Goal: Information Seeking & Learning: Learn about a topic

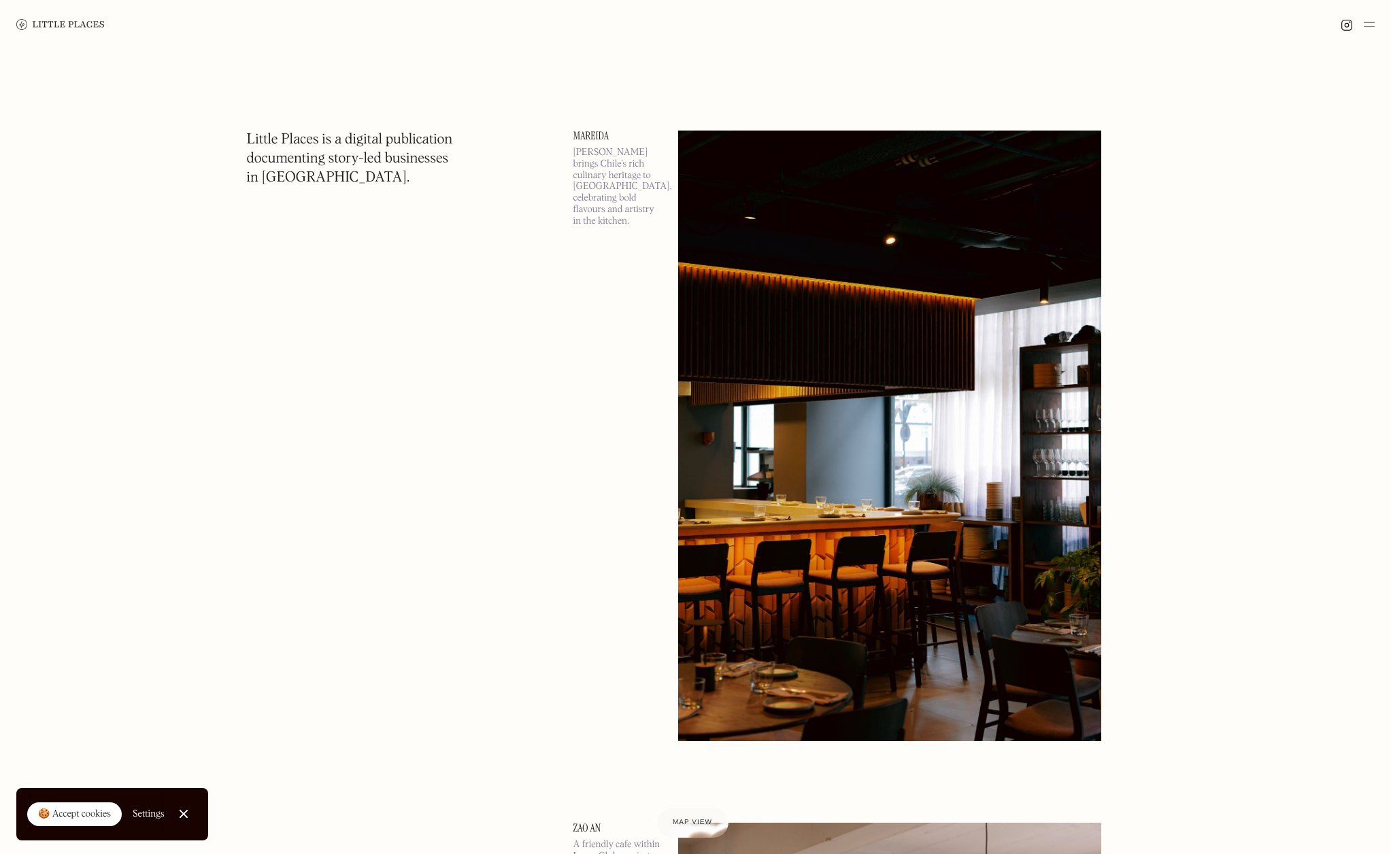
click at [182, 813] on div at bounding box center [183, 814] width 9 height 9
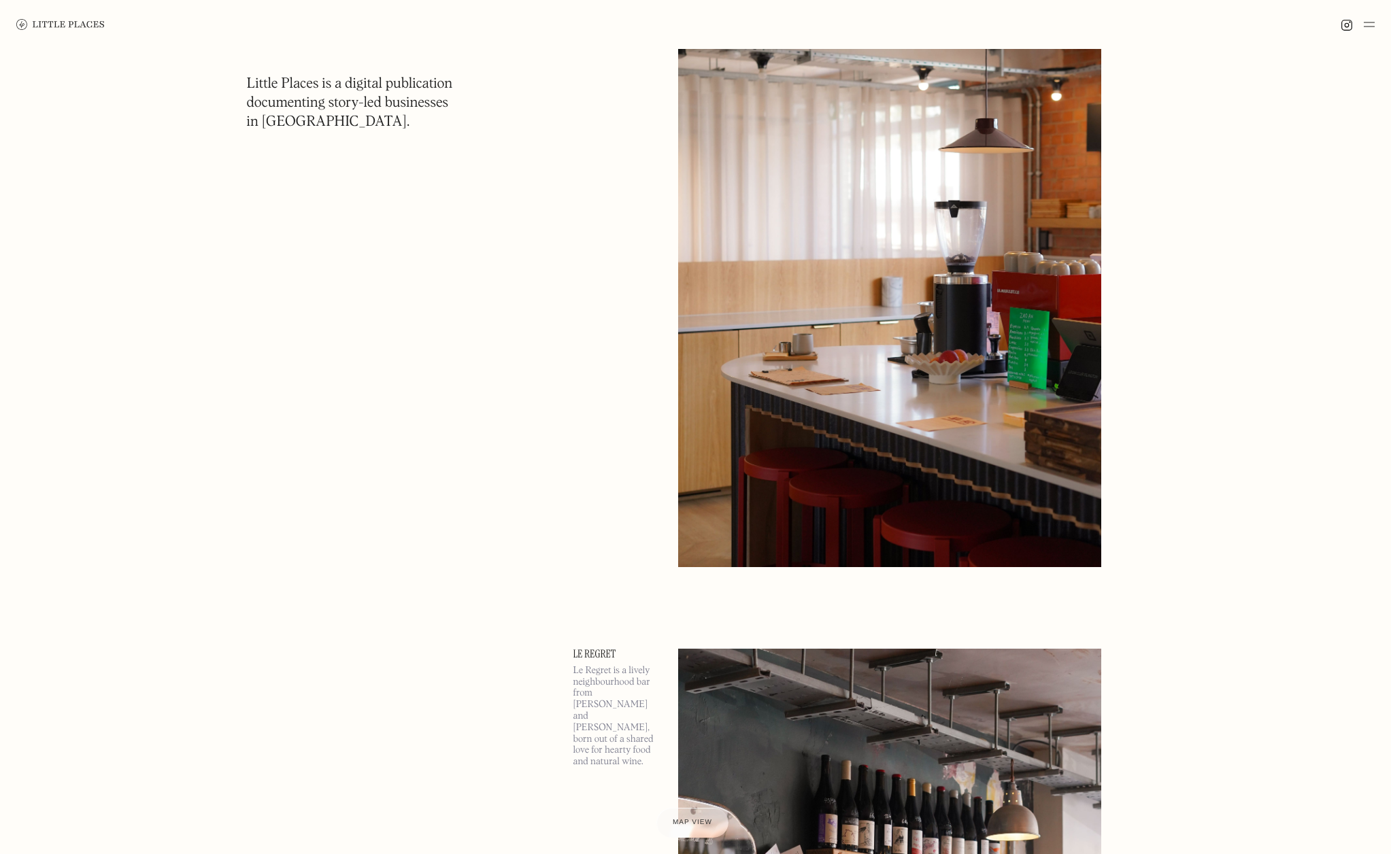
scroll to position [887, 0]
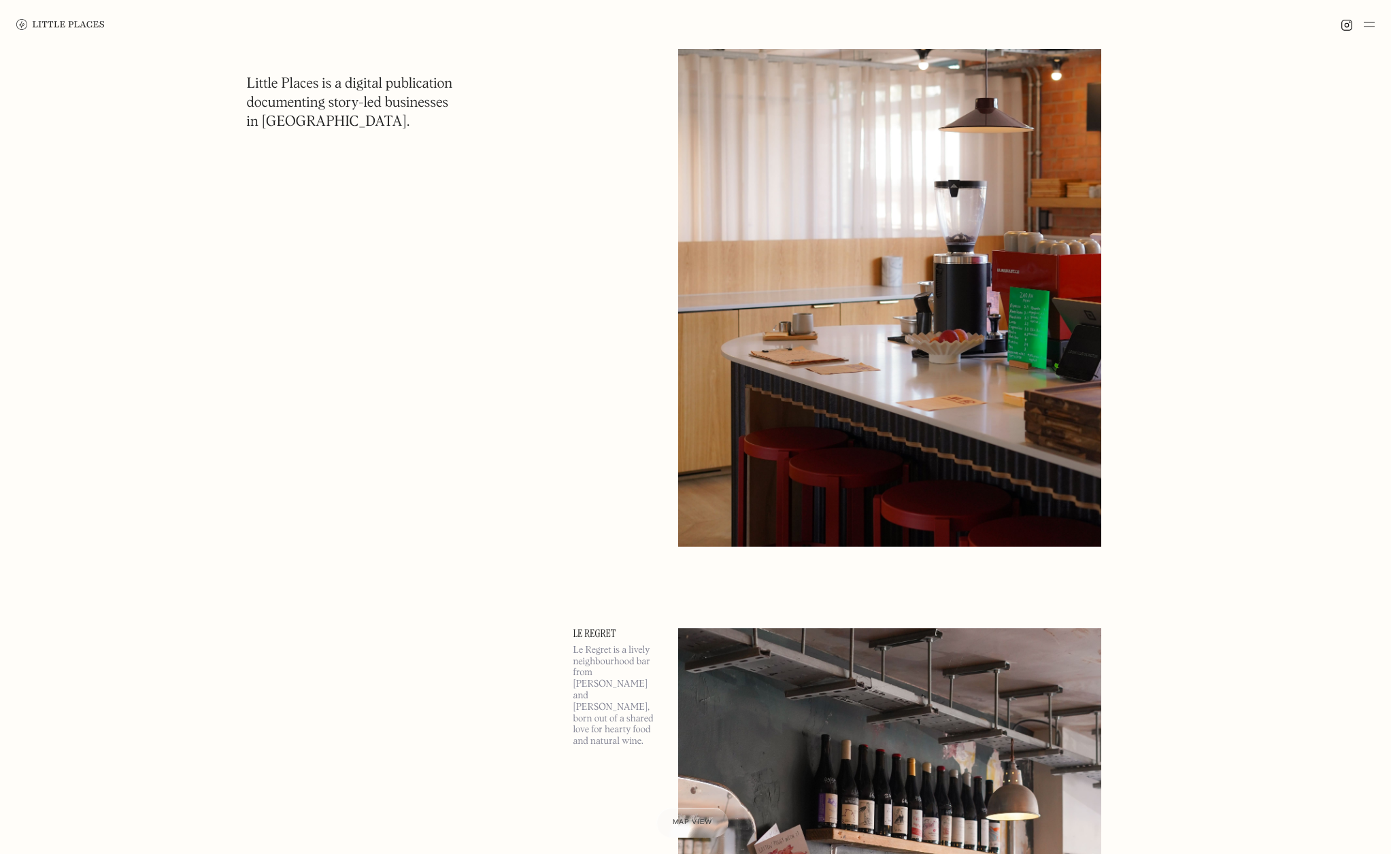
click at [896, 221] on img at bounding box center [889, 240] width 423 height 611
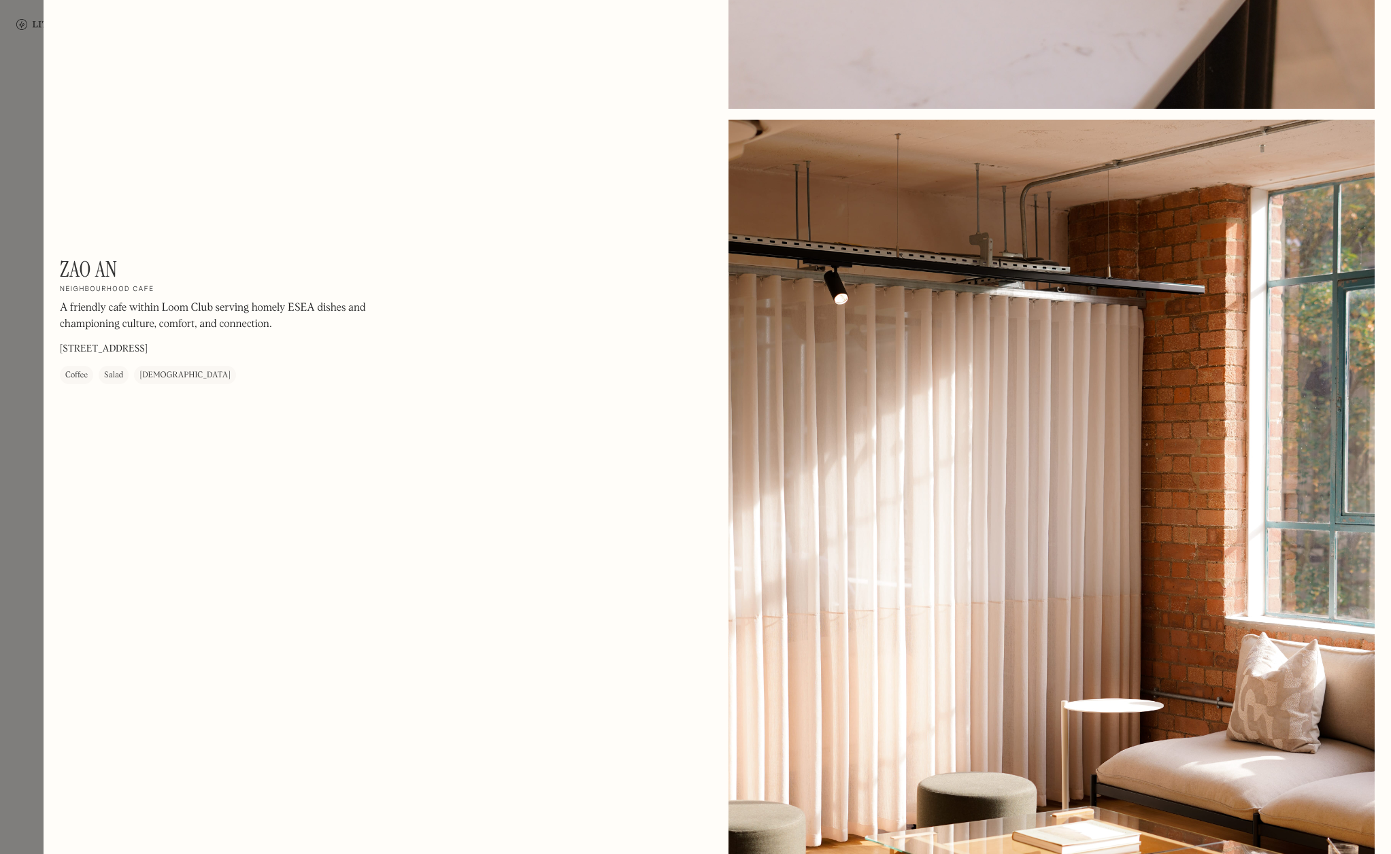
scroll to position [2786, 0]
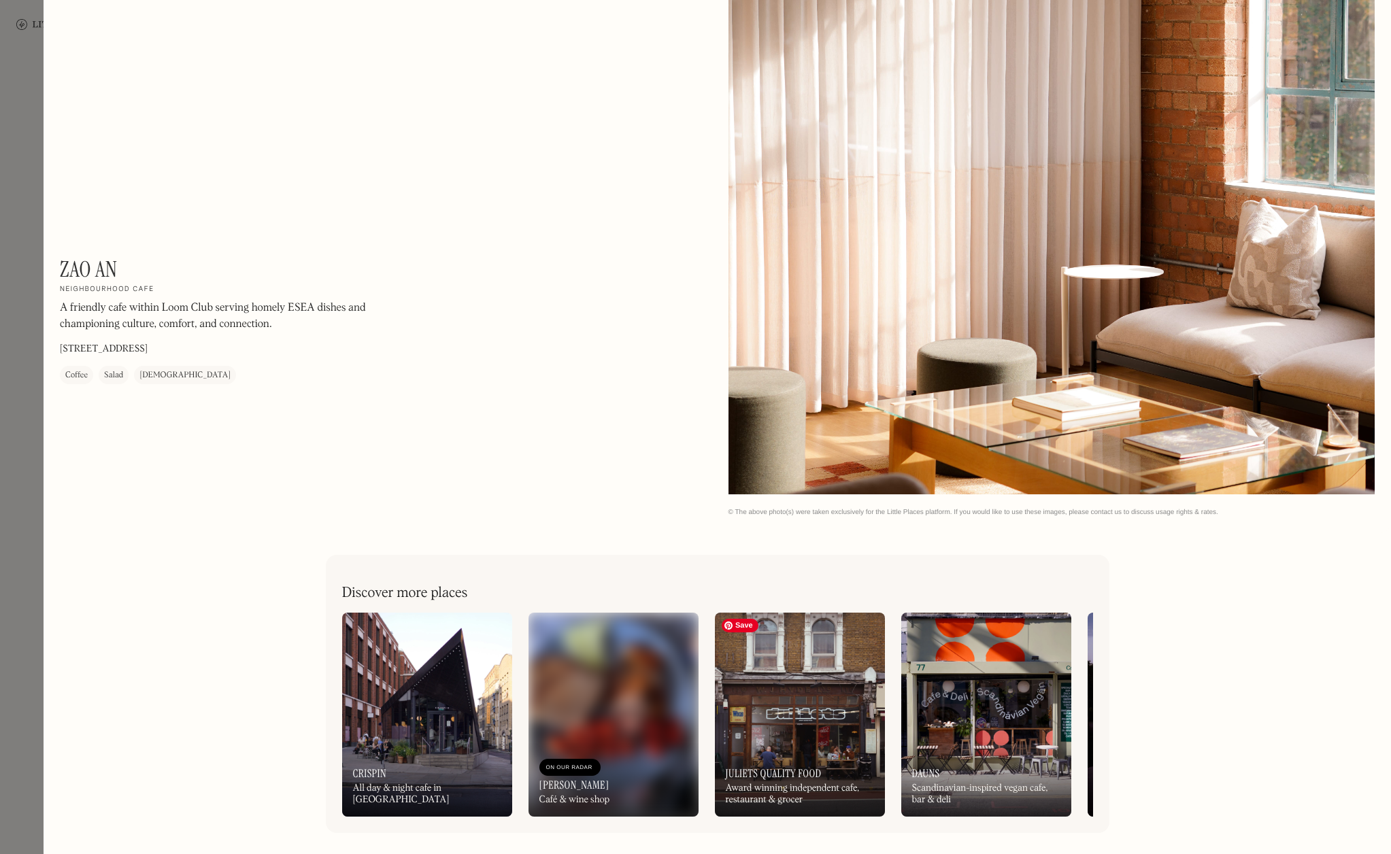
click at [832, 710] on img at bounding box center [800, 715] width 170 height 204
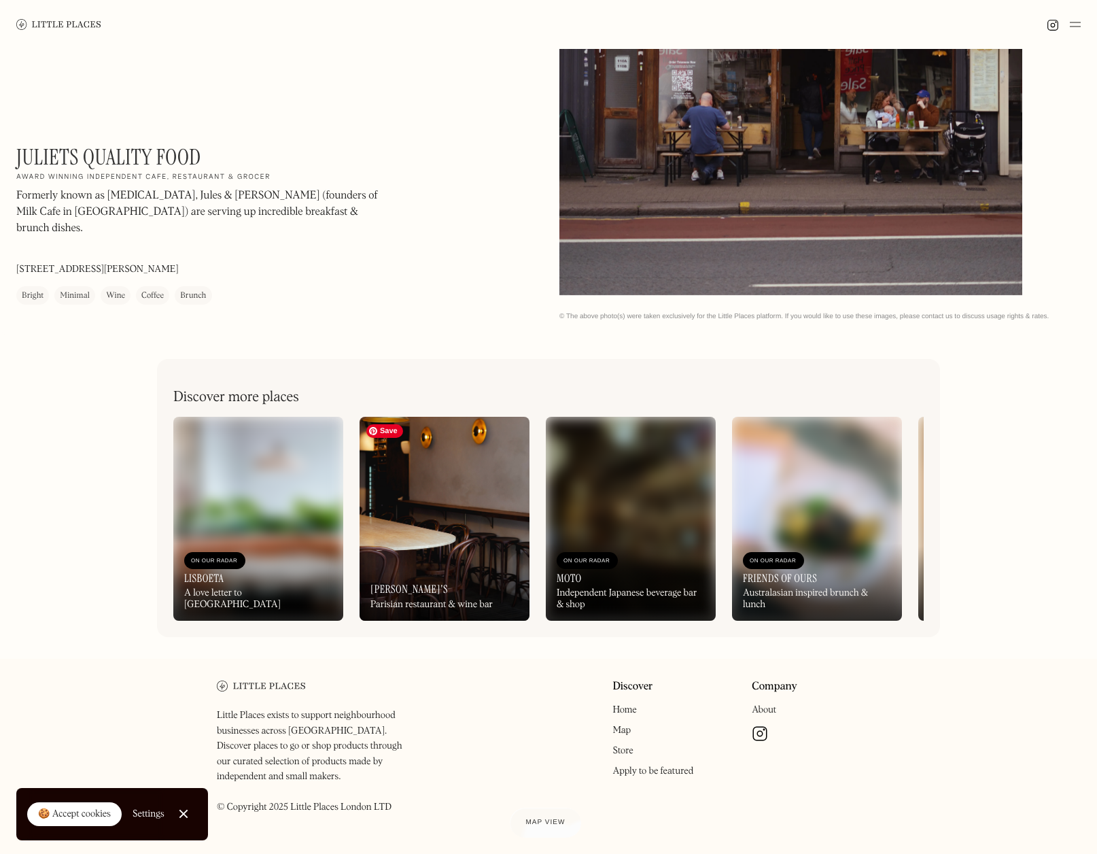
scroll to position [351, 0]
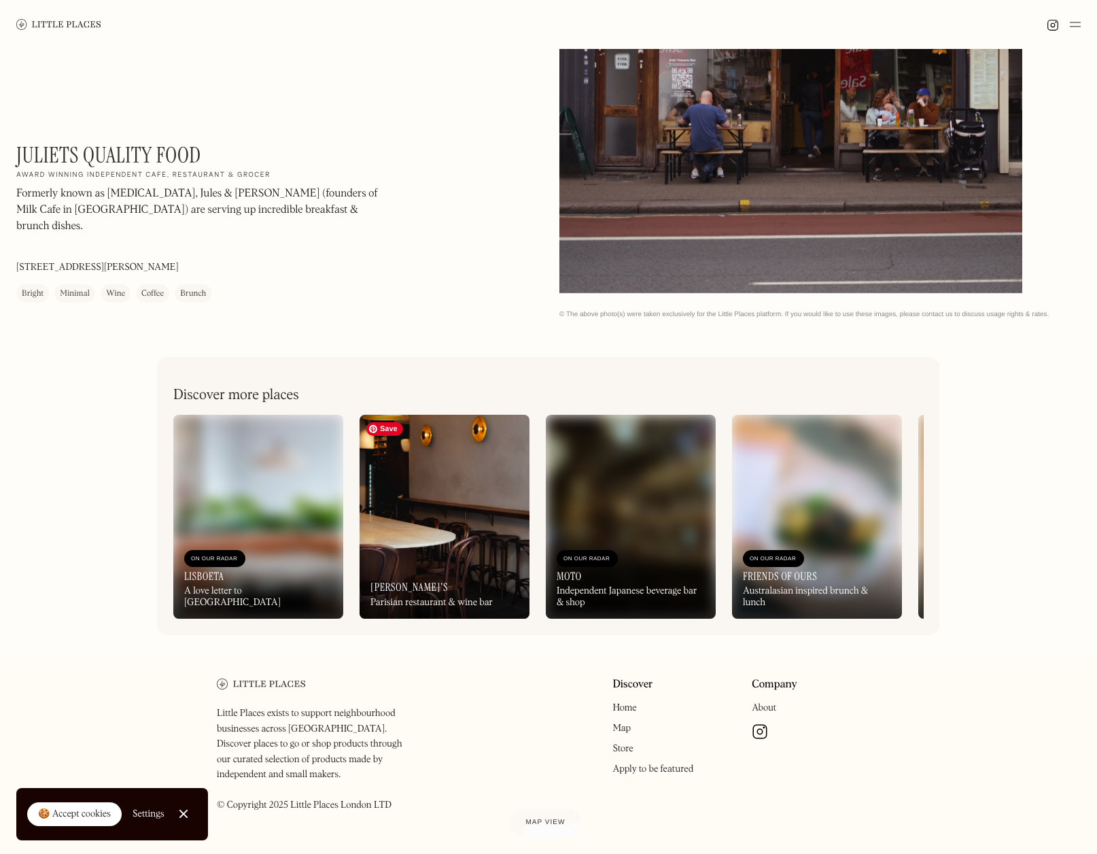
click at [407, 529] on img at bounding box center [445, 517] width 170 height 204
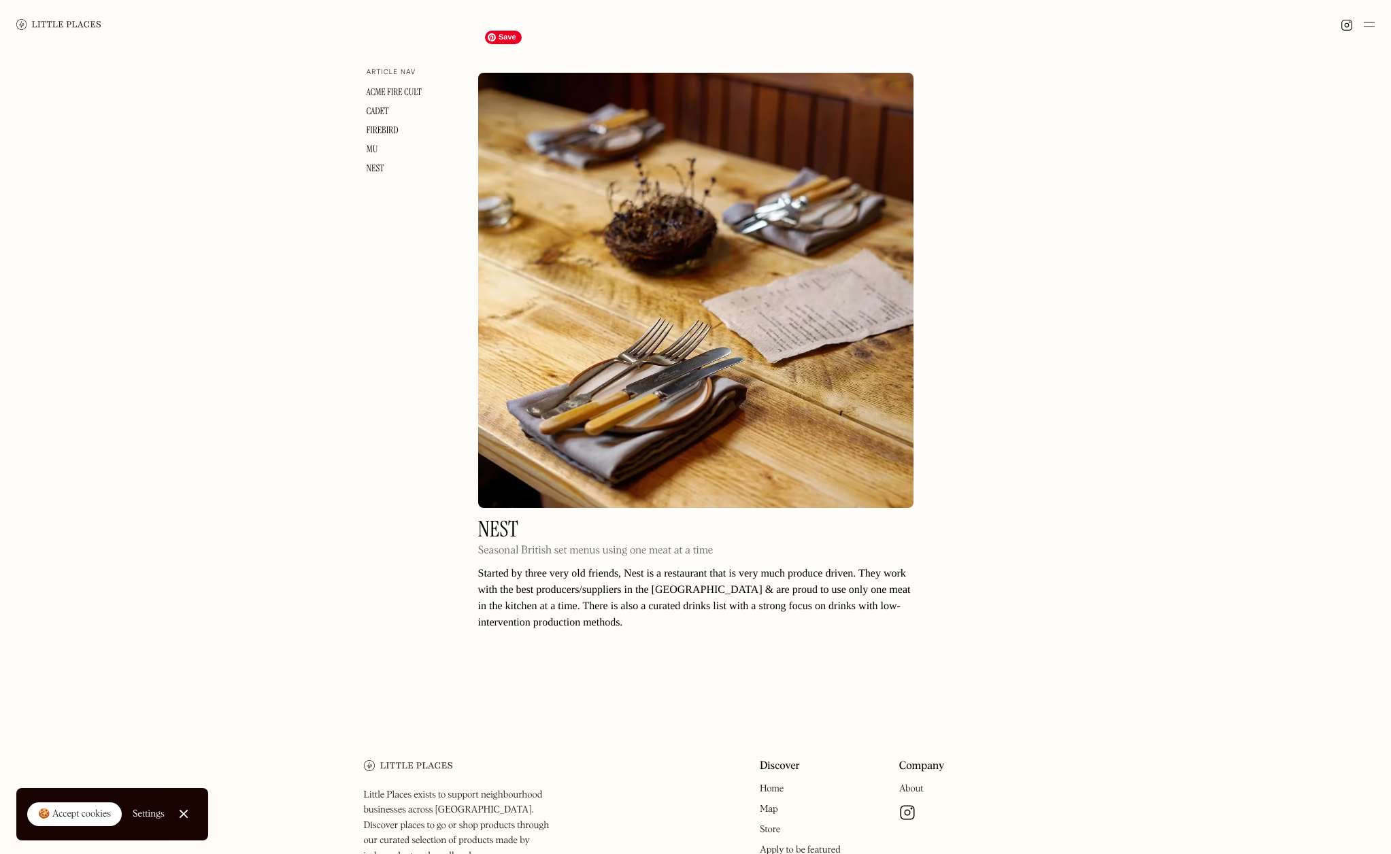
scroll to position [2946, 0]
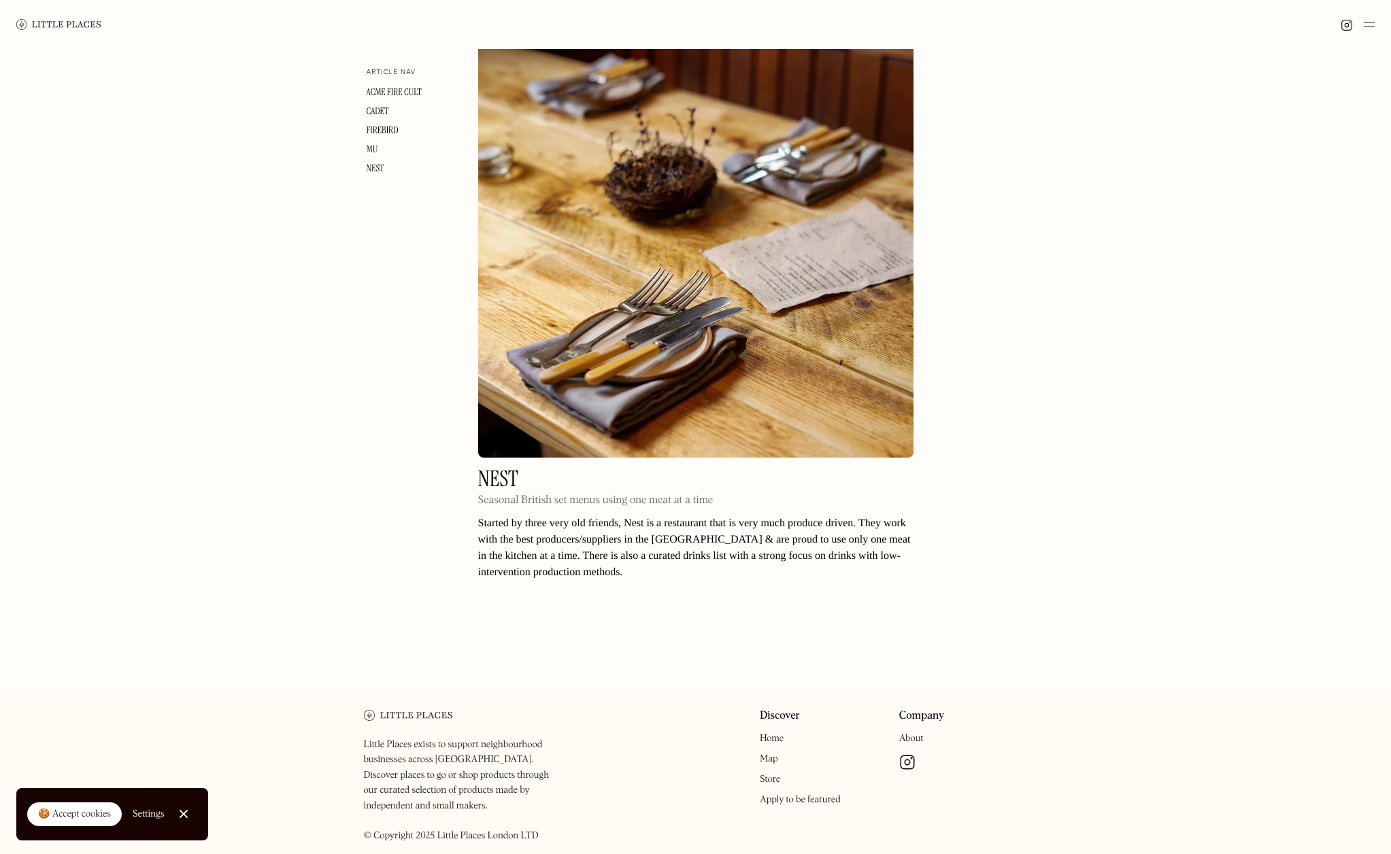
click at [917, 734] on link "About" at bounding box center [911, 739] width 24 height 10
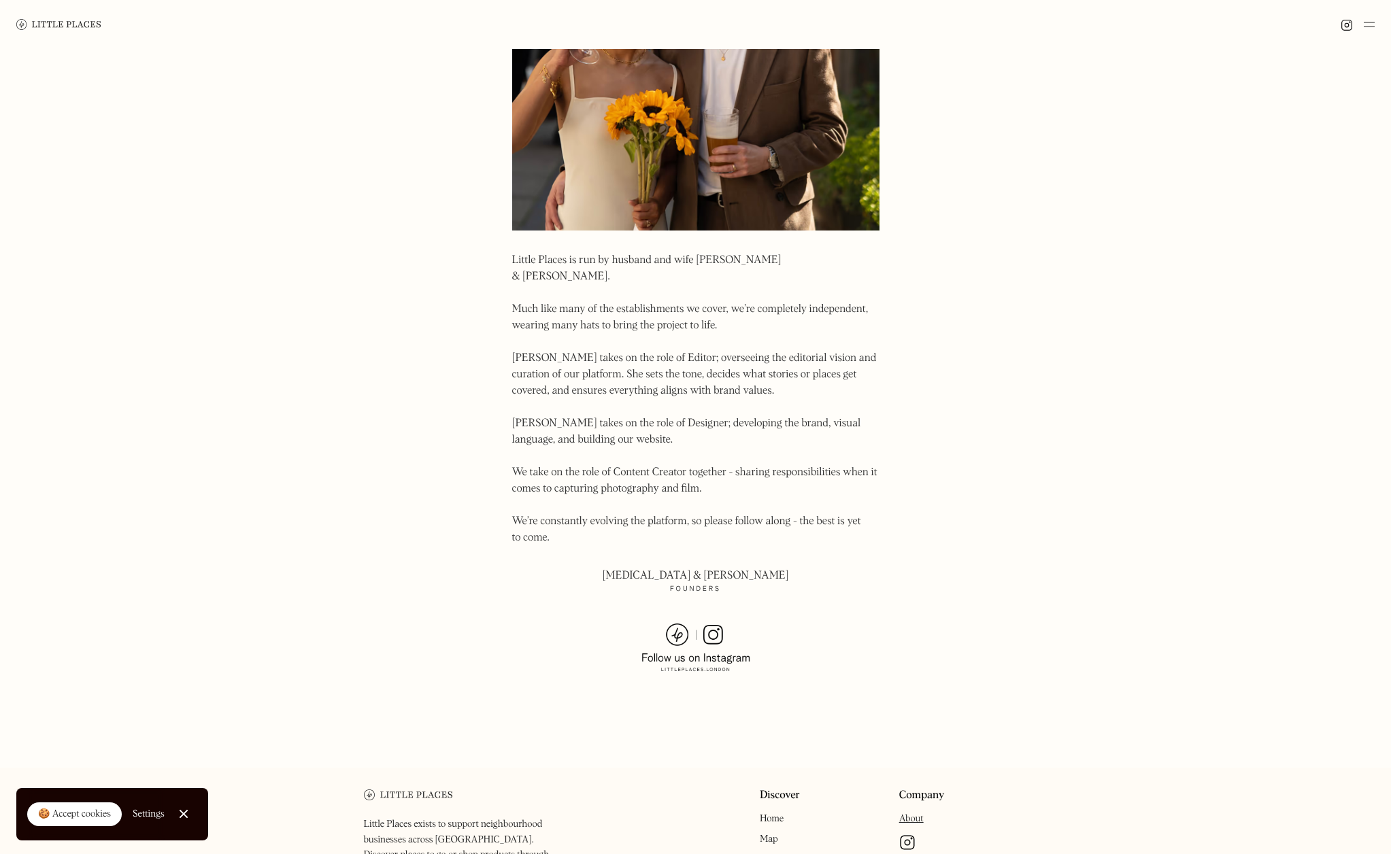
scroll to position [653, 0]
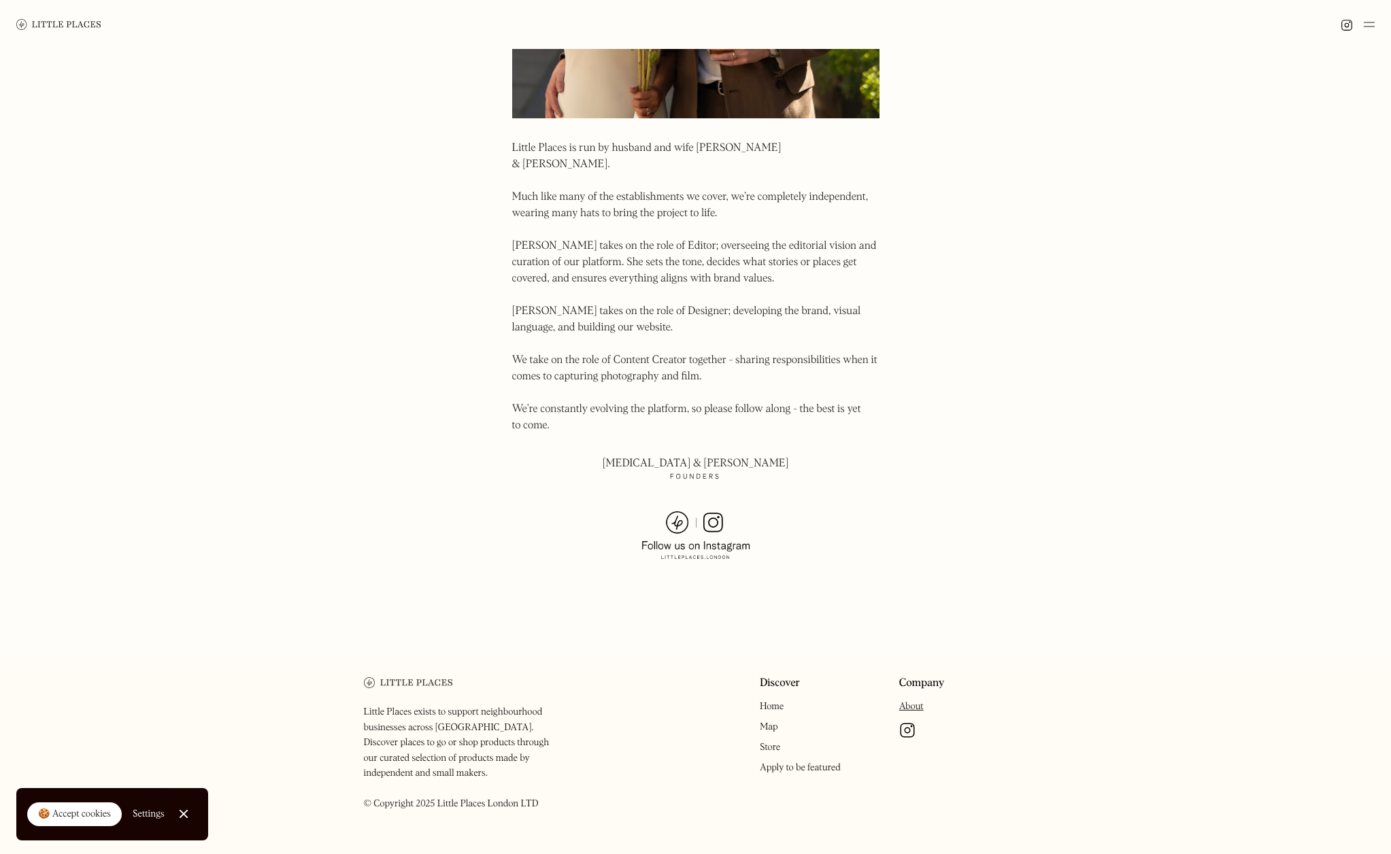
click at [713, 511] on img at bounding box center [695, 535] width 109 height 49
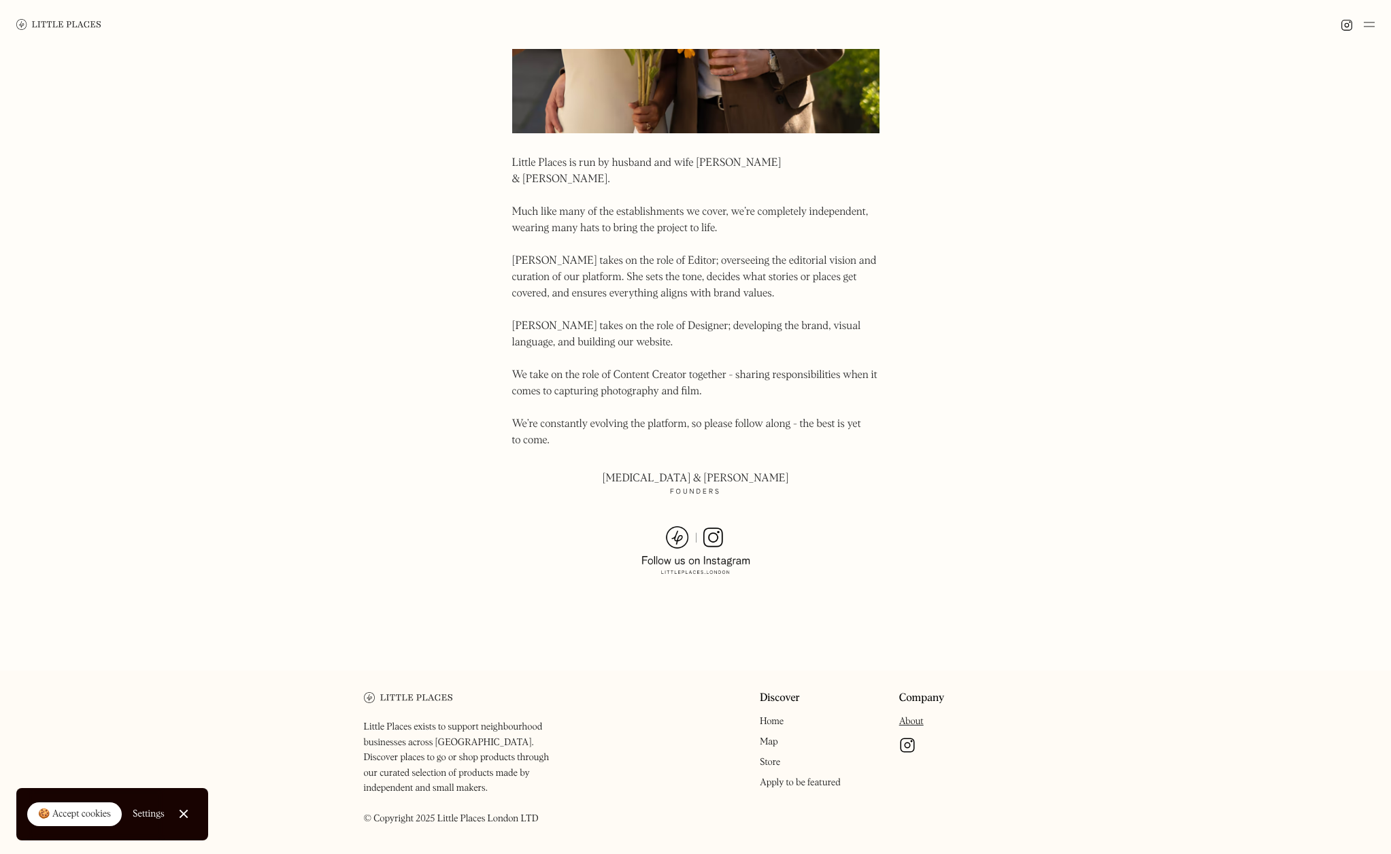
scroll to position [641, 0]
click at [784, 767] on div "Discover Home Map Store Apply to be featured" at bounding box center [824, 759] width 129 height 141
click at [790, 774] on link "Apply to be featured" at bounding box center [800, 779] width 81 height 10
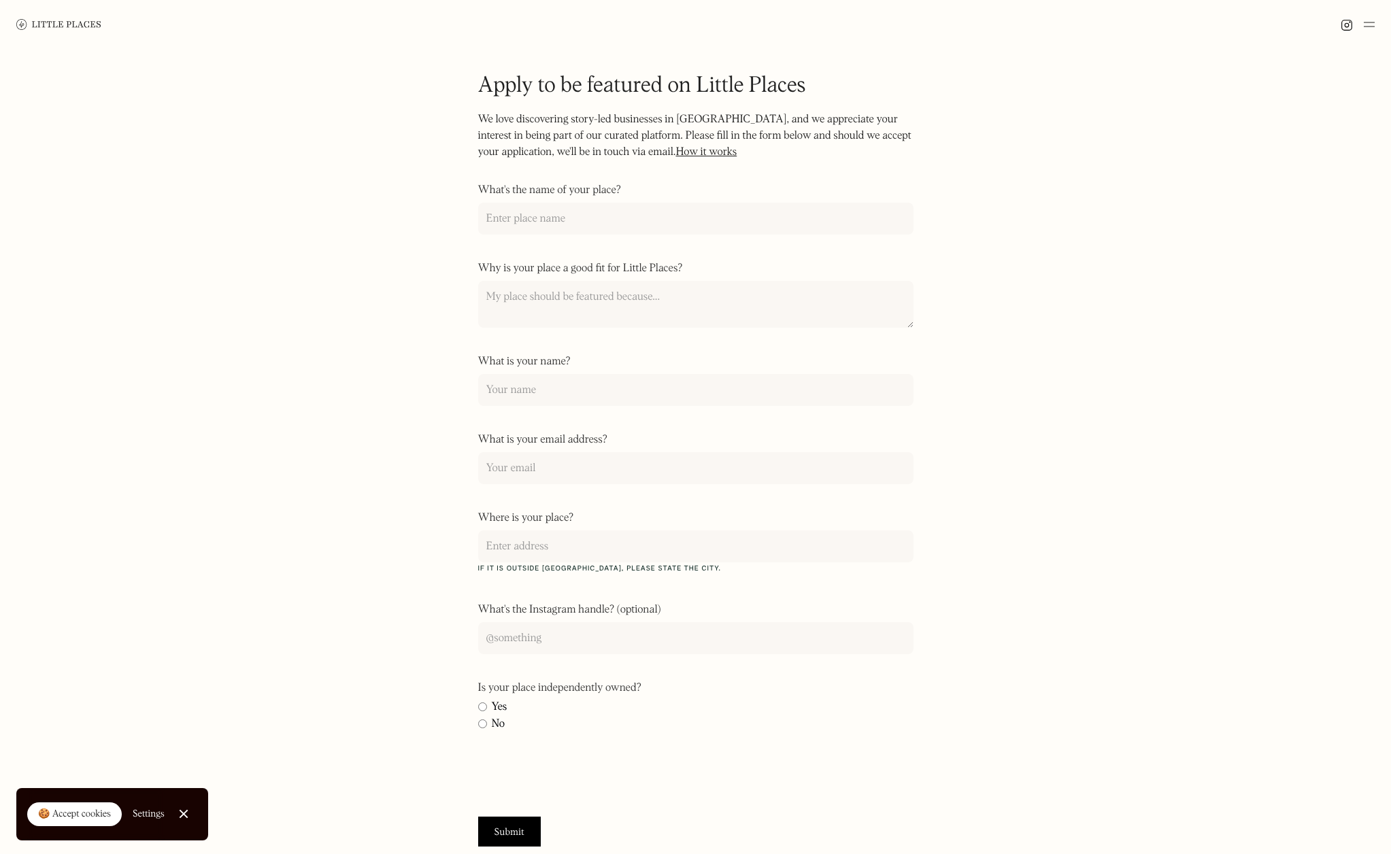
click at [688, 153] on link "How it works" at bounding box center [705, 152] width 61 height 11
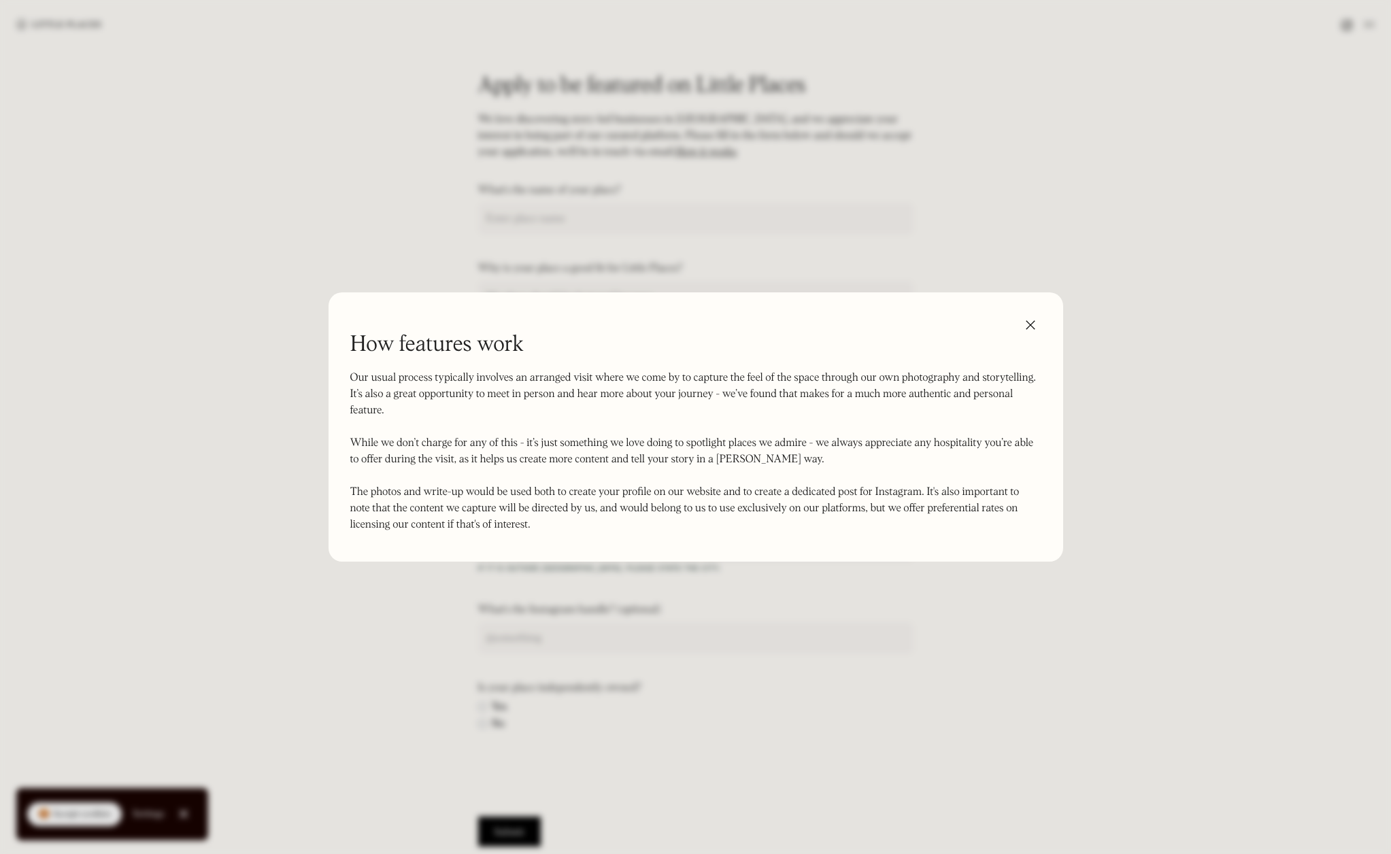
click at [1029, 326] on img at bounding box center [1030, 325] width 22 height 22
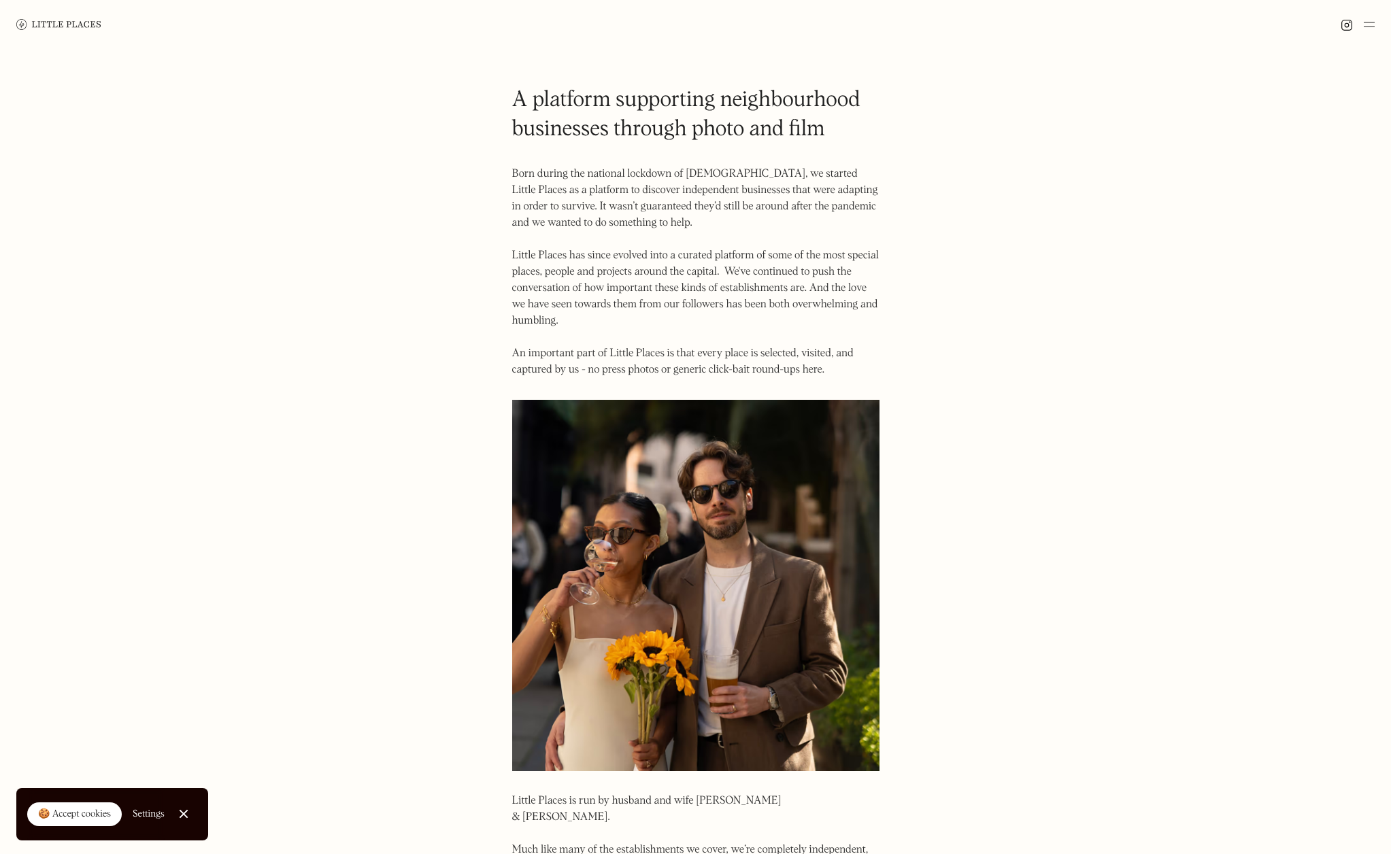
click at [47, 22] on img at bounding box center [58, 24] width 85 height 10
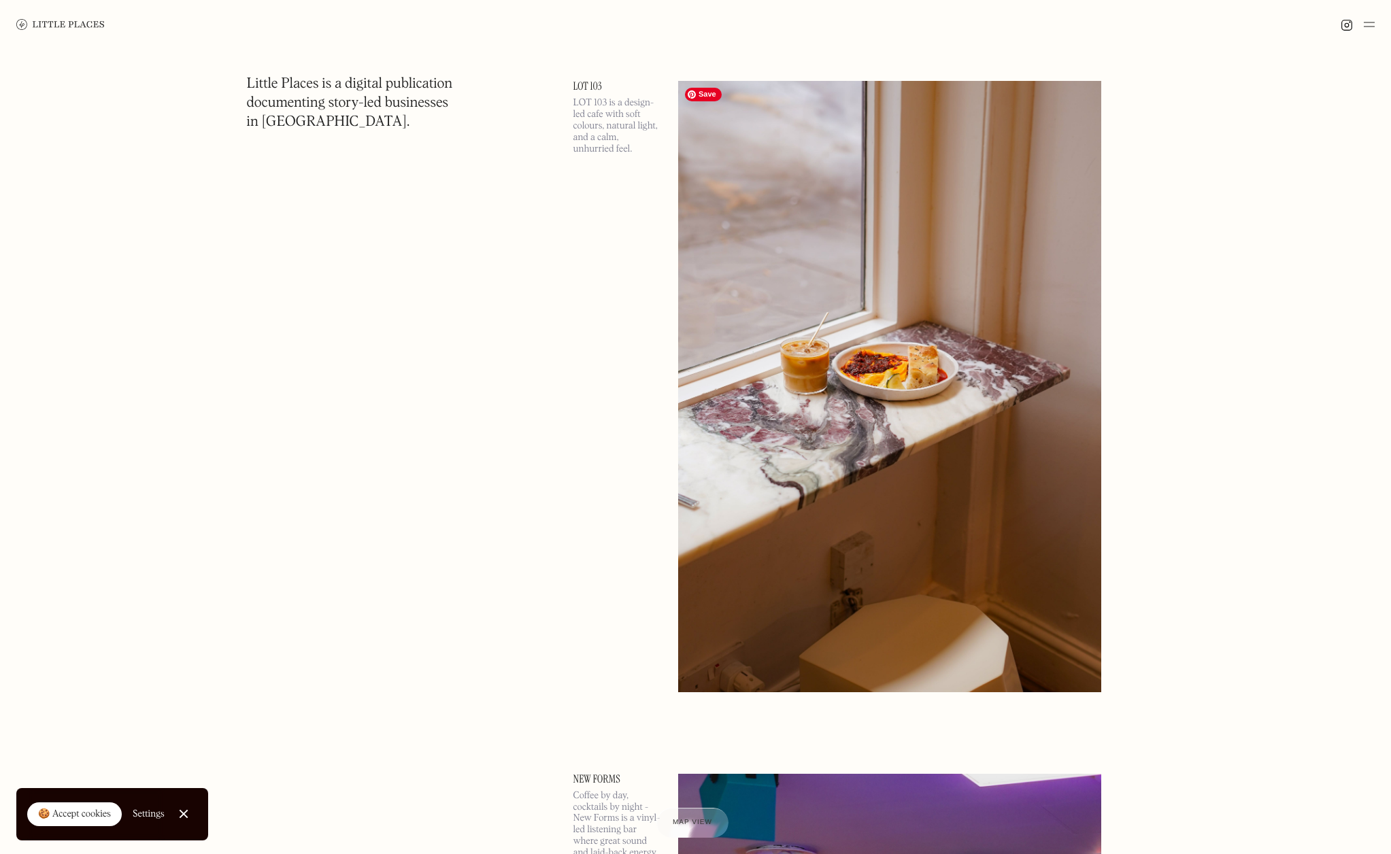
scroll to position [6980, 0]
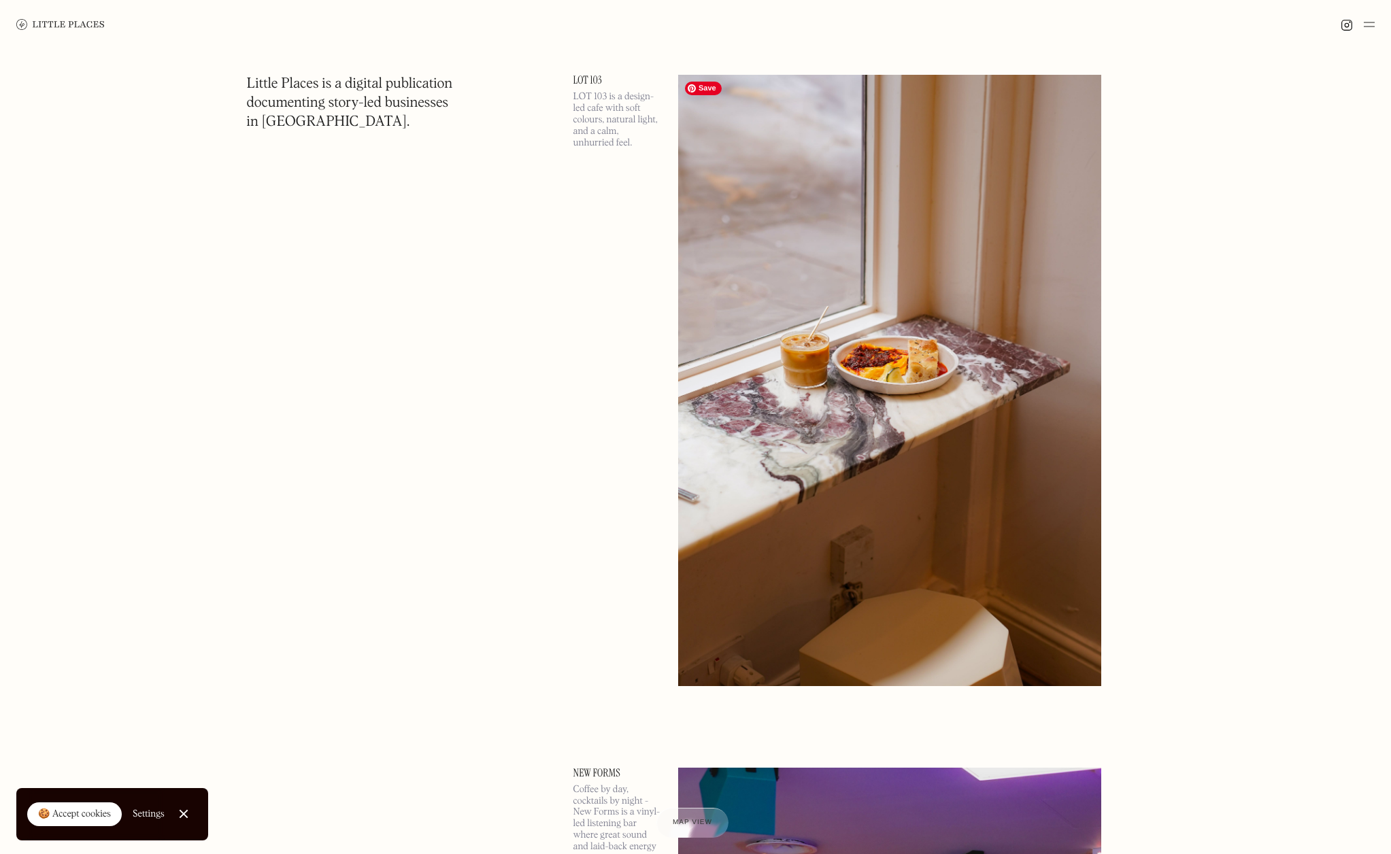
click at [830, 342] on img at bounding box center [889, 380] width 423 height 611
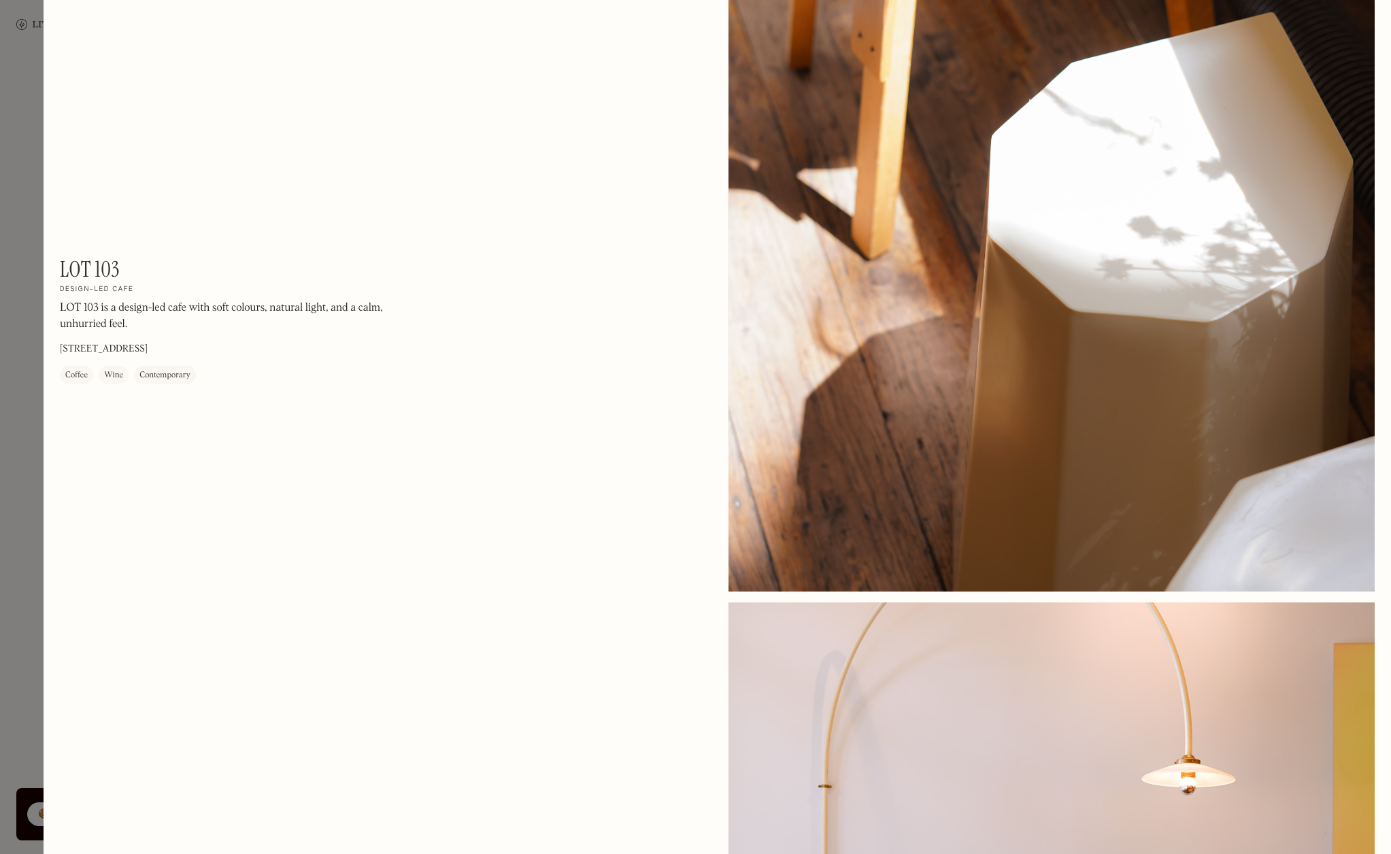
scroll to position [1968, 0]
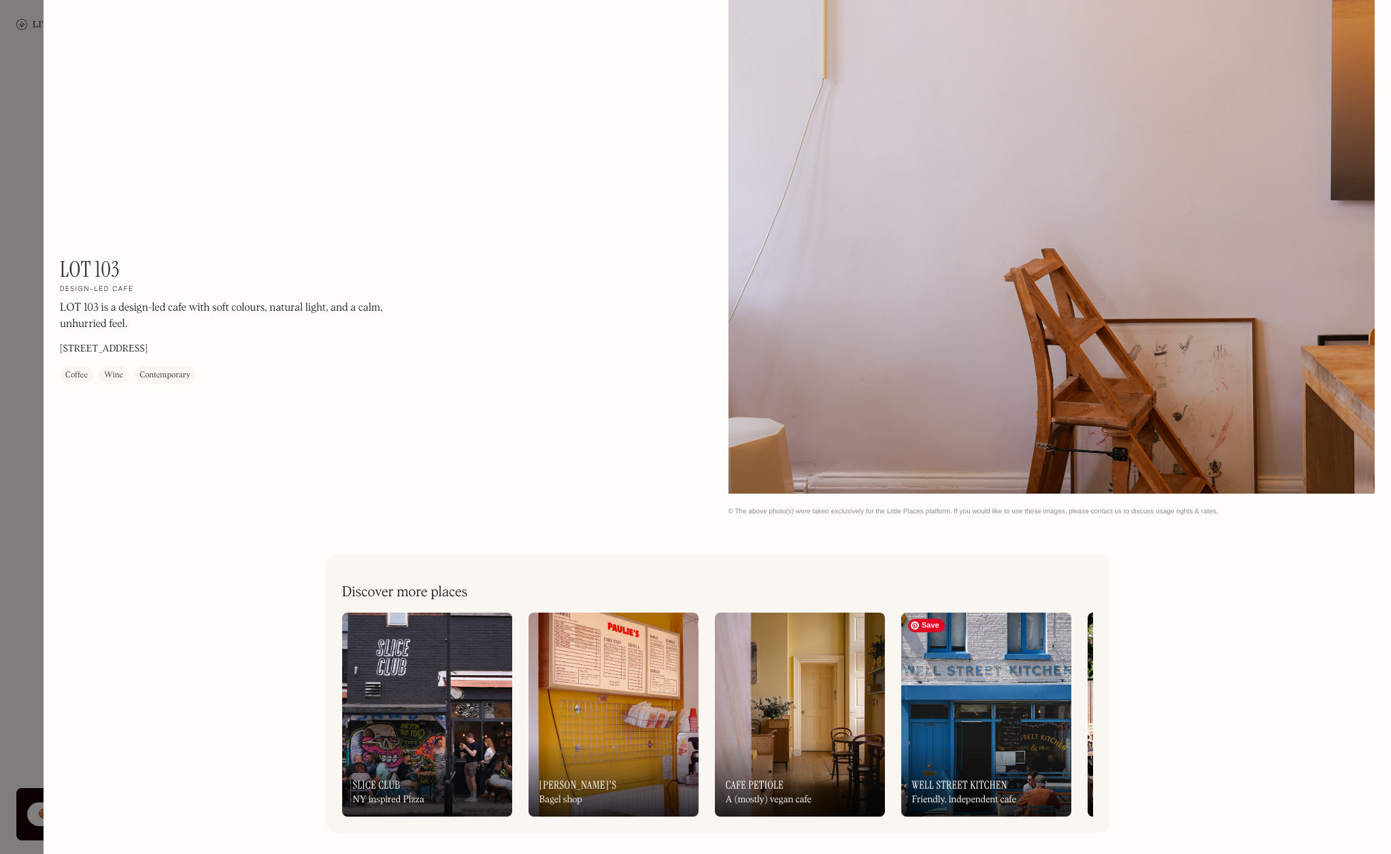
click at [1023, 711] on img at bounding box center [986, 715] width 170 height 204
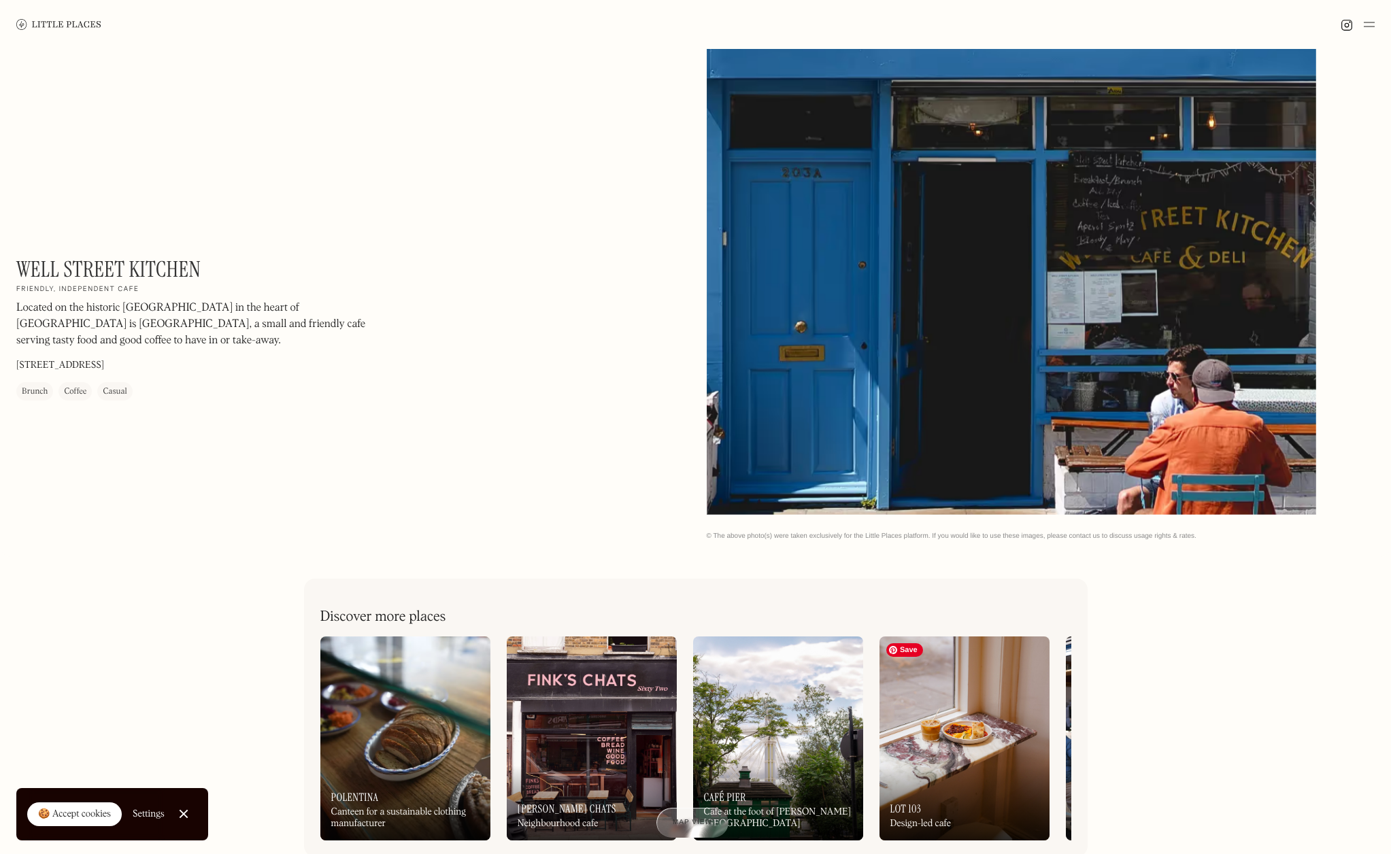
scroll to position [325, 0]
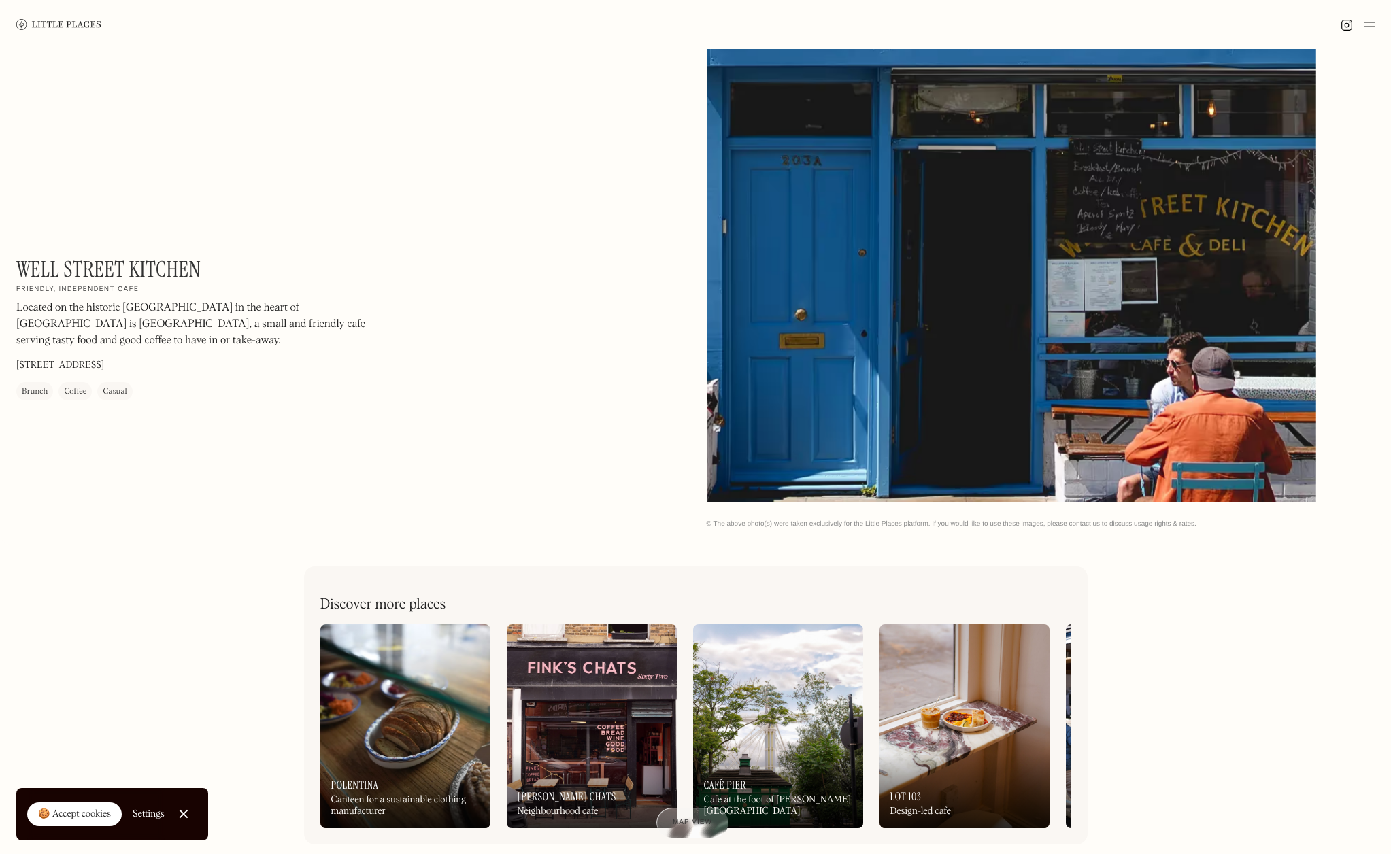
click at [180, 813] on div at bounding box center [183, 814] width 9 height 9
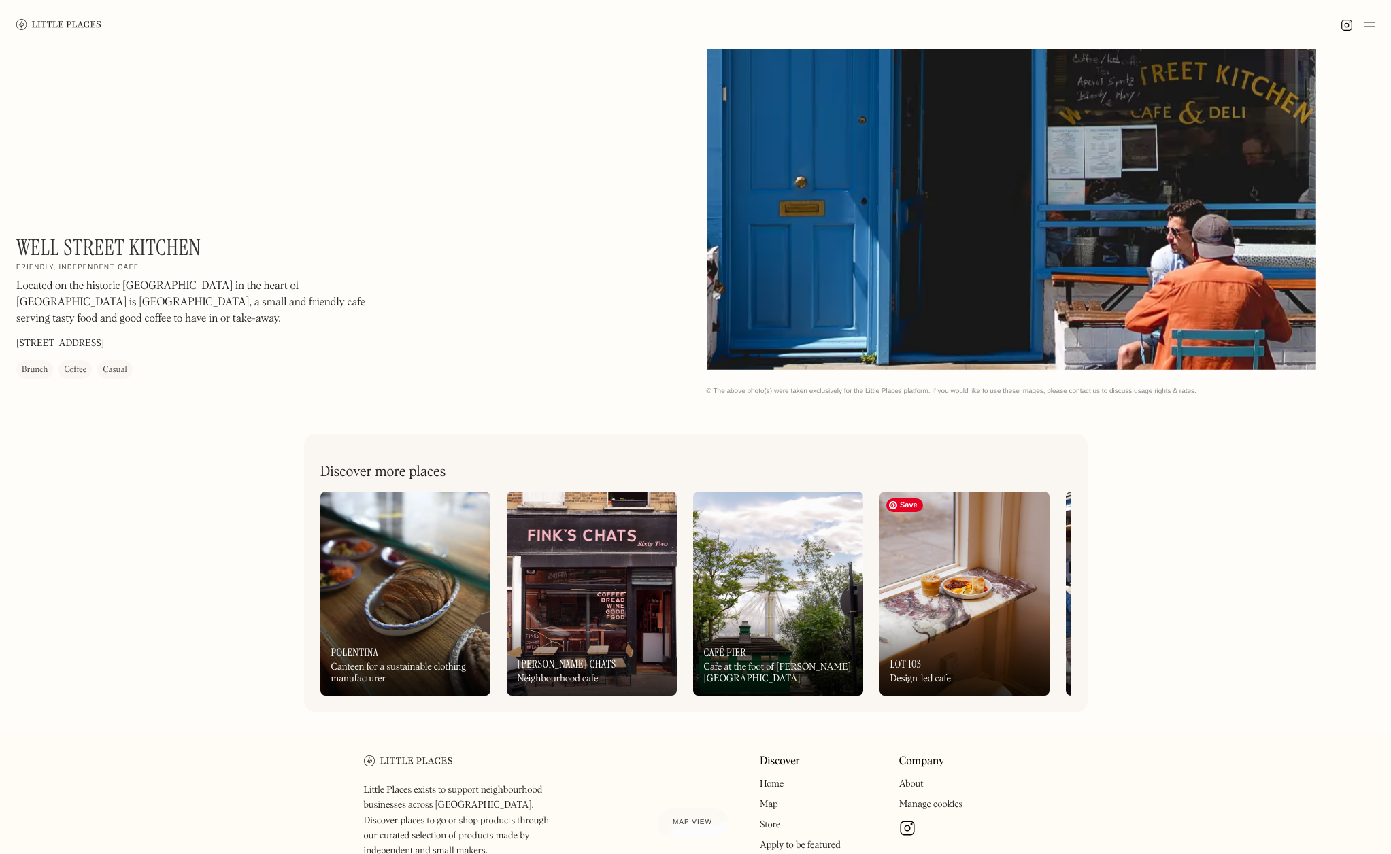
scroll to position [490, 0]
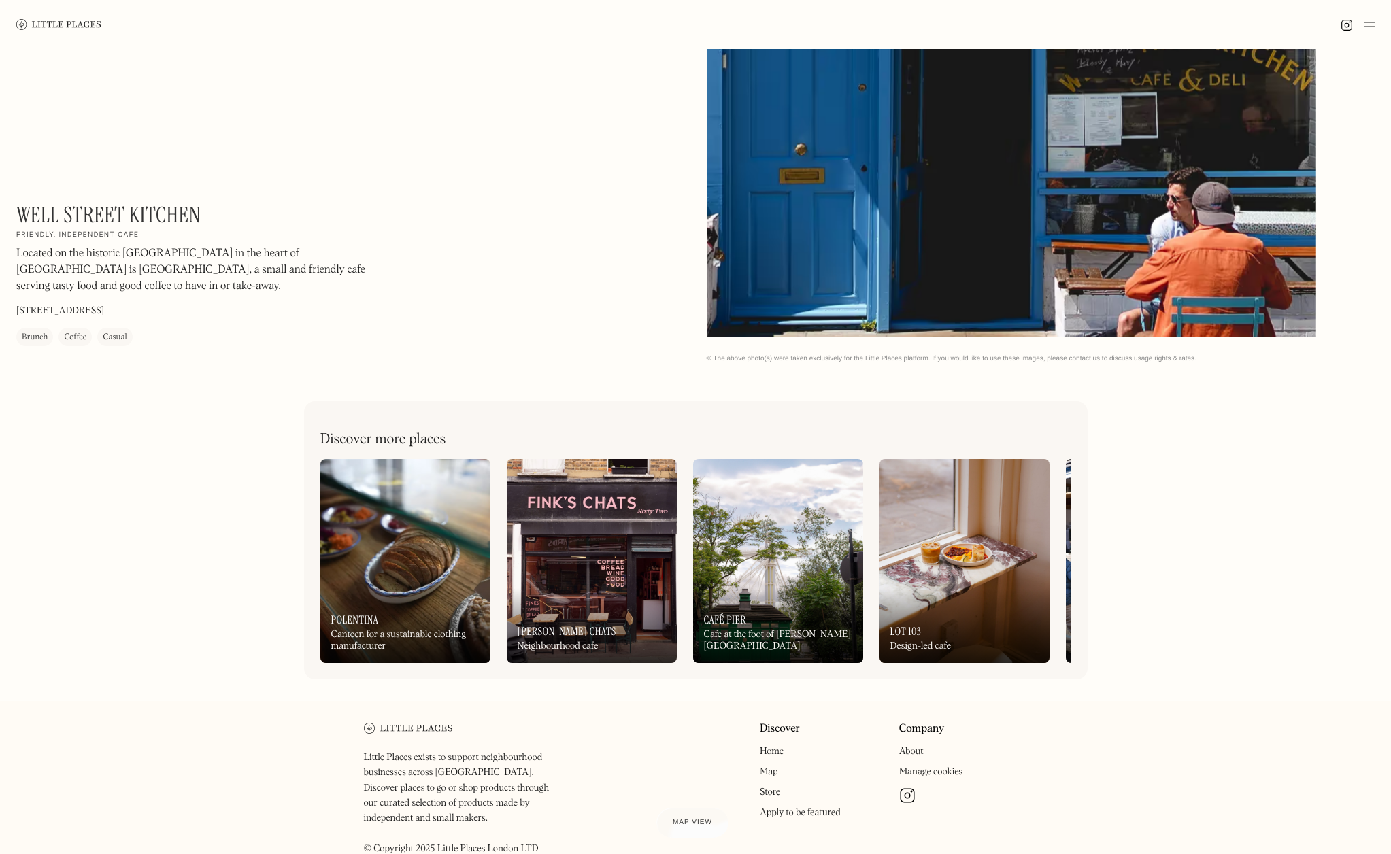
click at [820, 603] on div "On Our Radar Café Pier Cafe at the foot of Albert Bridge" at bounding box center [778, 625] width 170 height 75
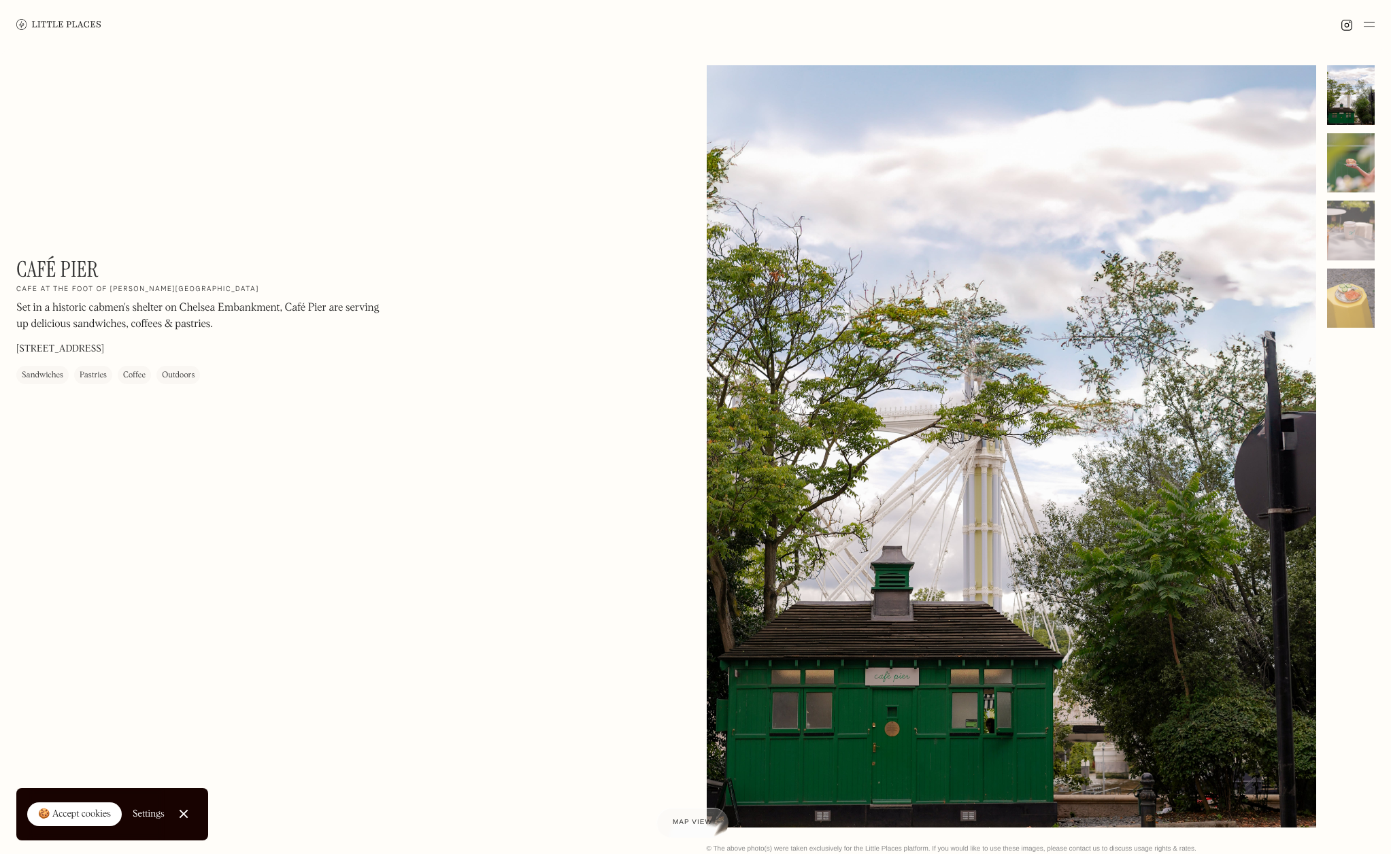
click at [1350, 175] on div at bounding box center [1351, 163] width 48 height 60
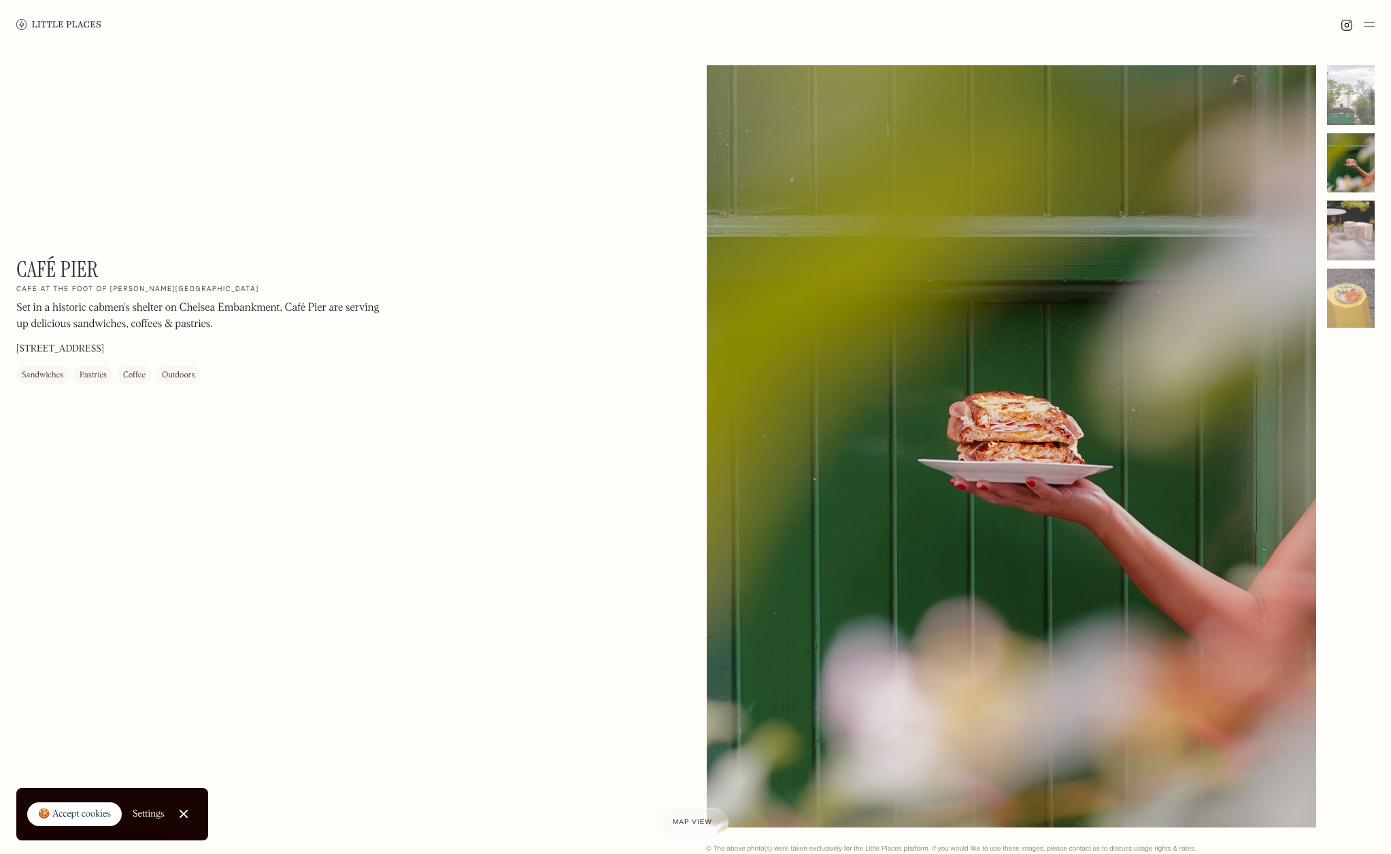
click at [1342, 215] on div at bounding box center [1351, 231] width 48 height 60
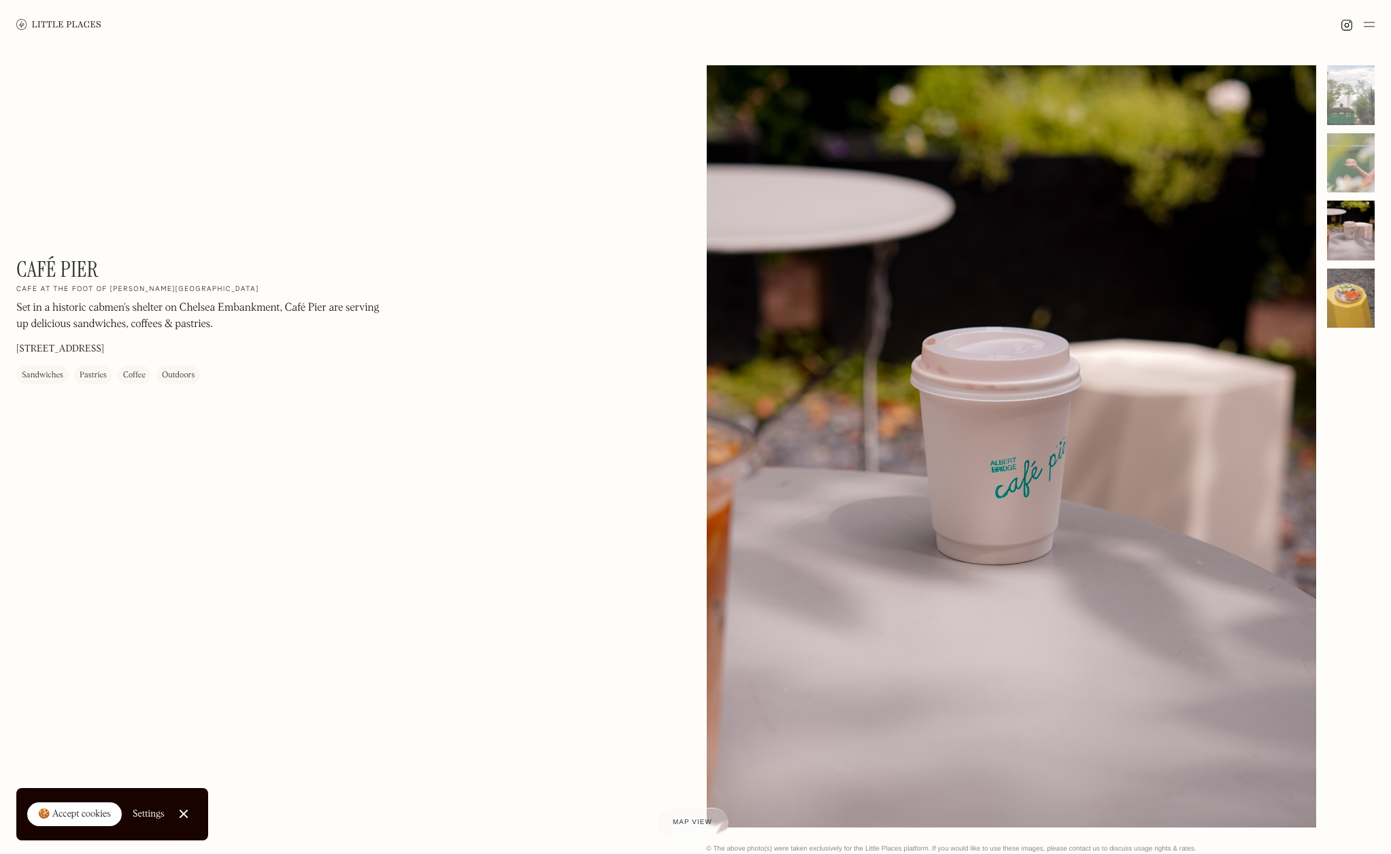
click at [1349, 307] on div at bounding box center [1351, 299] width 48 height 60
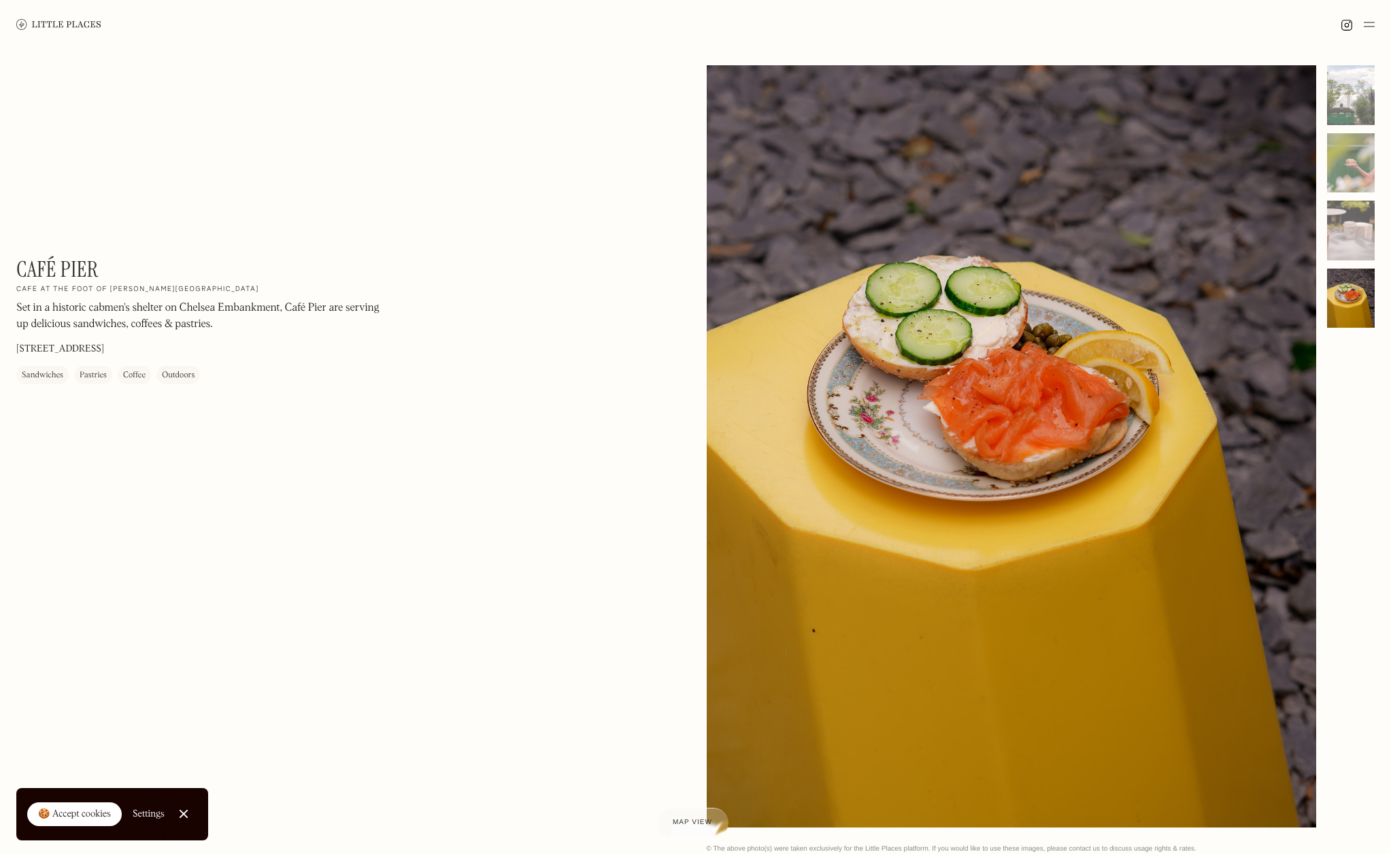
click at [179, 815] on div at bounding box center [183, 814] width 9 height 9
click at [687, 825] on span "Map view" at bounding box center [692, 823] width 41 height 8
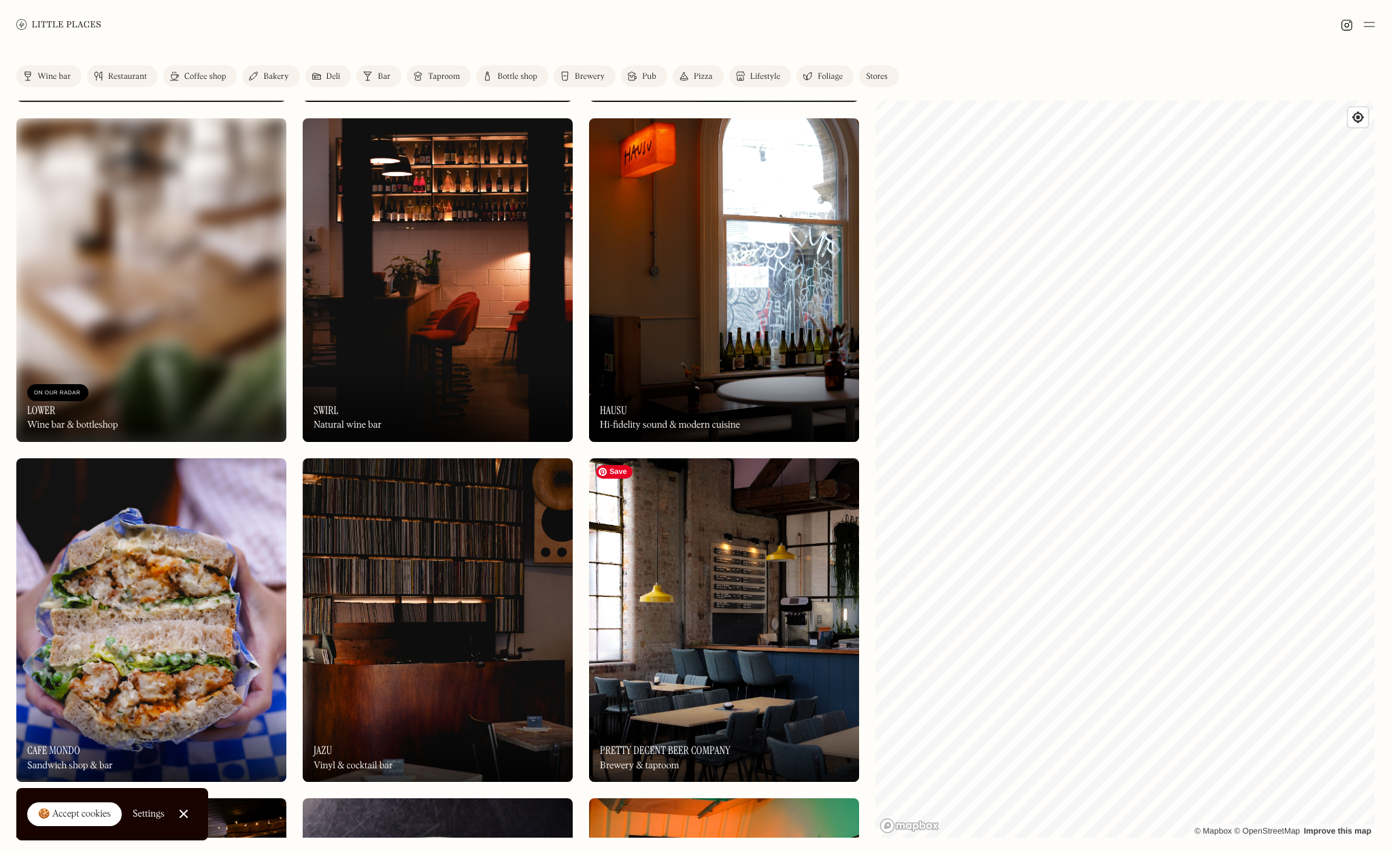
scroll to position [3411, 0]
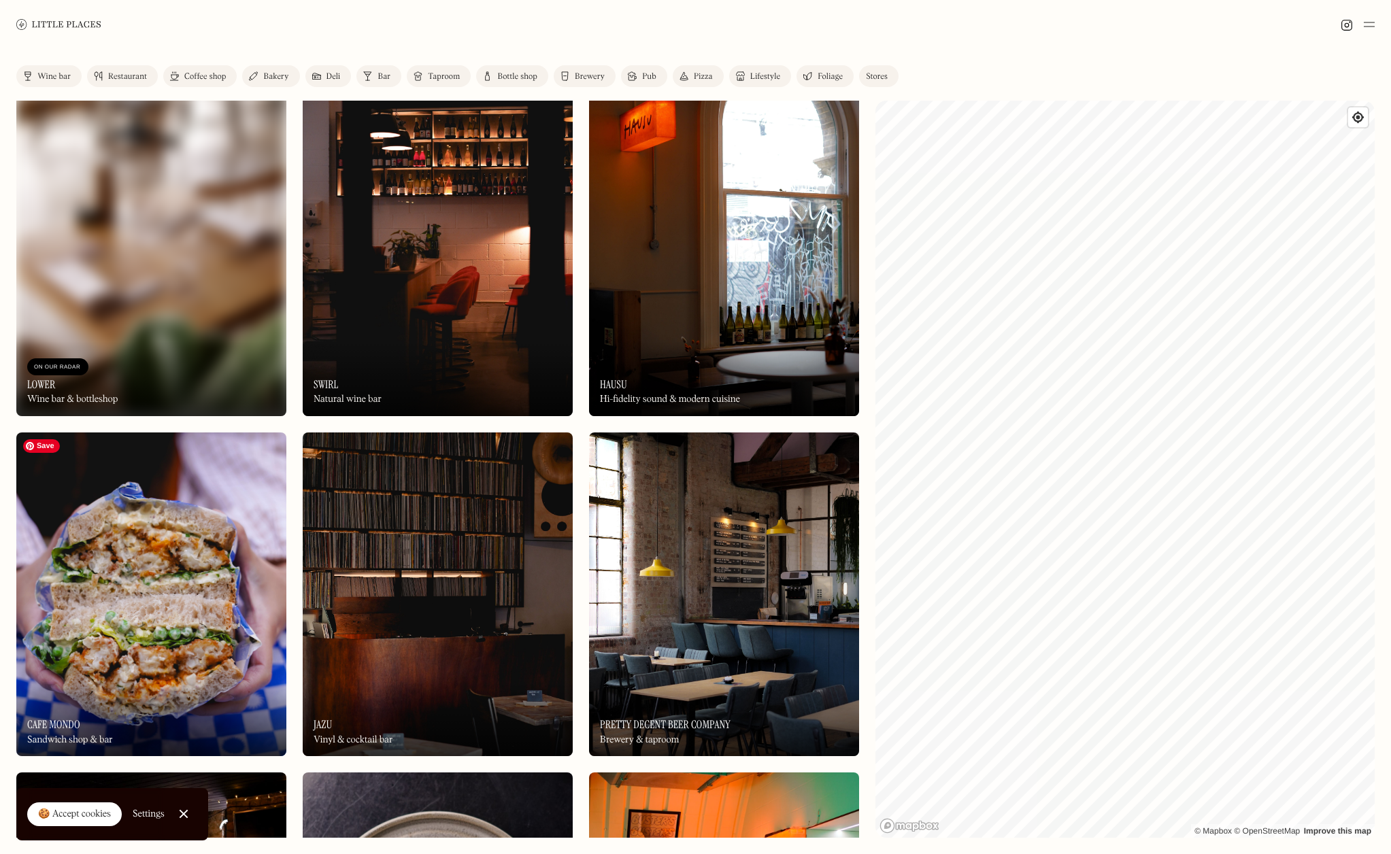
click at [165, 578] on img at bounding box center [151, 594] width 270 height 324
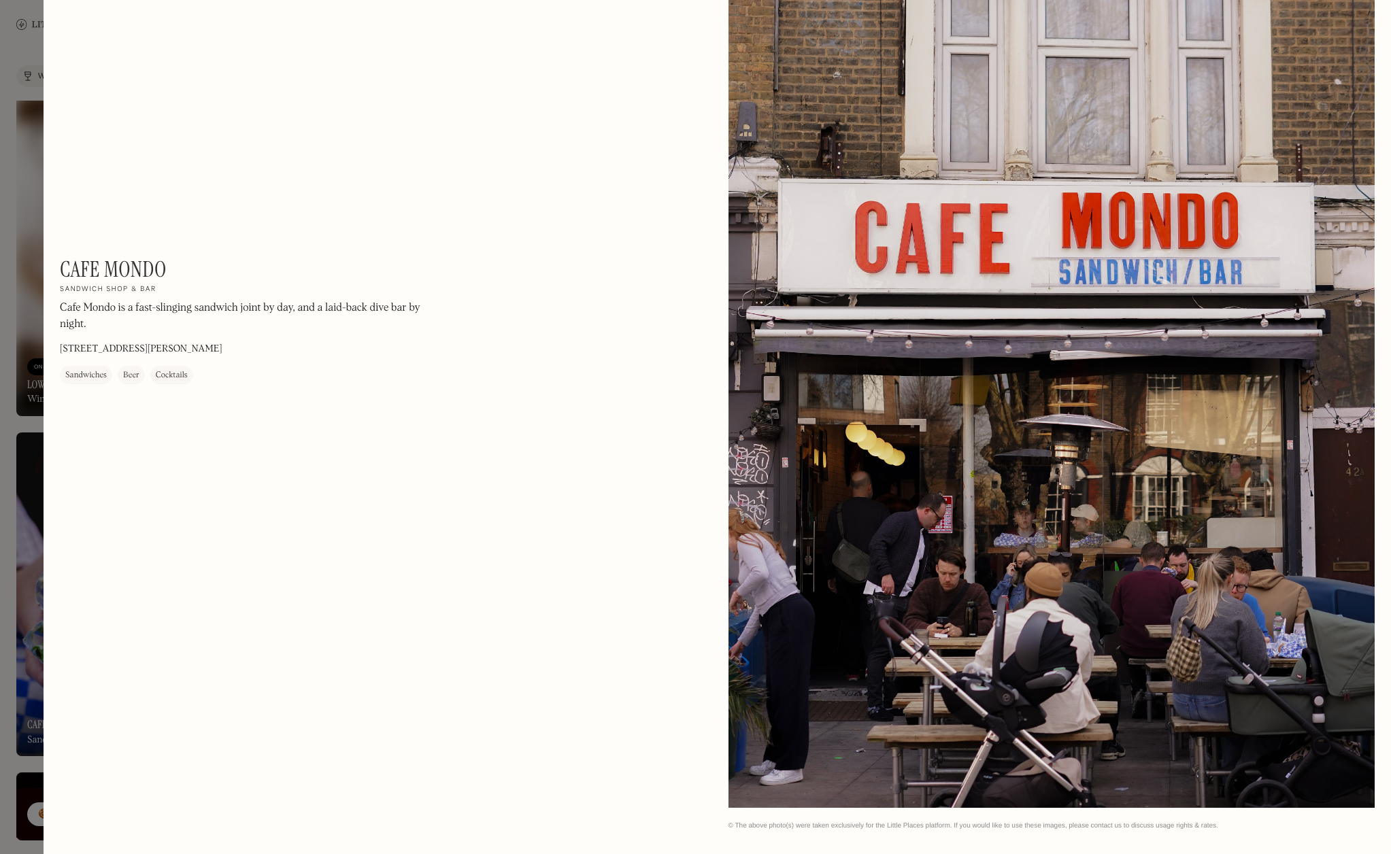
scroll to position [1149, 0]
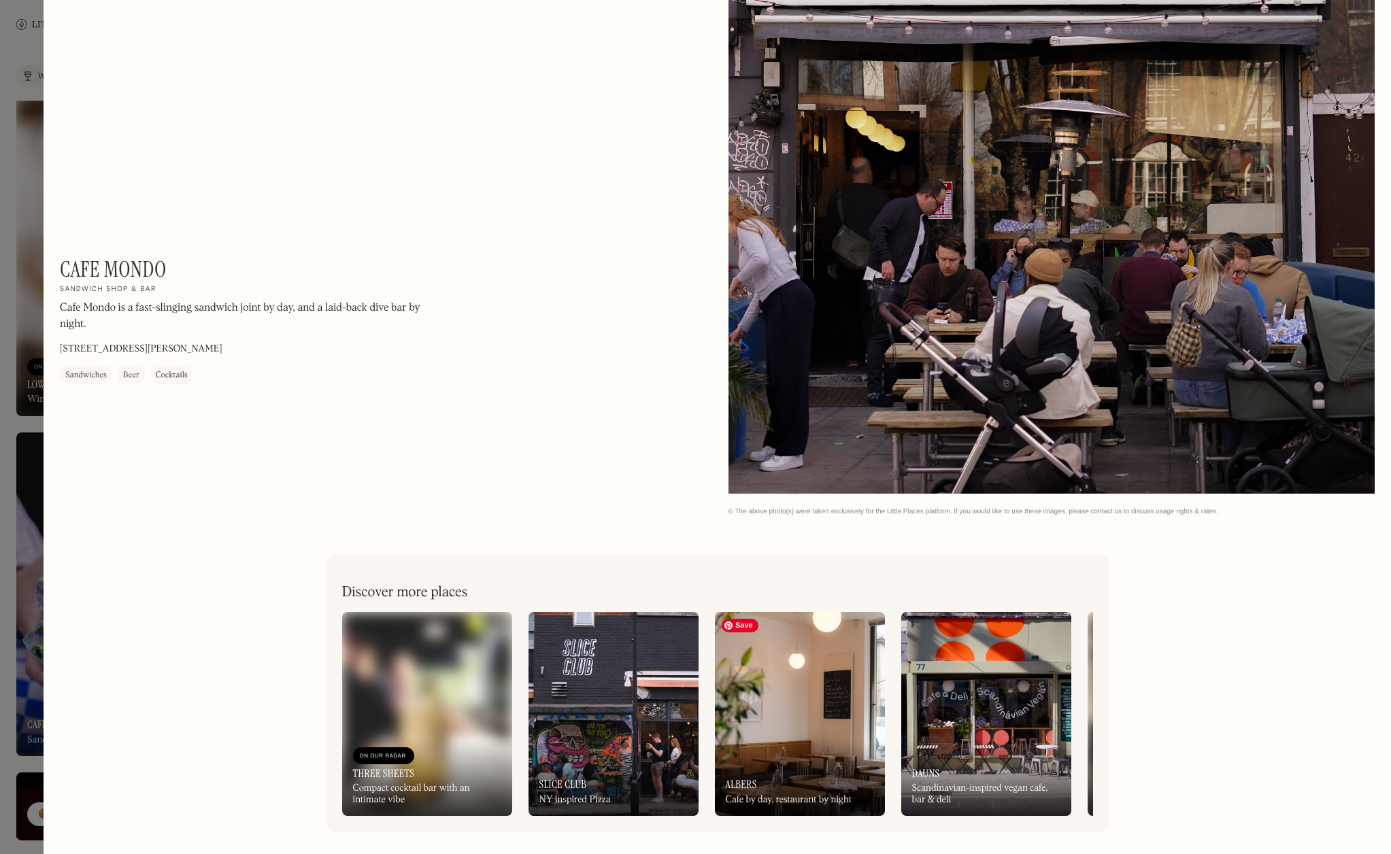
click at [842, 727] on img at bounding box center [800, 714] width 170 height 204
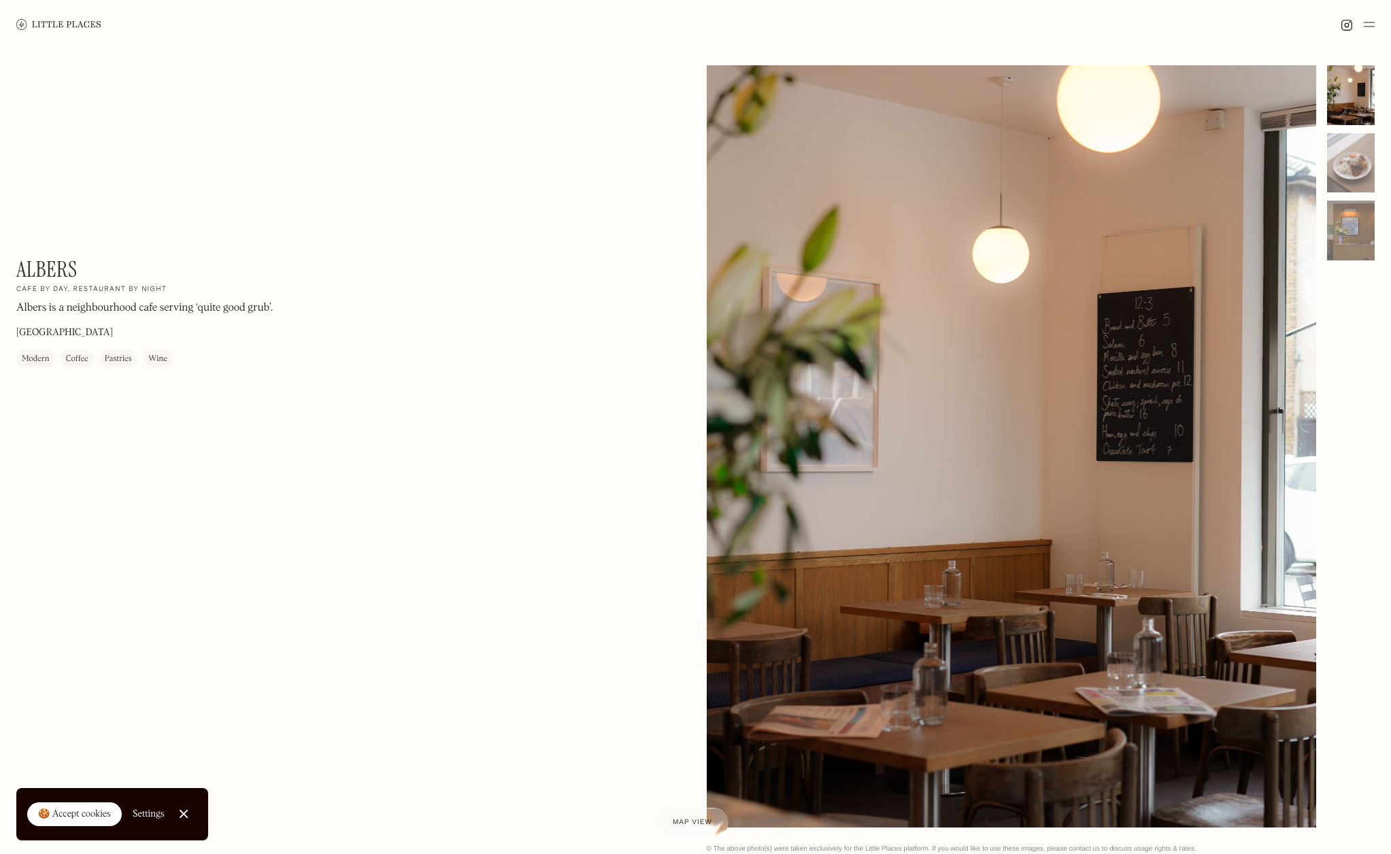
click at [182, 813] on div at bounding box center [183, 814] width 9 height 9
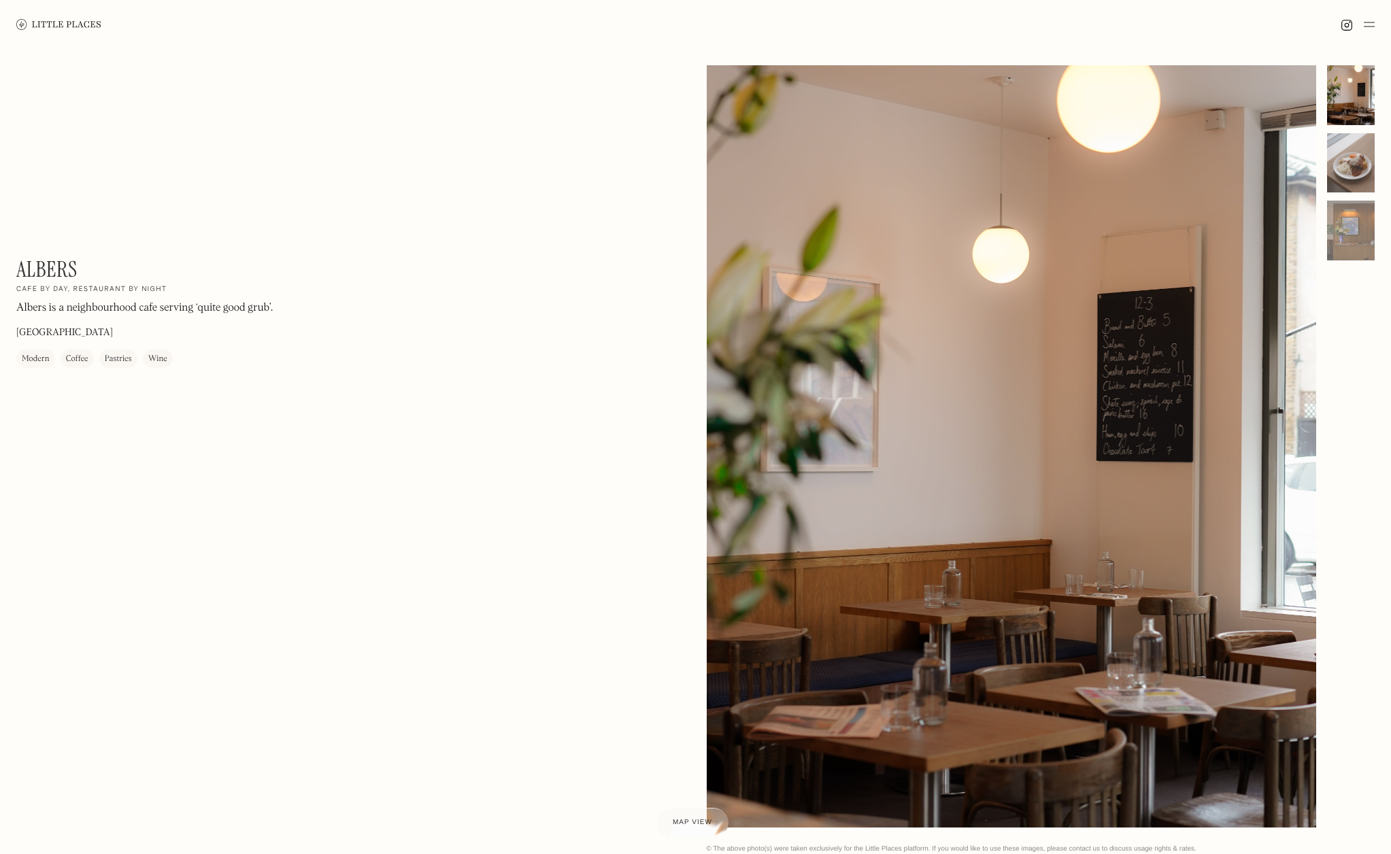
click at [1341, 165] on div at bounding box center [1351, 163] width 48 height 60
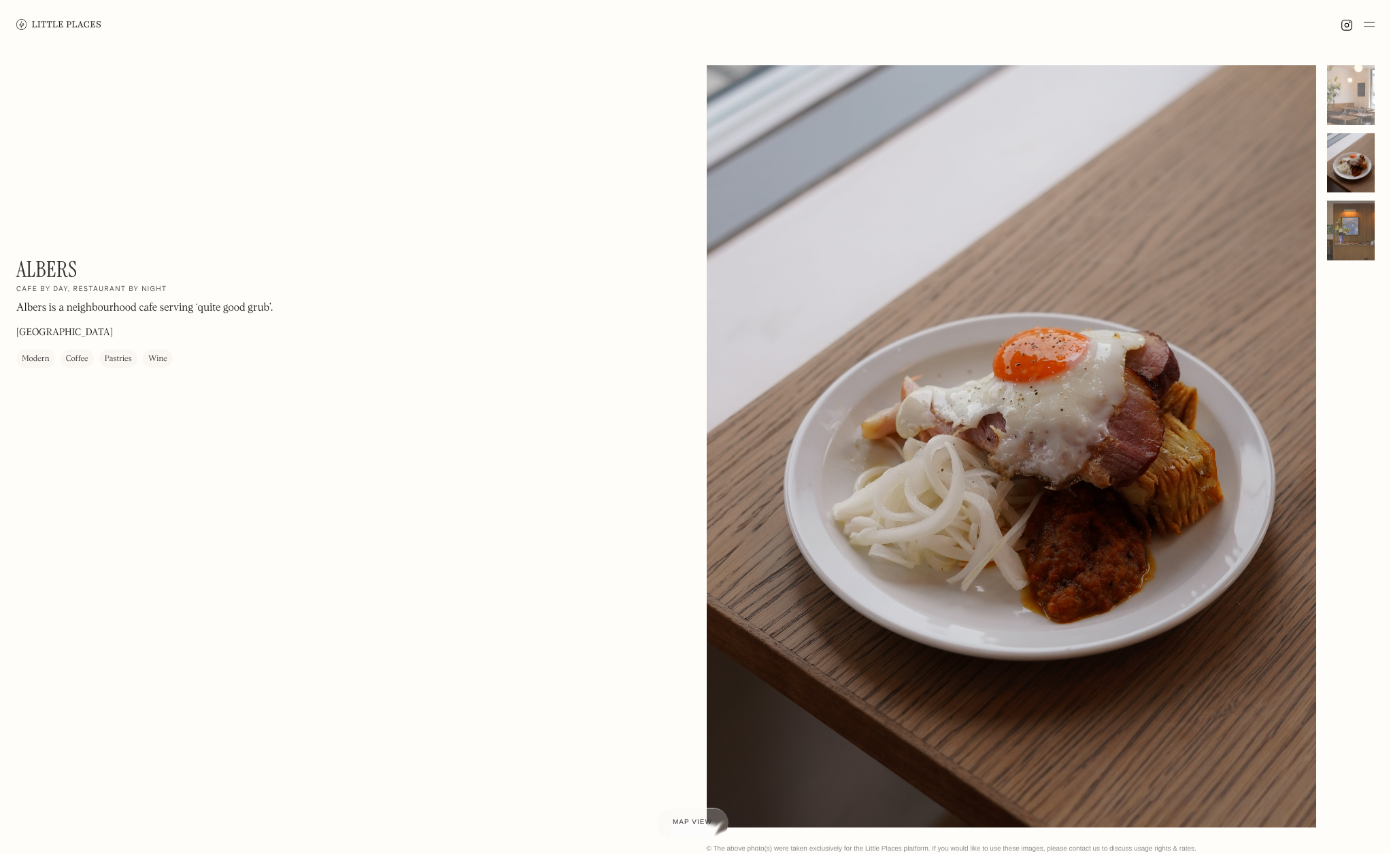
click at [1355, 220] on div at bounding box center [1351, 231] width 48 height 60
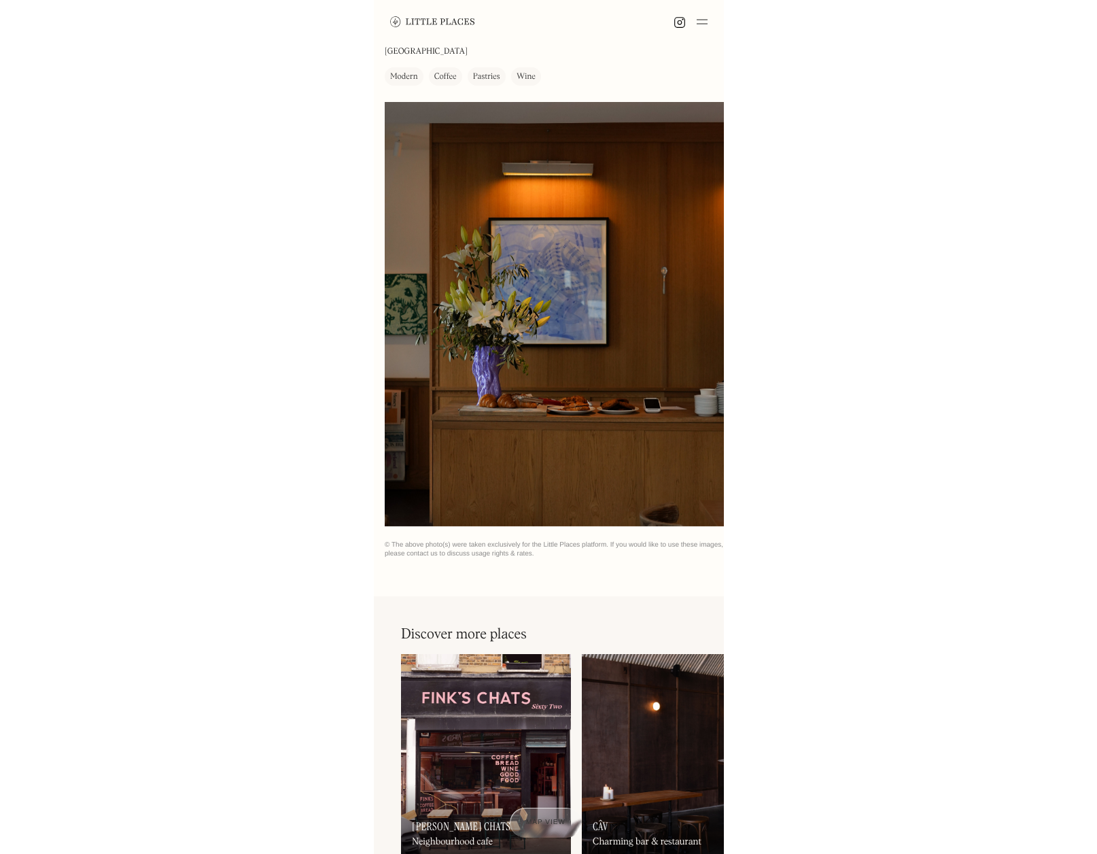
scroll to position [10, 0]
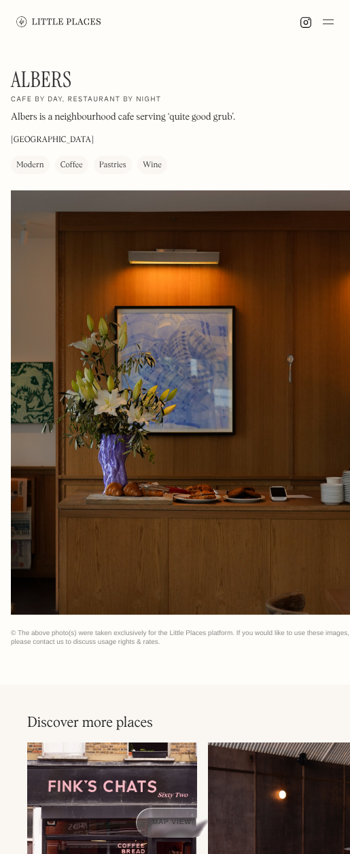
click at [309, 361] on div at bounding box center [180, 402] width 339 height 424
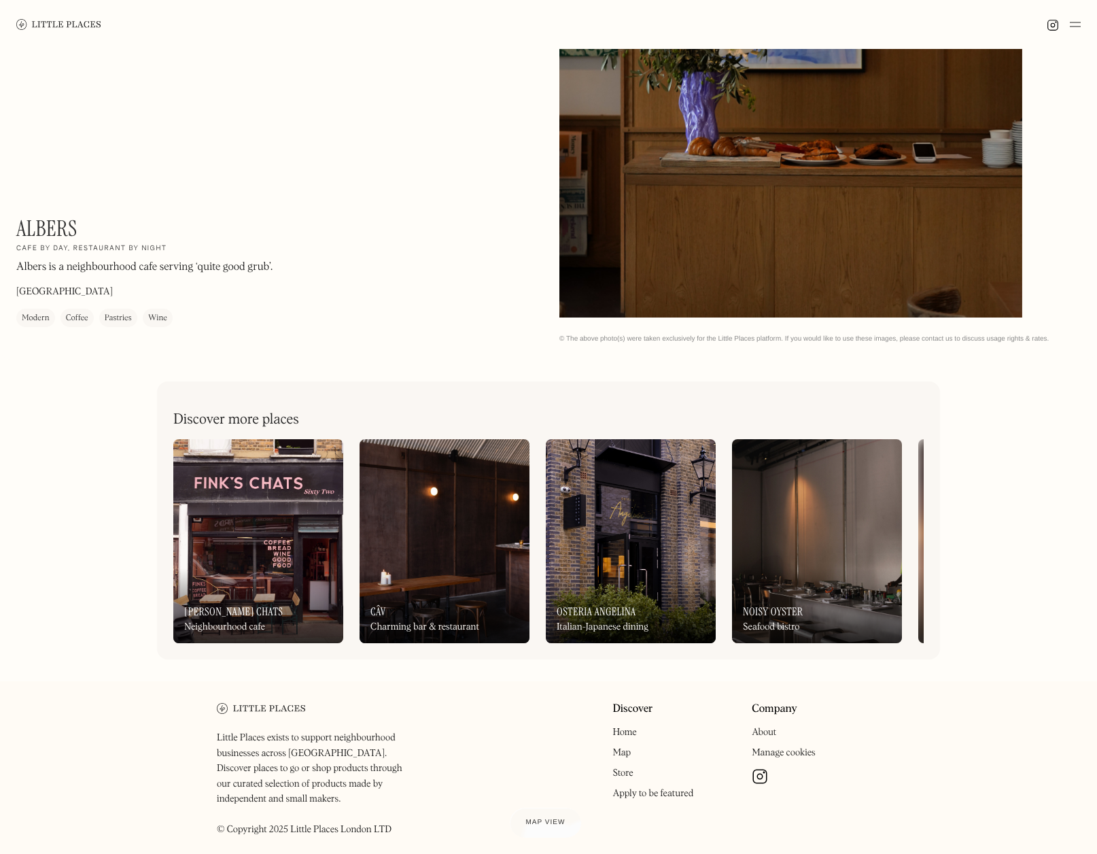
scroll to position [369, 0]
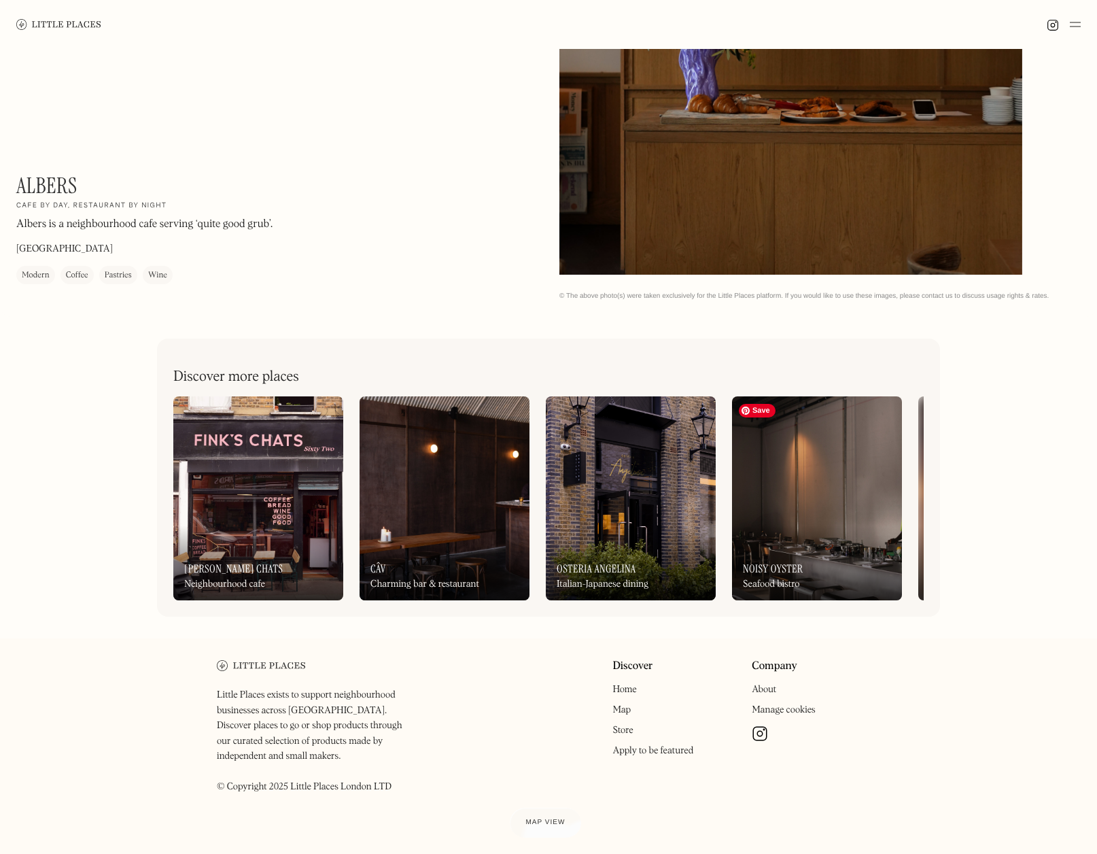
click at [805, 461] on img at bounding box center [817, 498] width 170 height 204
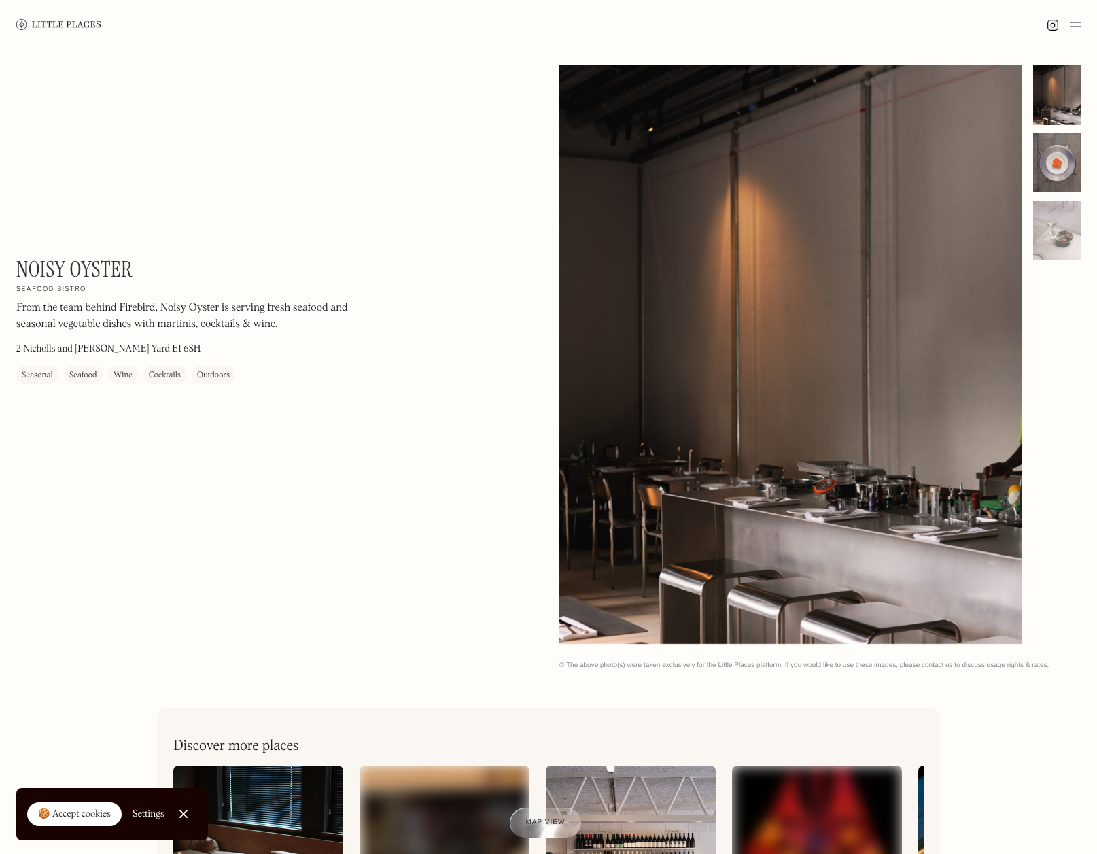
click at [1061, 169] on div at bounding box center [1058, 163] width 48 height 60
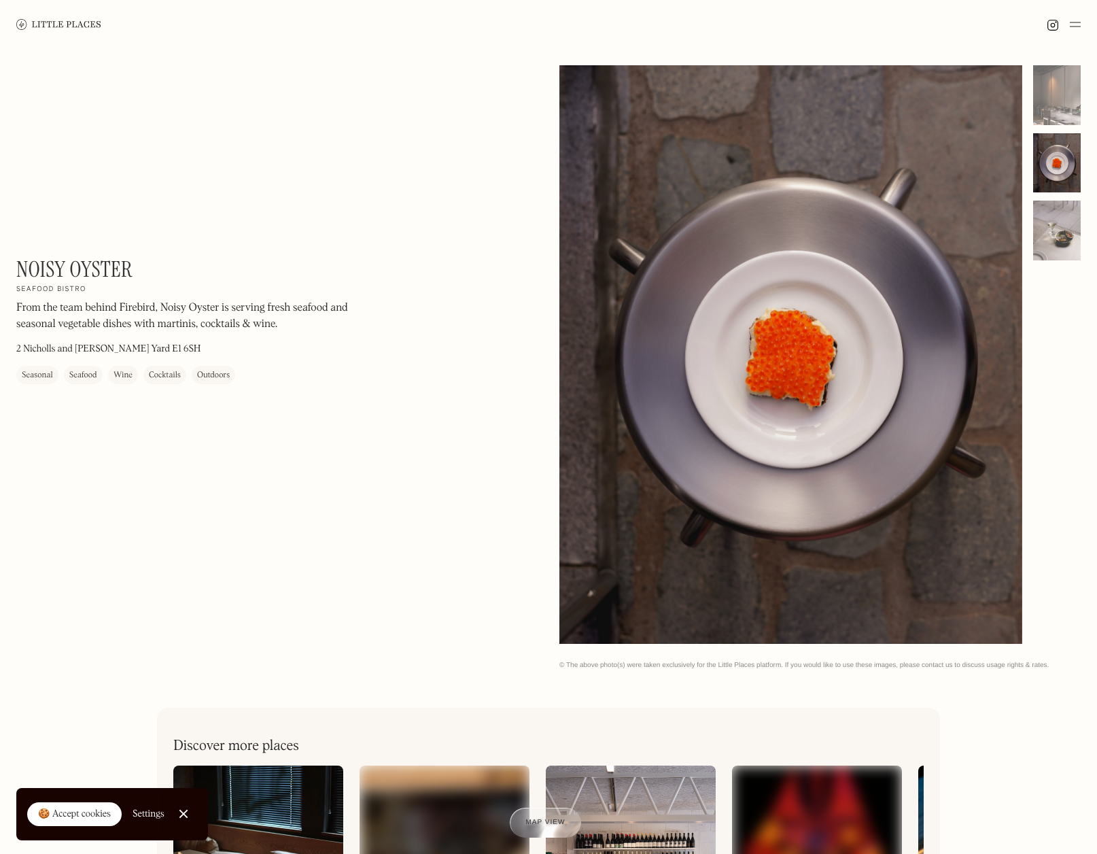
click at [1068, 229] on div at bounding box center [1058, 231] width 48 height 60
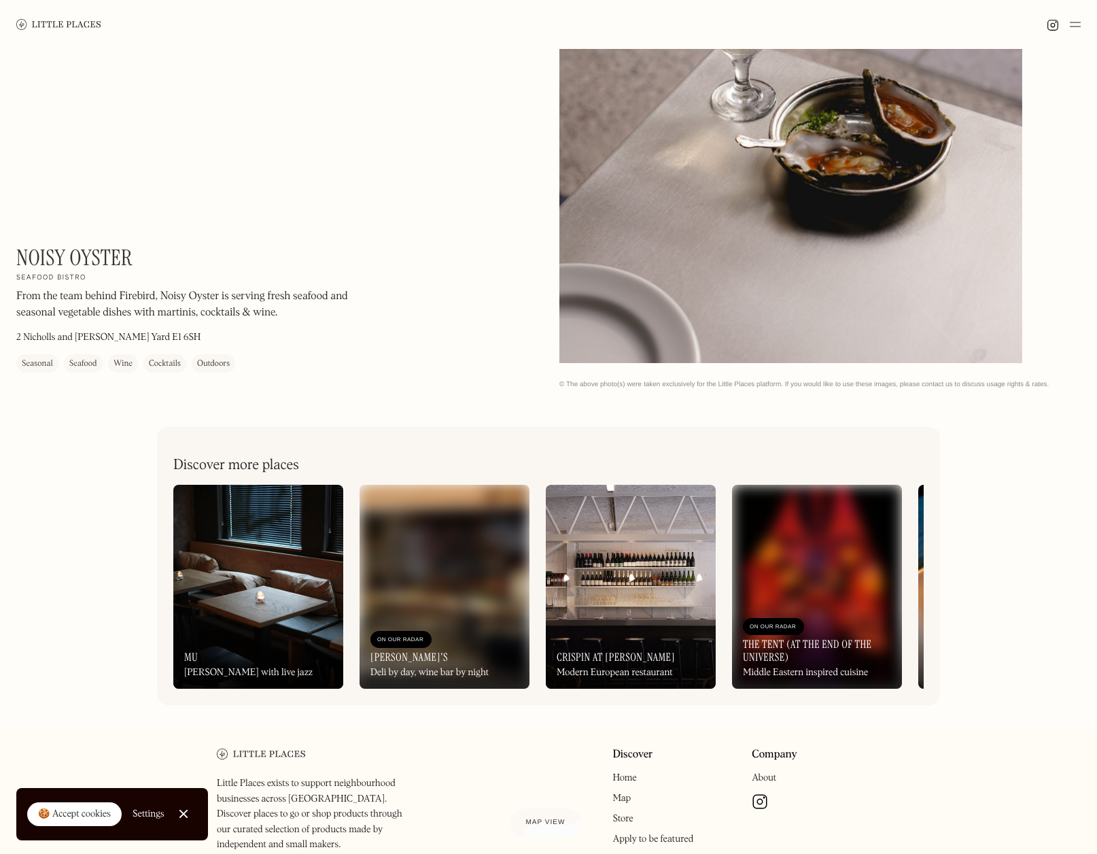
scroll to position [369, 0]
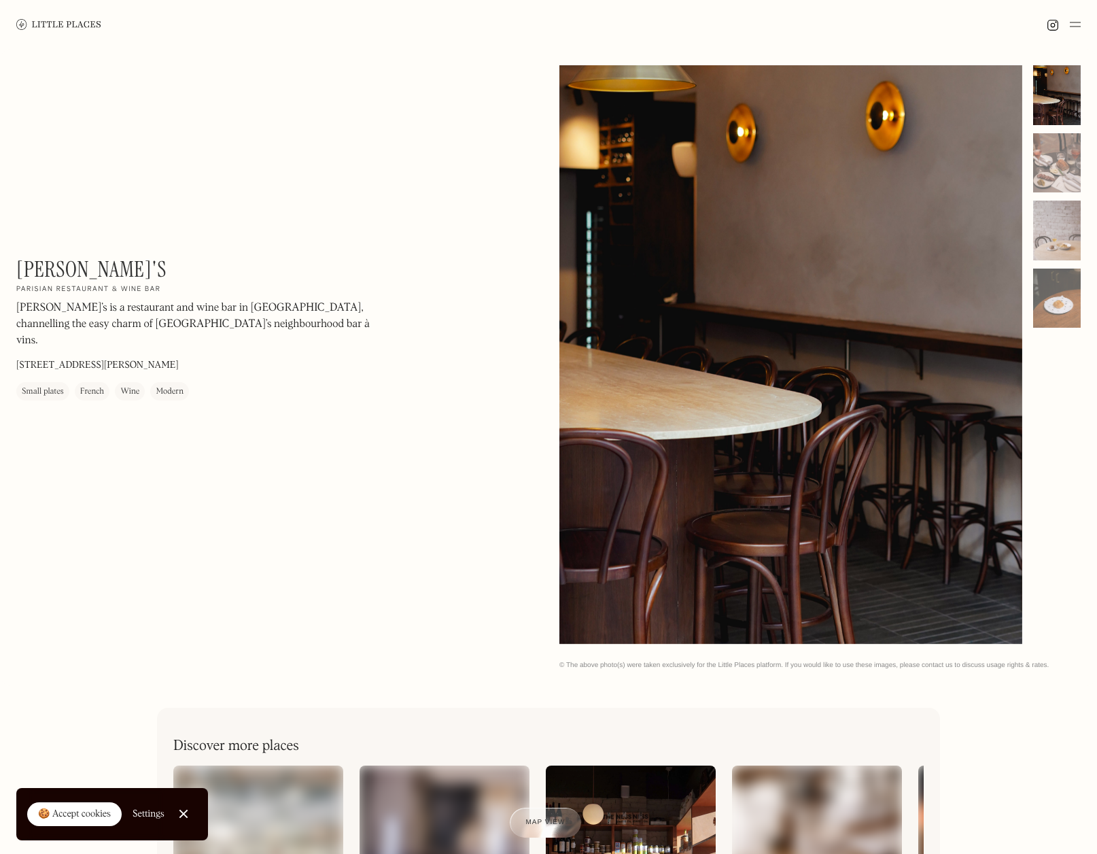
click at [1078, 24] on img at bounding box center [1075, 24] width 11 height 16
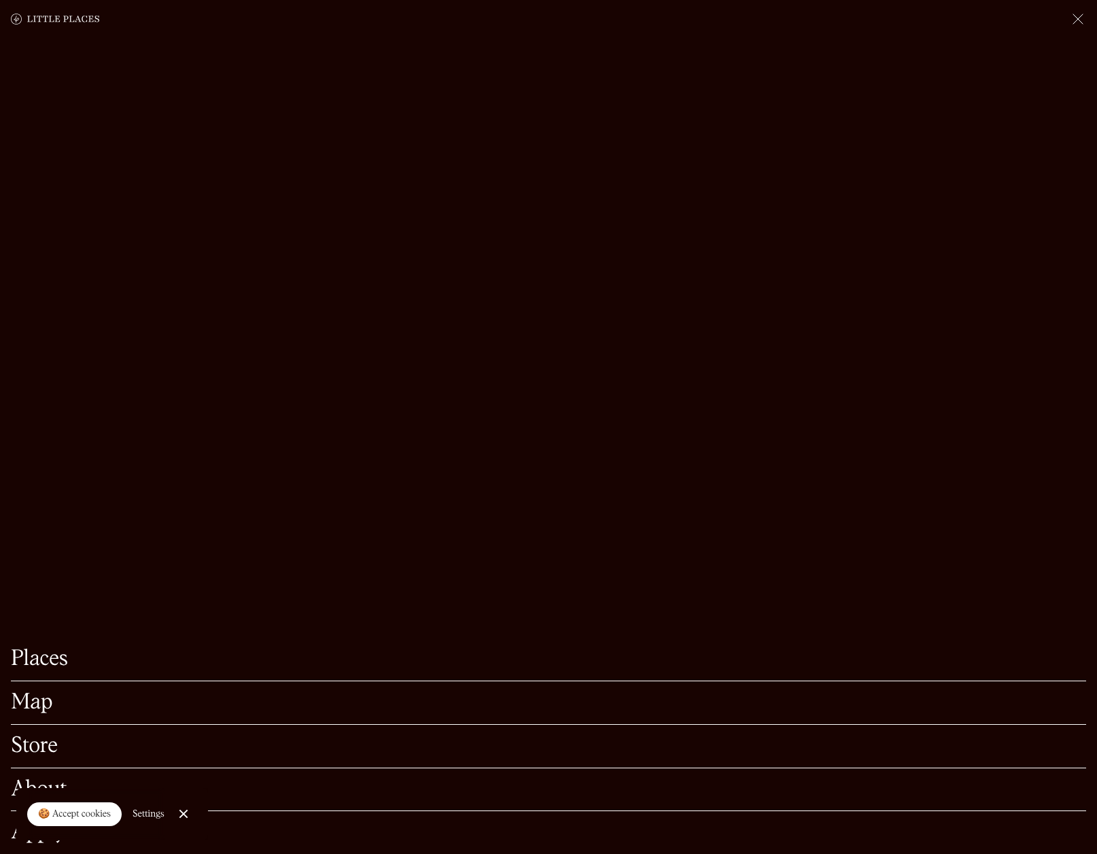
scroll to position [206, 0]
click at [22, 659] on link "Places" at bounding box center [549, 659] width 1076 height 21
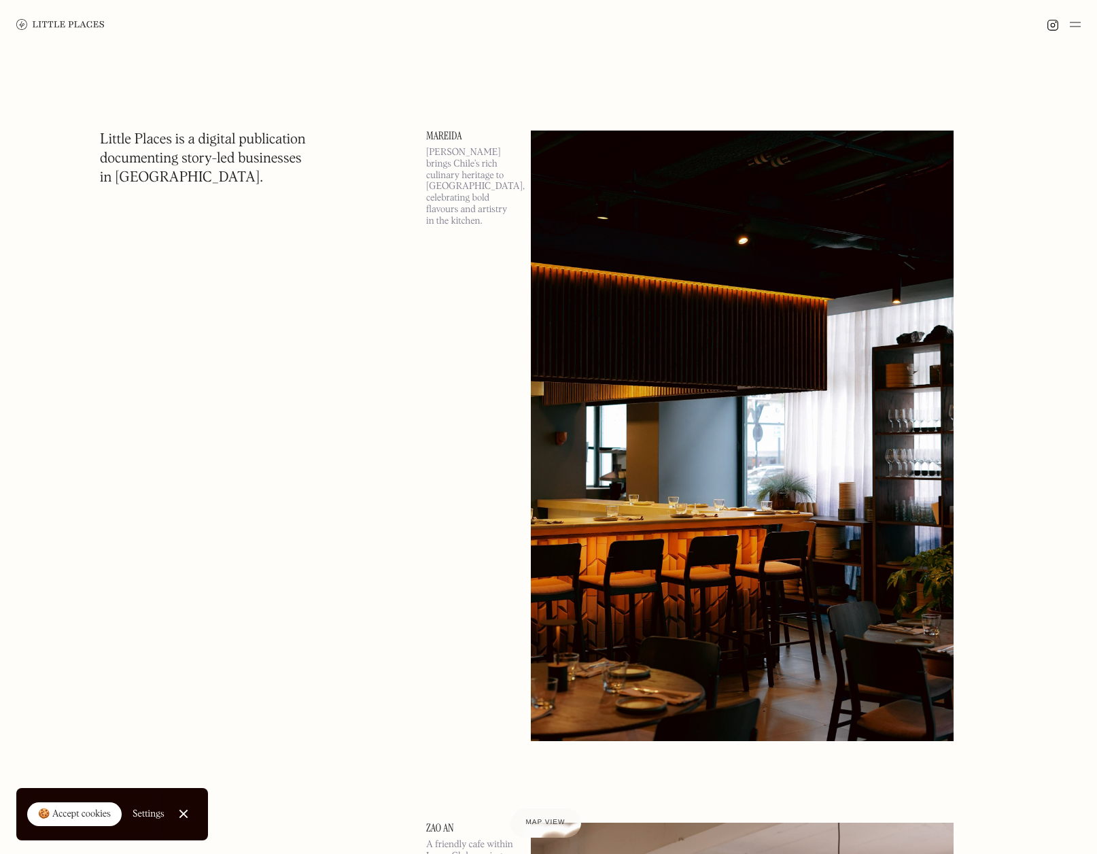
click at [181, 813] on link "Close Cookie Popup" at bounding box center [183, 813] width 27 height 27
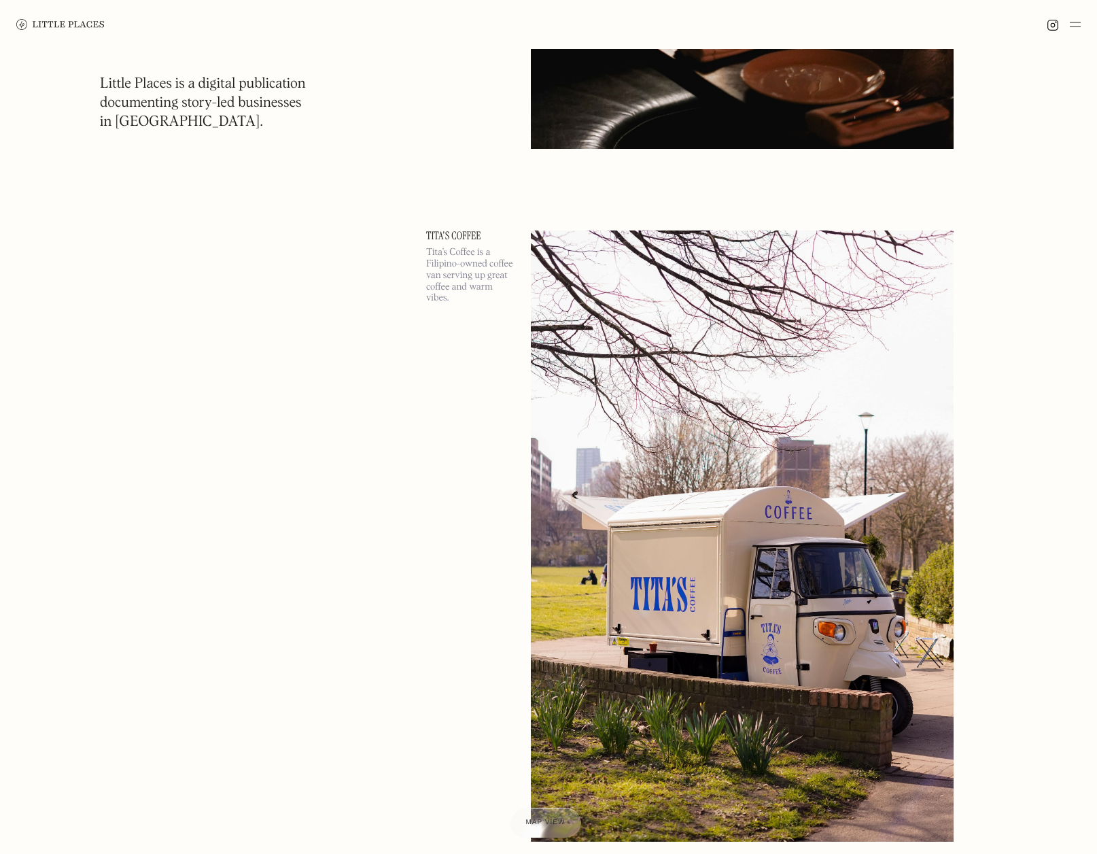
scroll to position [14525, 0]
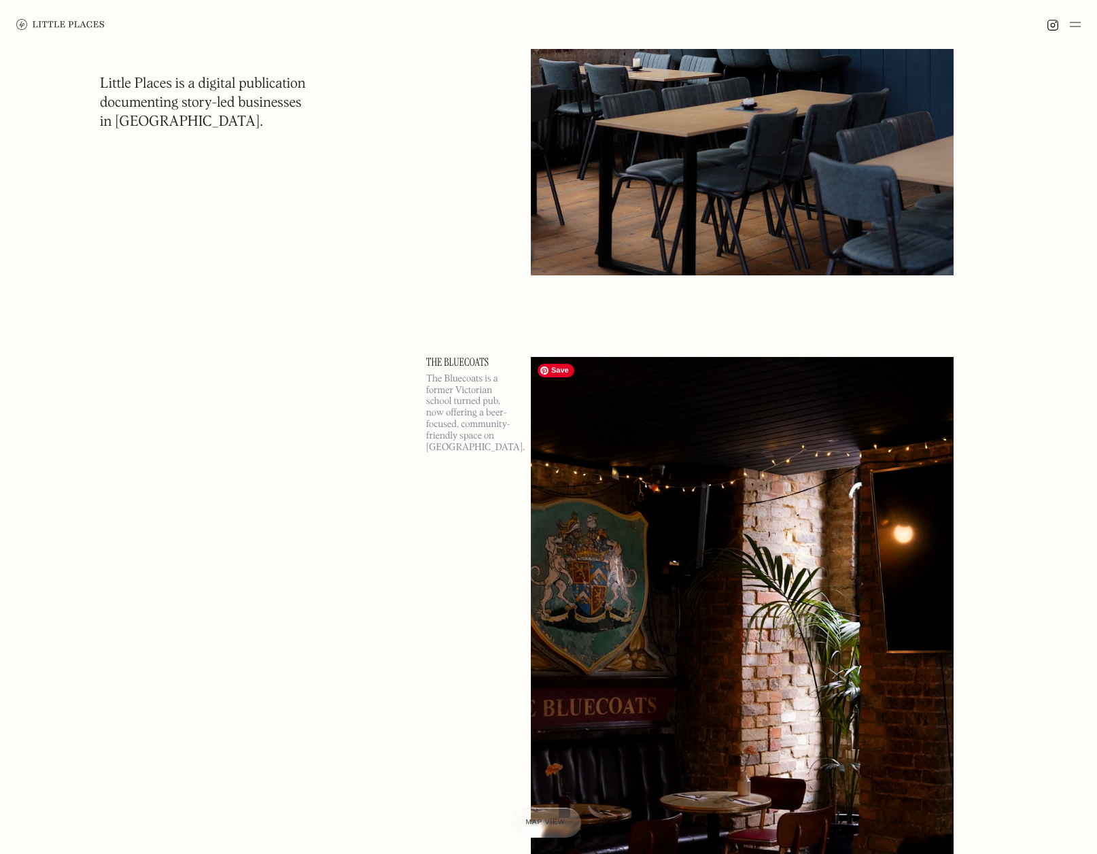
scroll to position [18475, 0]
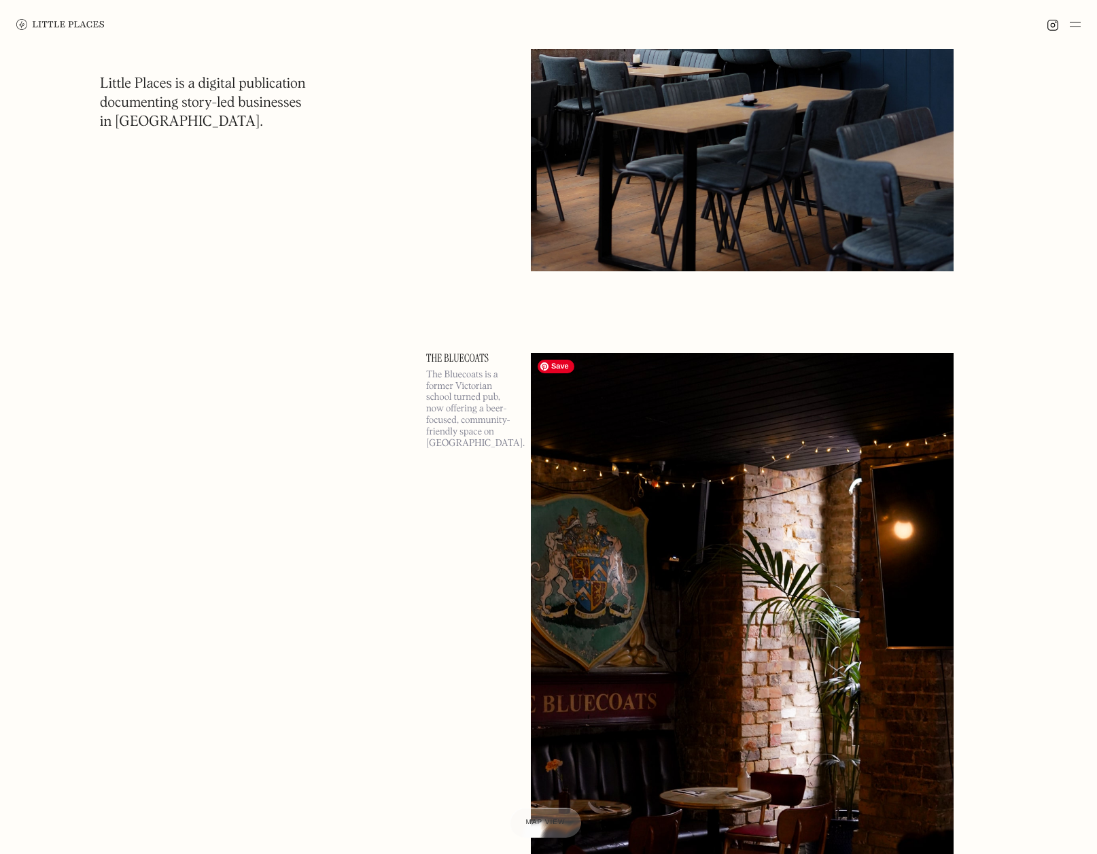
click at [645, 668] on img at bounding box center [742, 658] width 423 height 611
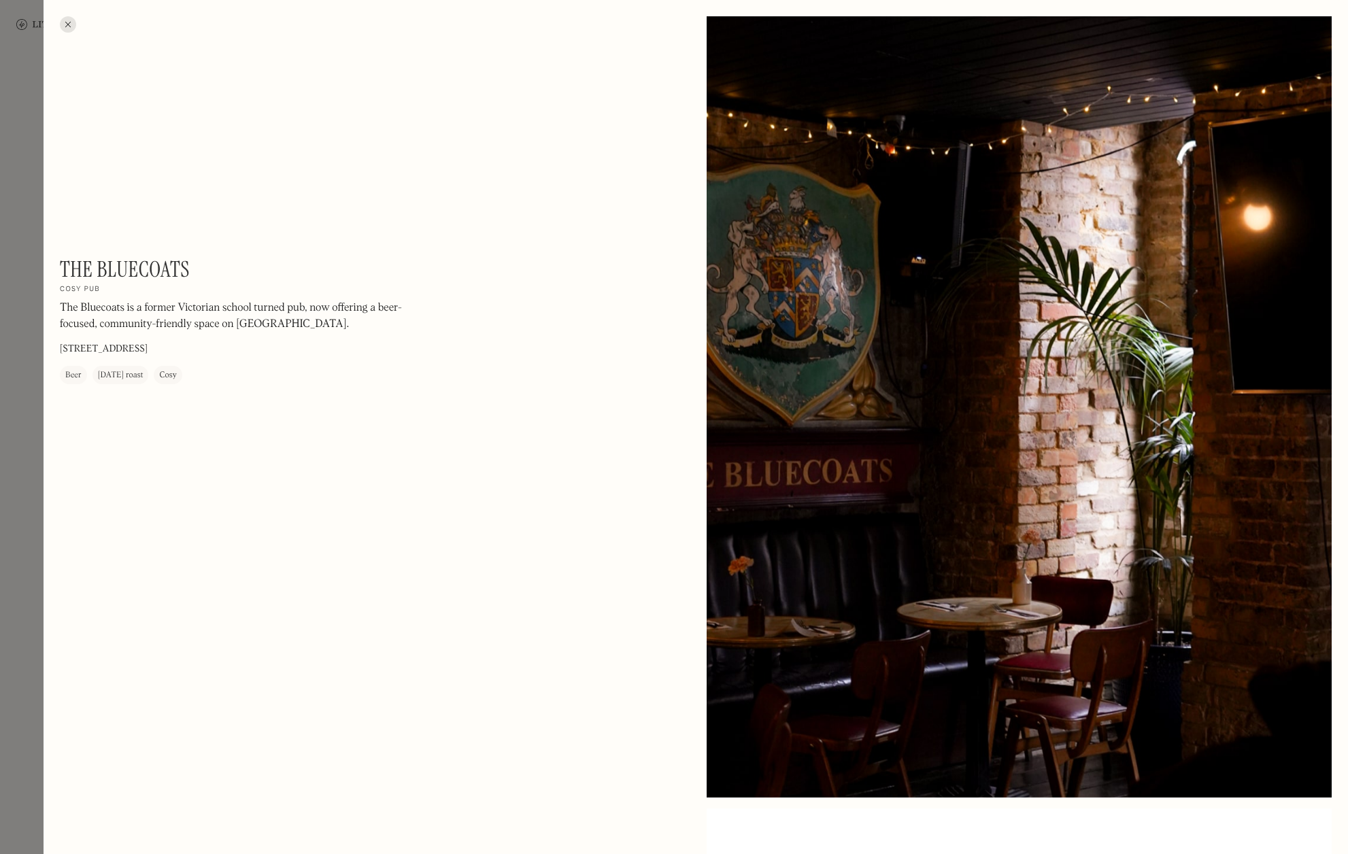
click at [70, 22] on div at bounding box center [68, 24] width 16 height 16
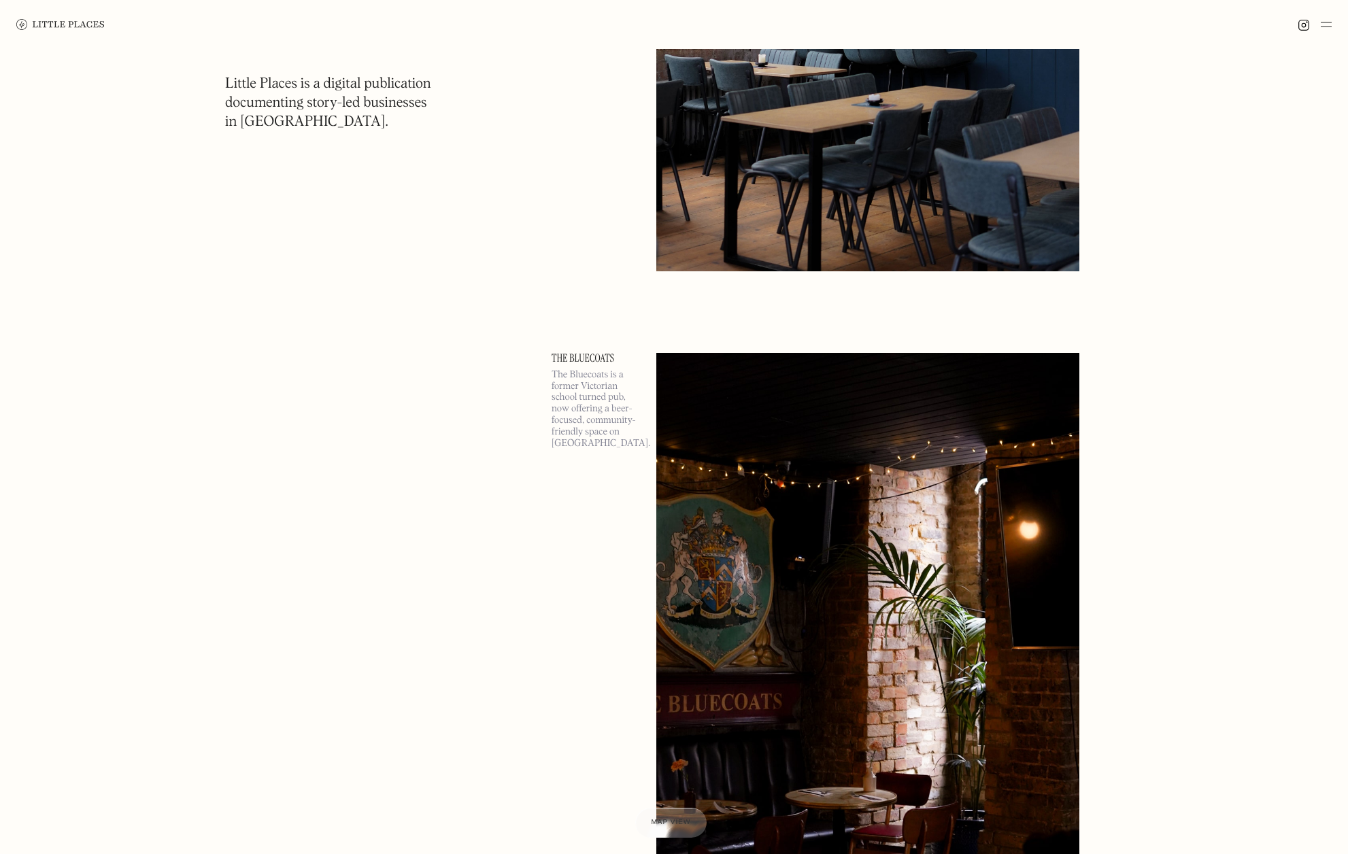
click at [1097, 29] on img at bounding box center [1325, 24] width 11 height 16
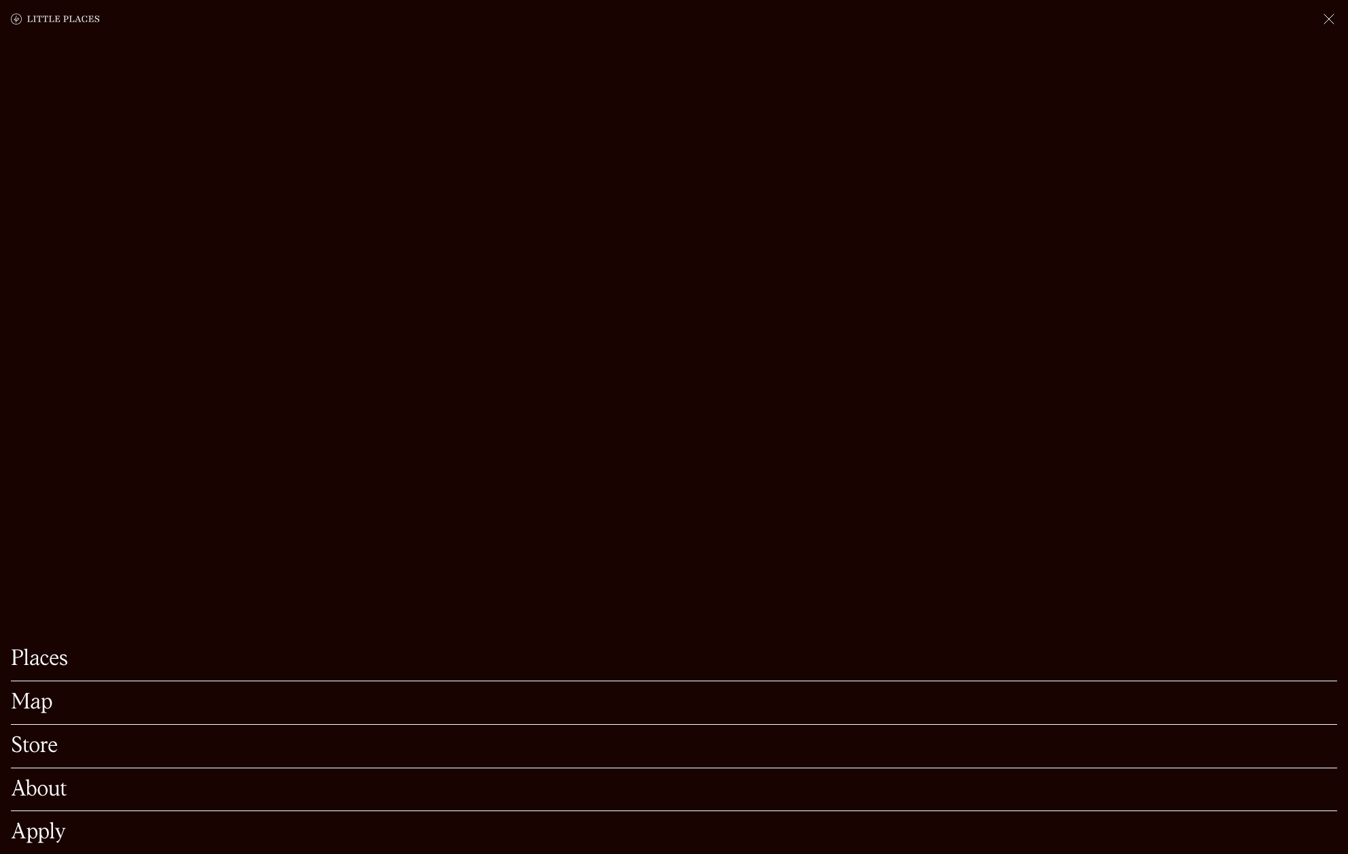
click at [35, 709] on link "Map" at bounding box center [674, 702] width 1326 height 21
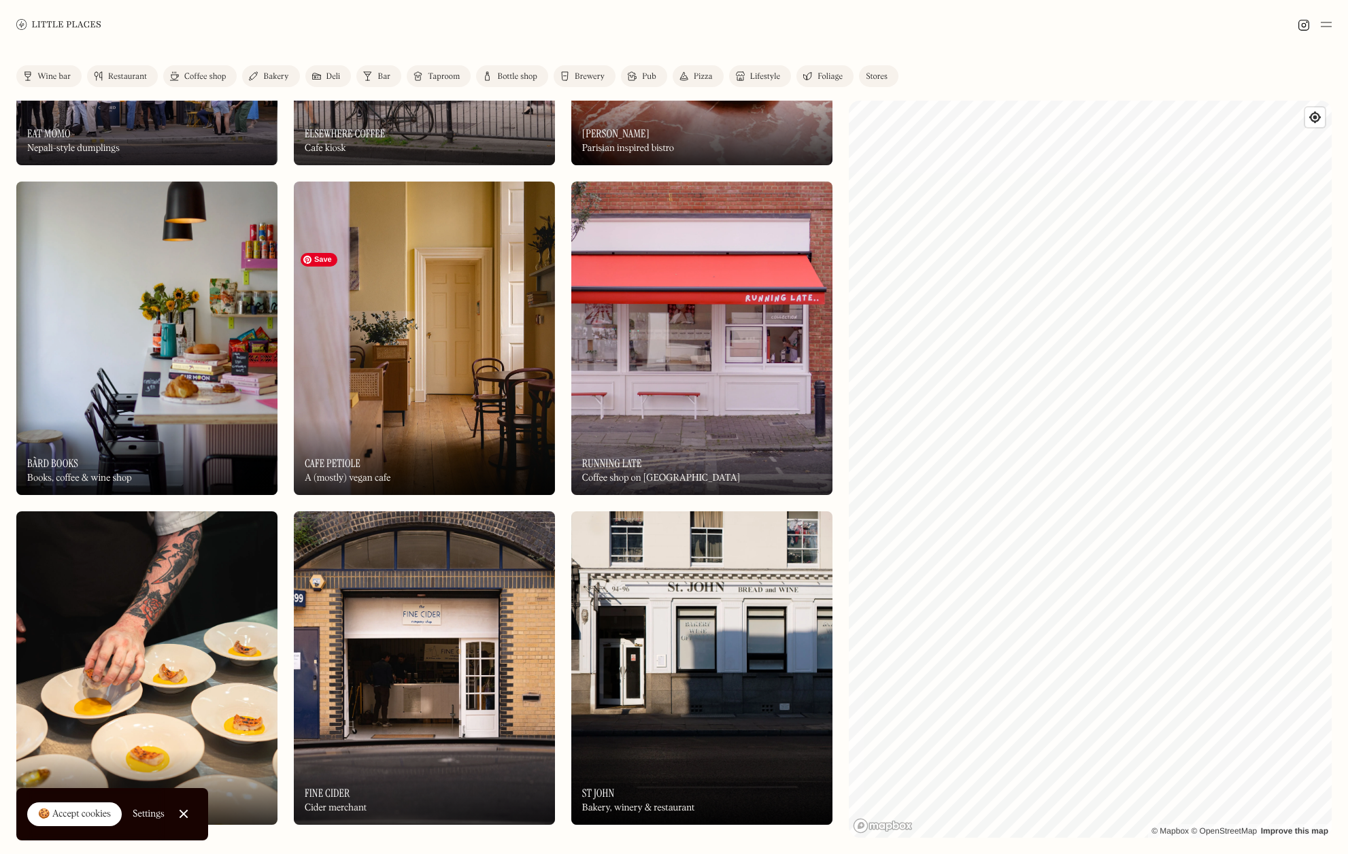
scroll to position [8094, 0]
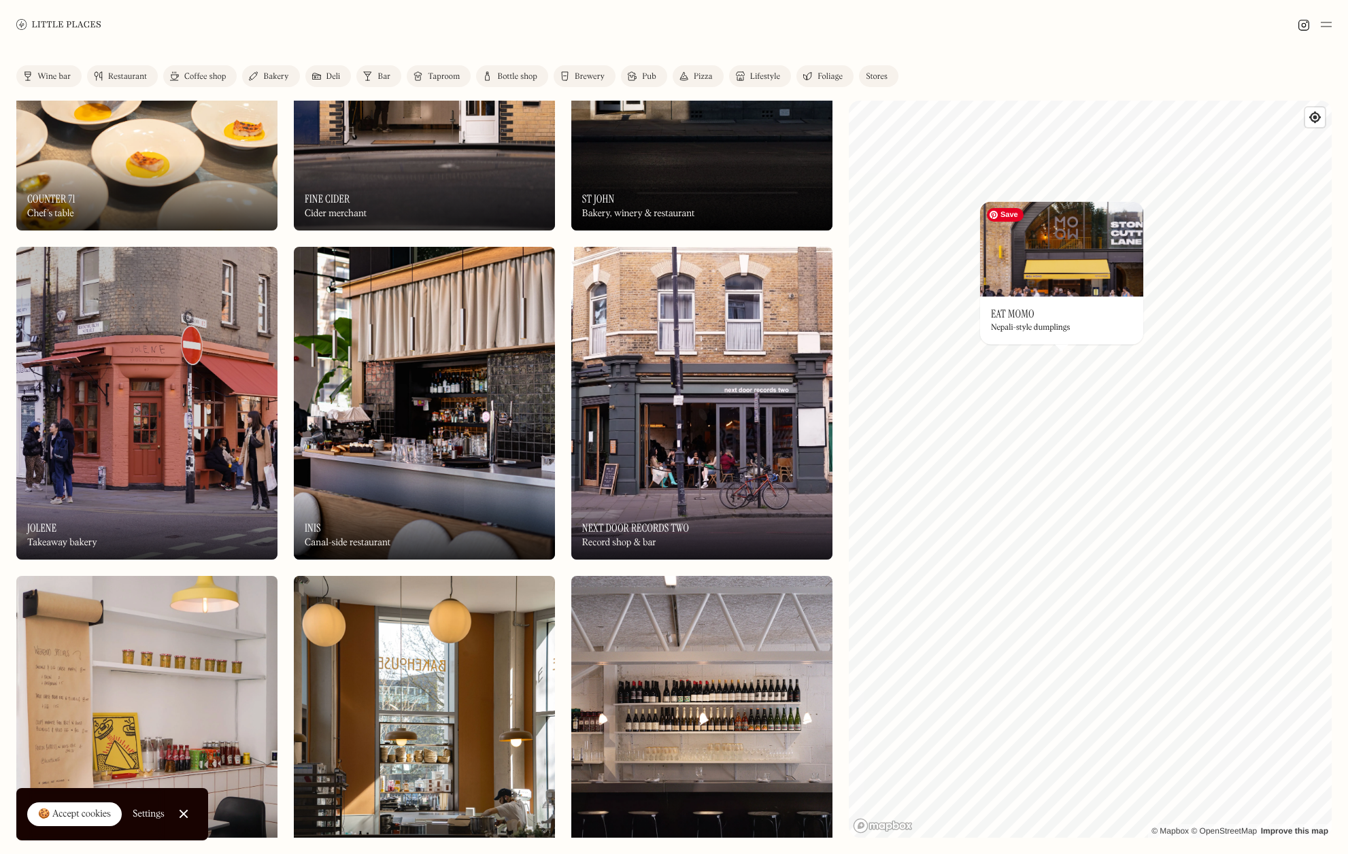
click at [1057, 272] on img at bounding box center [1061, 248] width 163 height 95
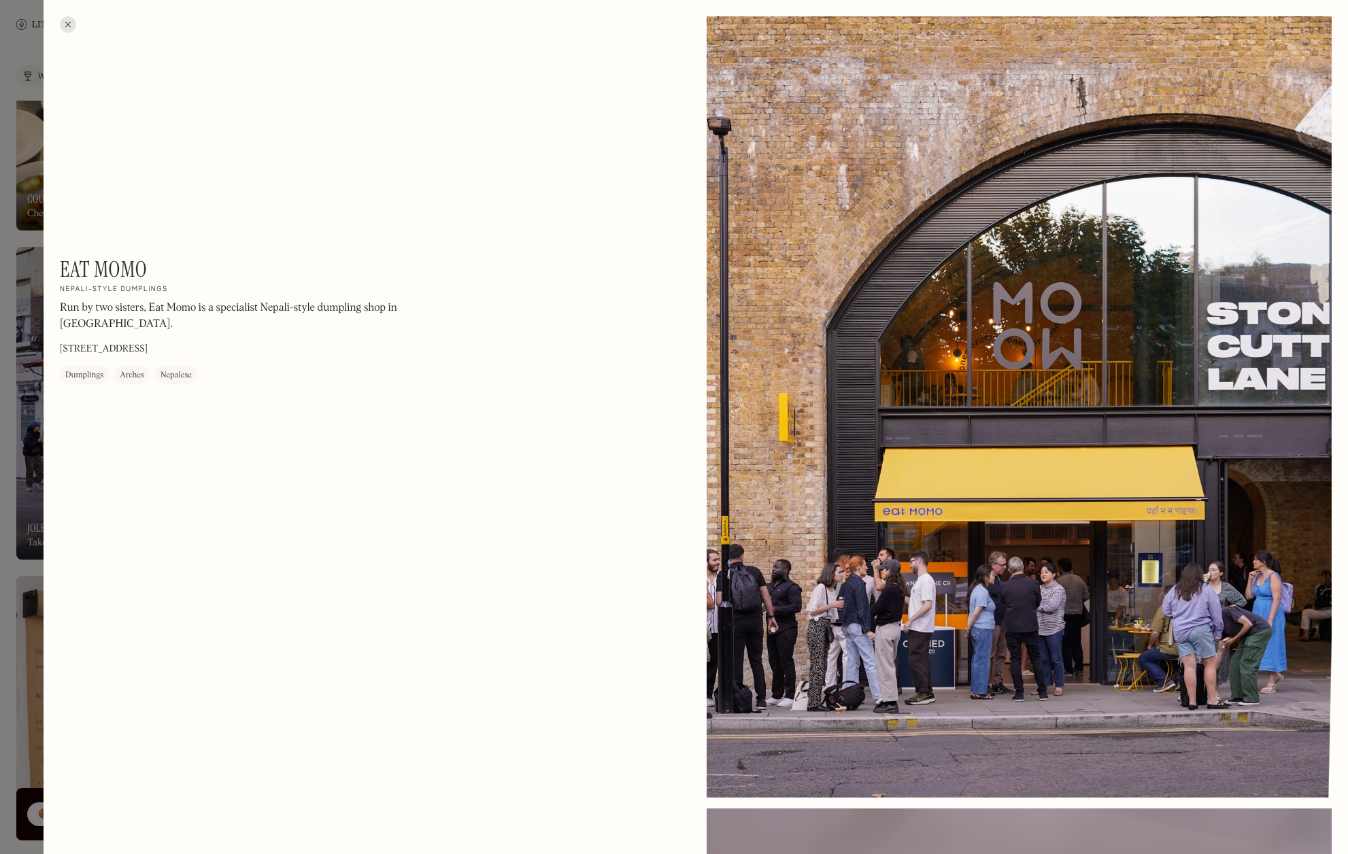
click at [68, 23] on div at bounding box center [68, 24] width 16 height 16
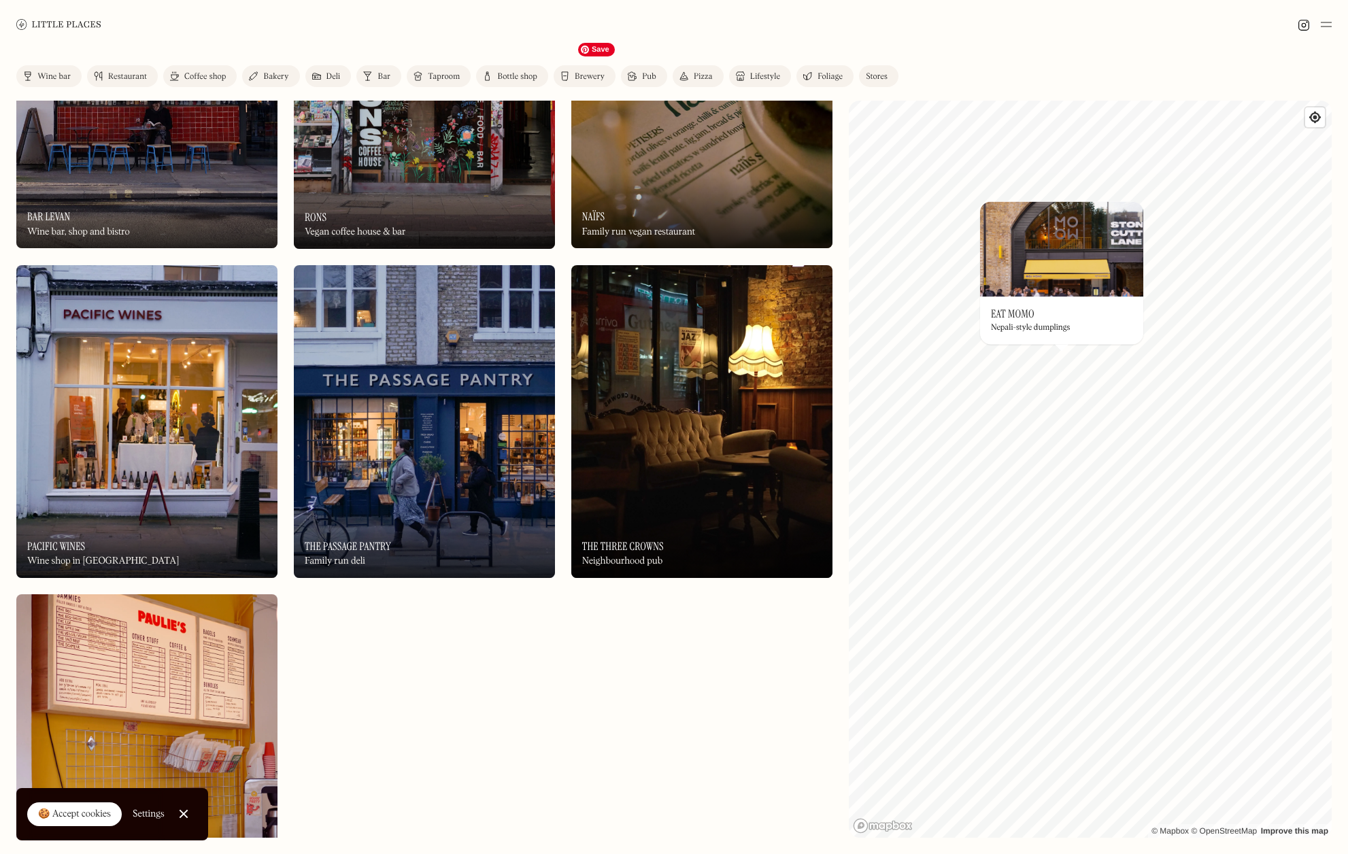
scroll to position [10490, 0]
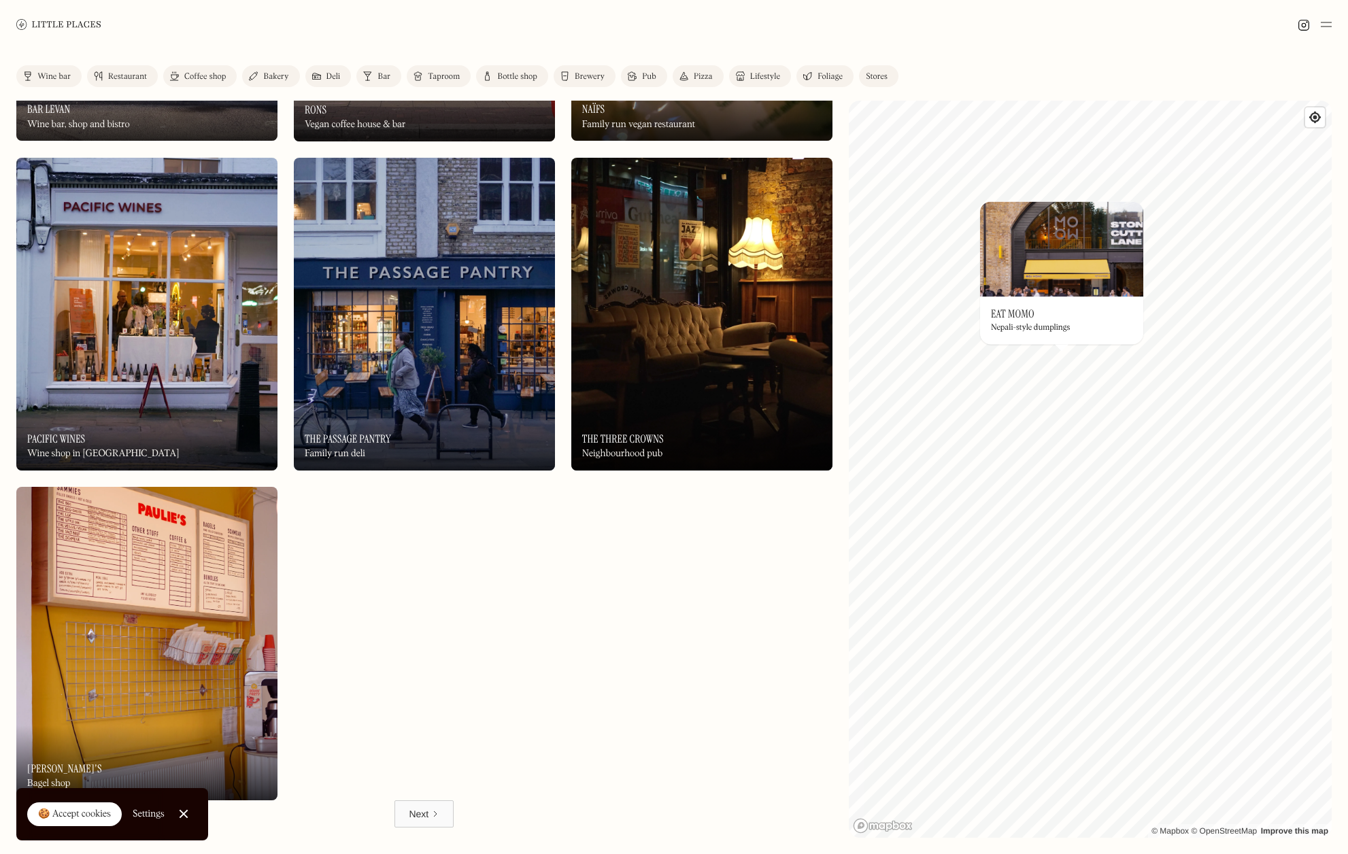
click at [188, 813] on link "Close Cookie Popup" at bounding box center [183, 813] width 27 height 27
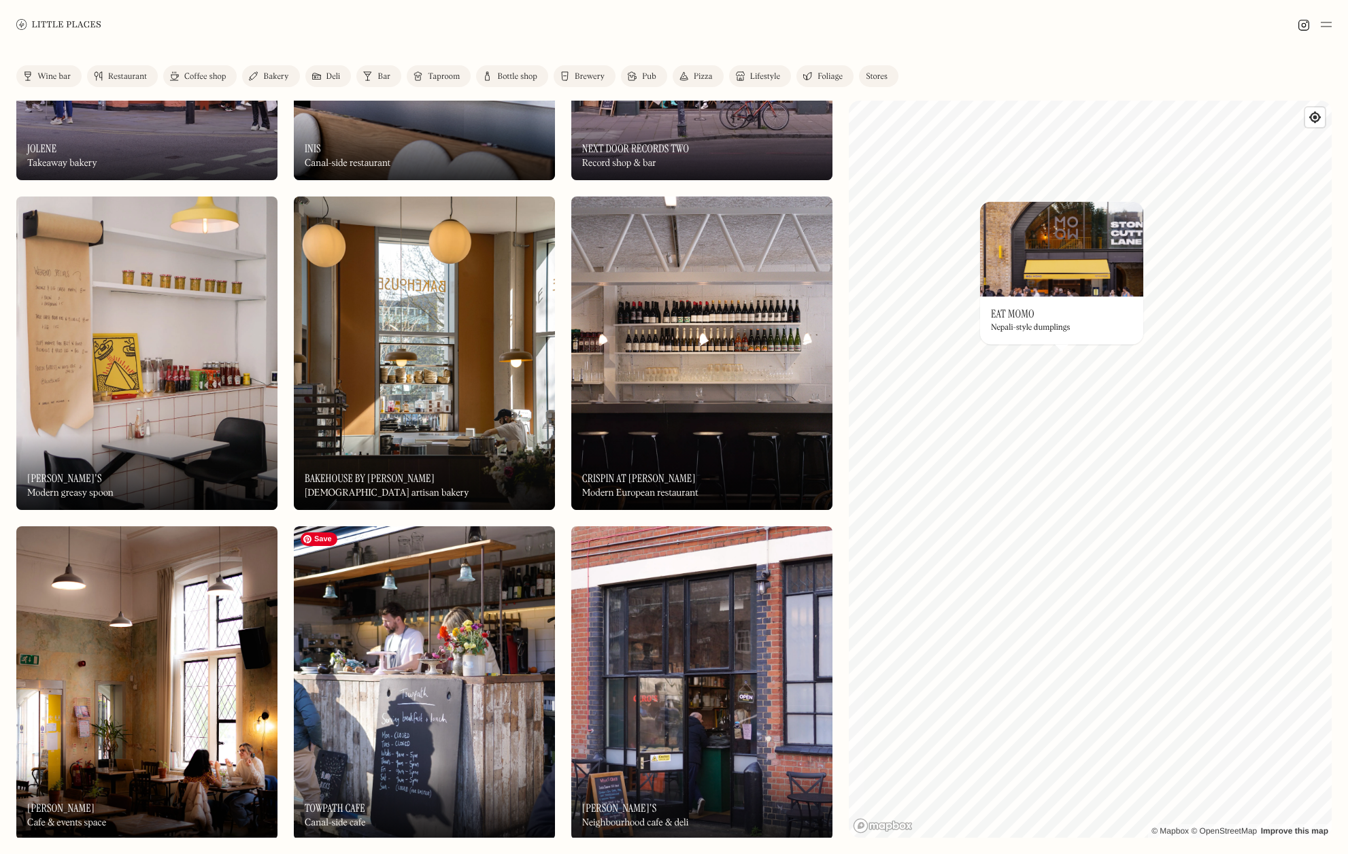
scroll to position [5578, 0]
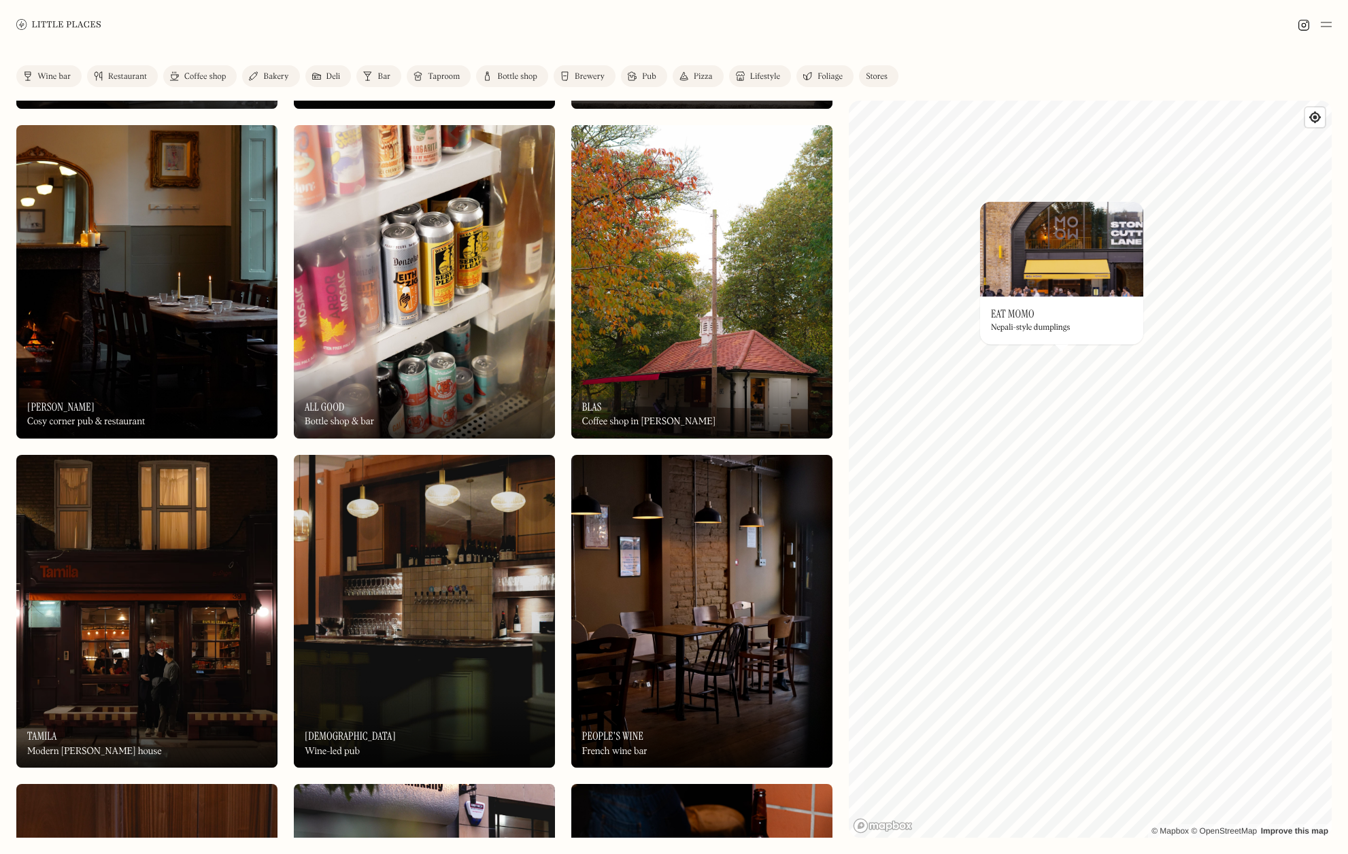
click at [832, 76] on div "Foliage" at bounding box center [829, 77] width 25 height 8
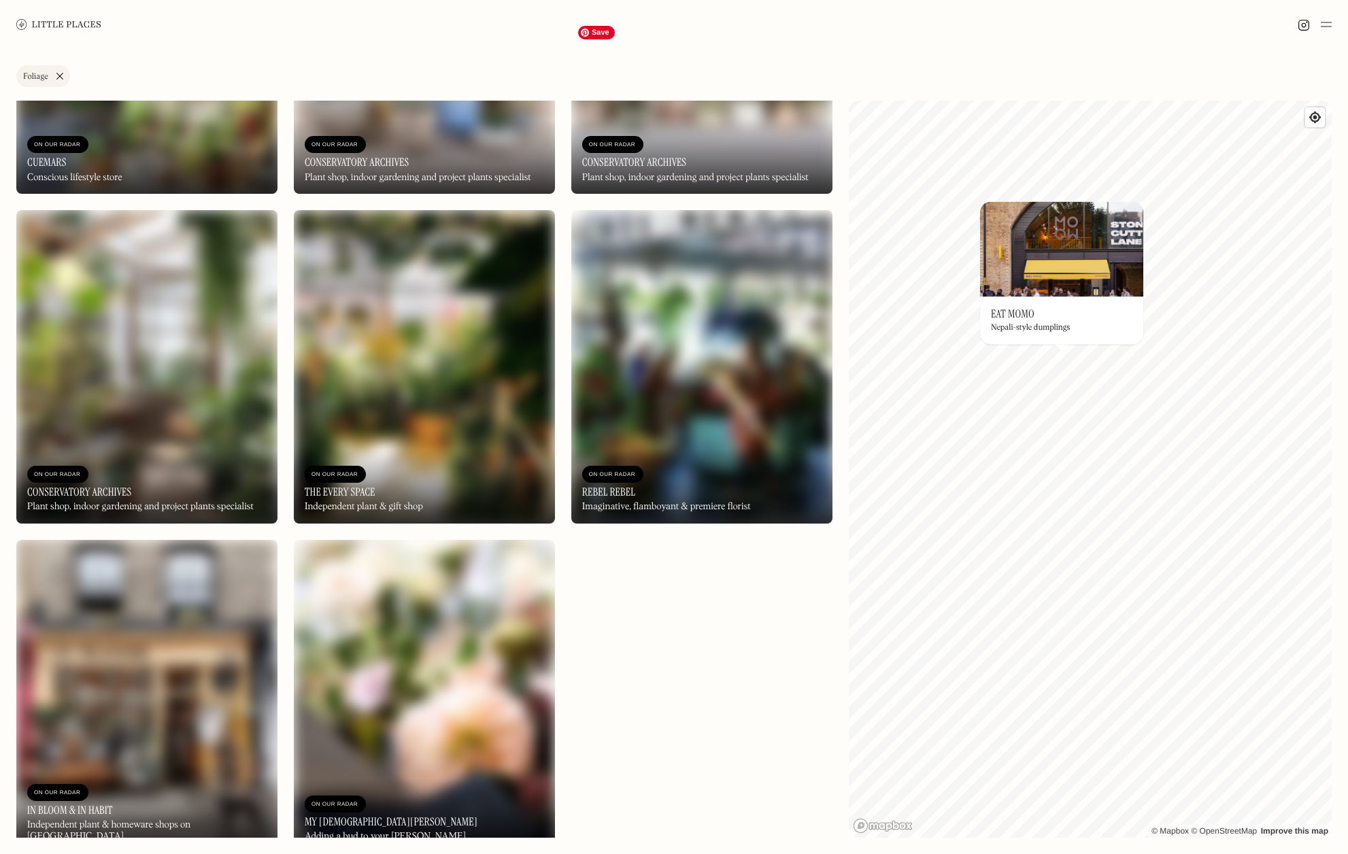
scroll to position [576, 0]
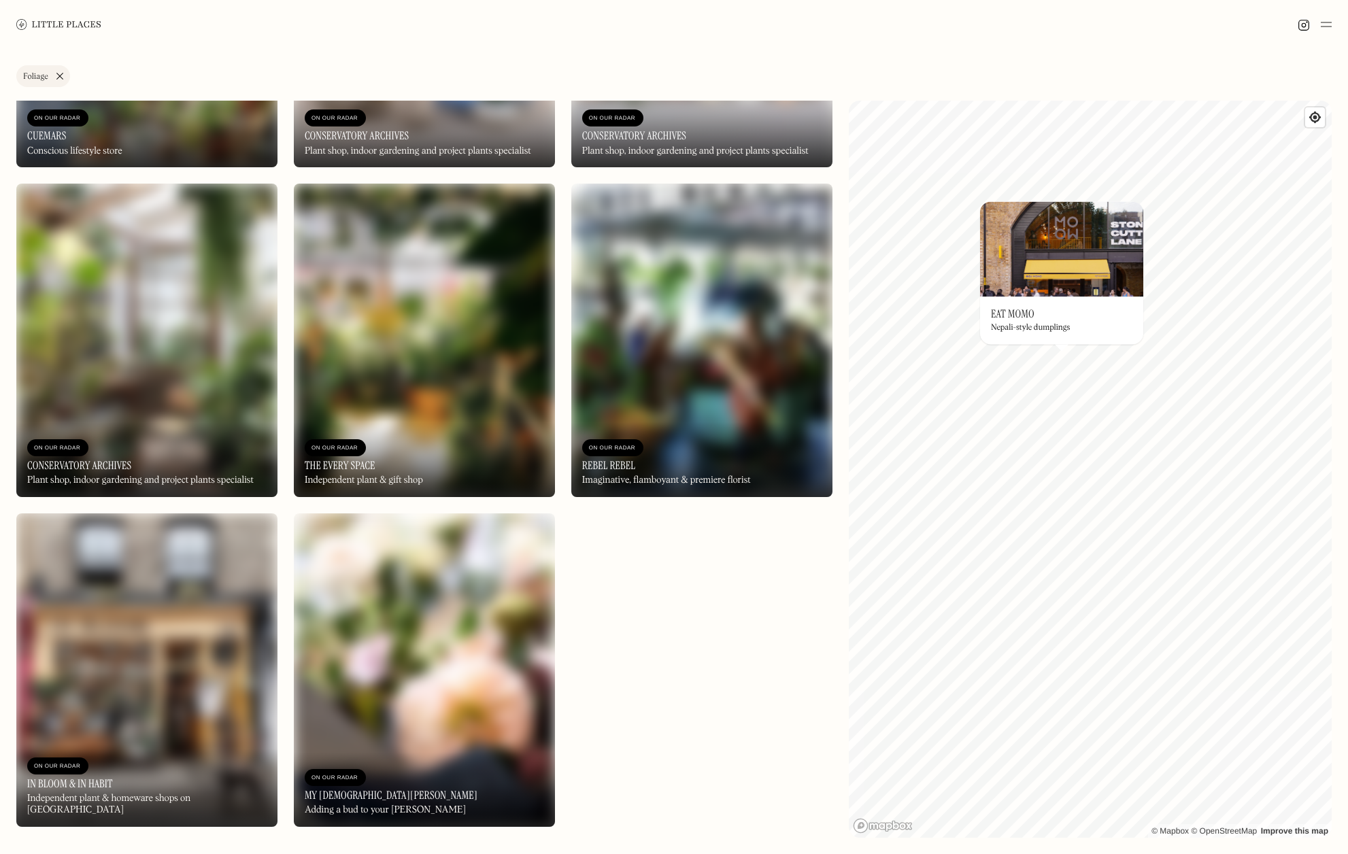
click at [61, 75] on link "Foliage" at bounding box center [43, 76] width 54 height 22
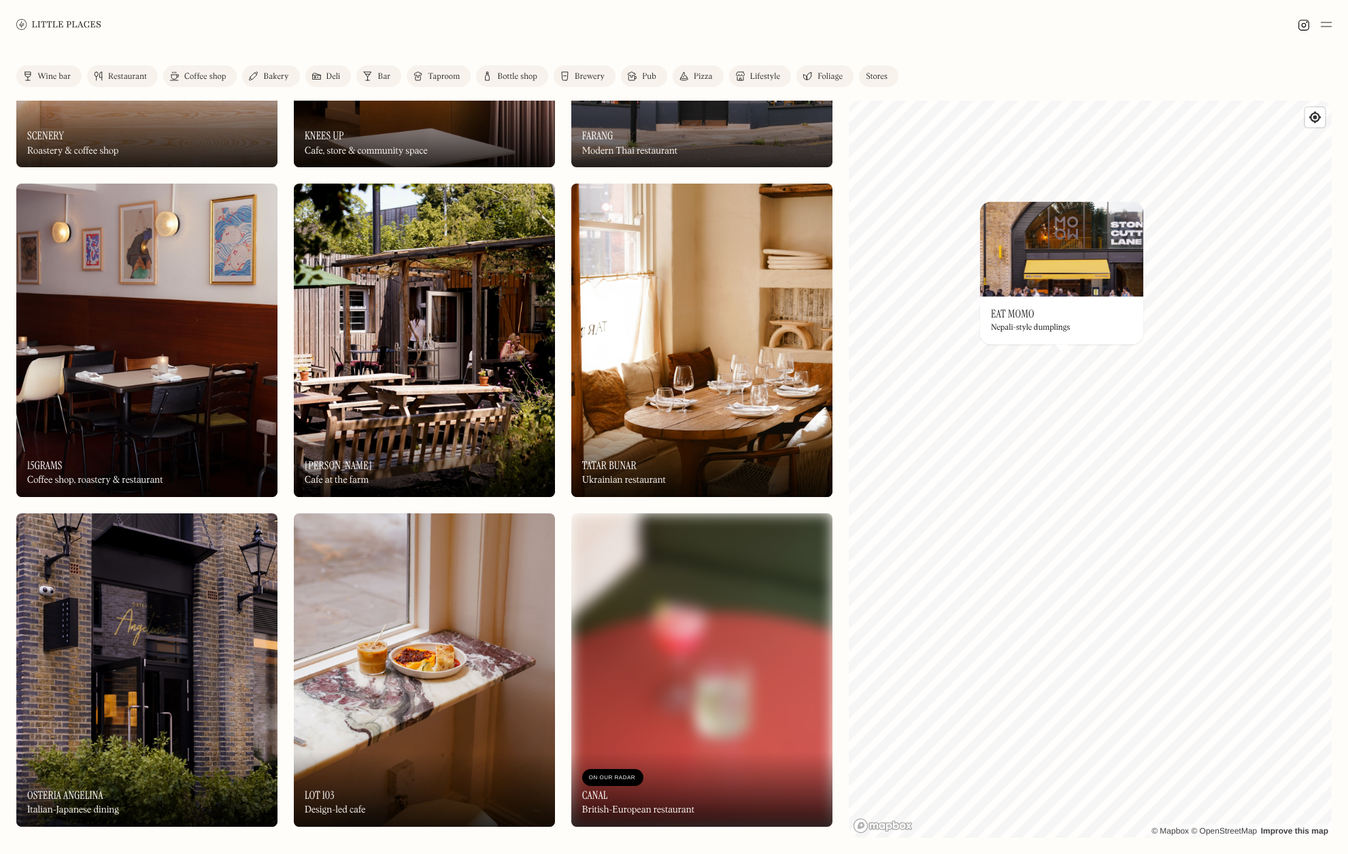
click at [761, 75] on div "Lifestyle" at bounding box center [765, 77] width 30 height 8
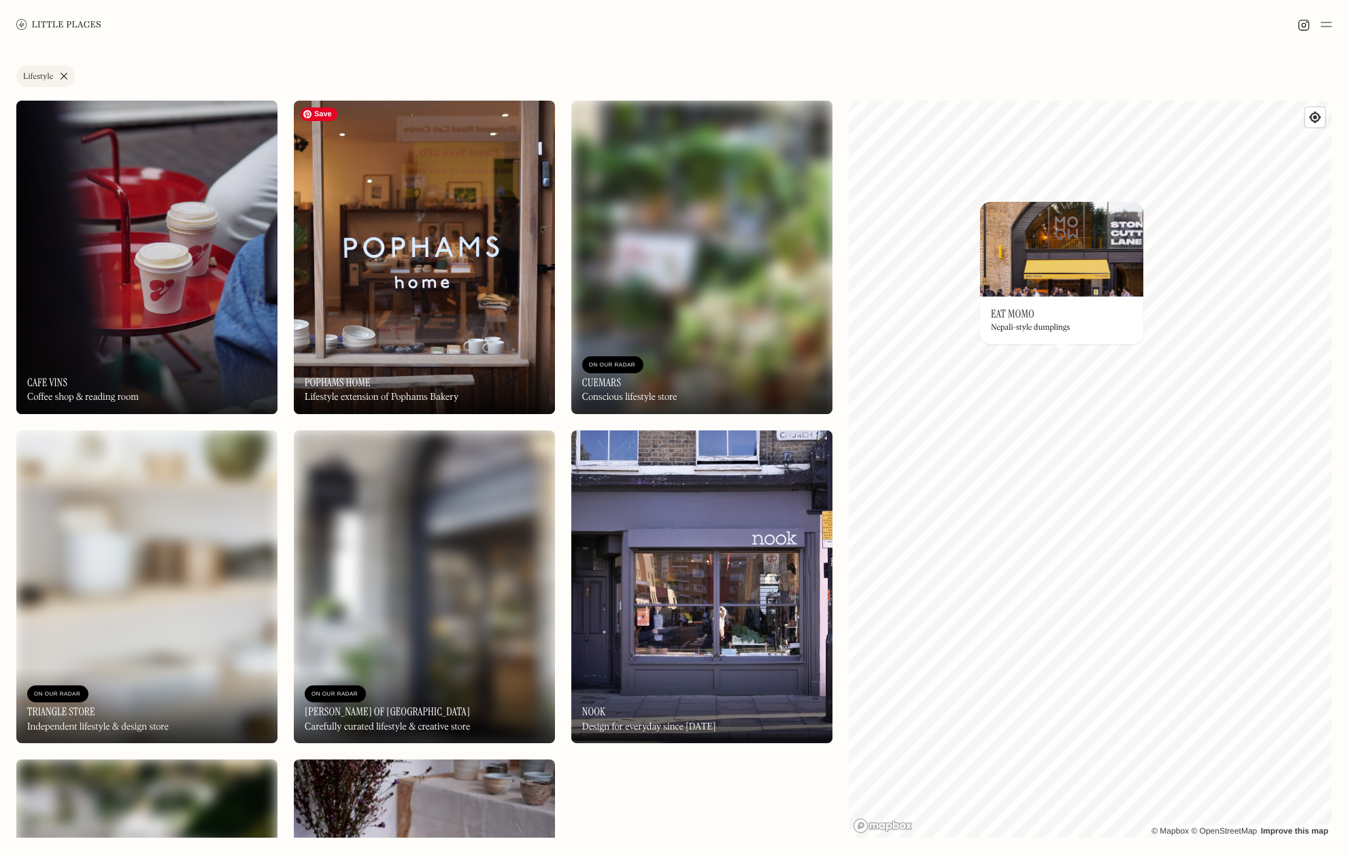
click at [442, 259] on img at bounding box center [424, 257] width 261 height 313
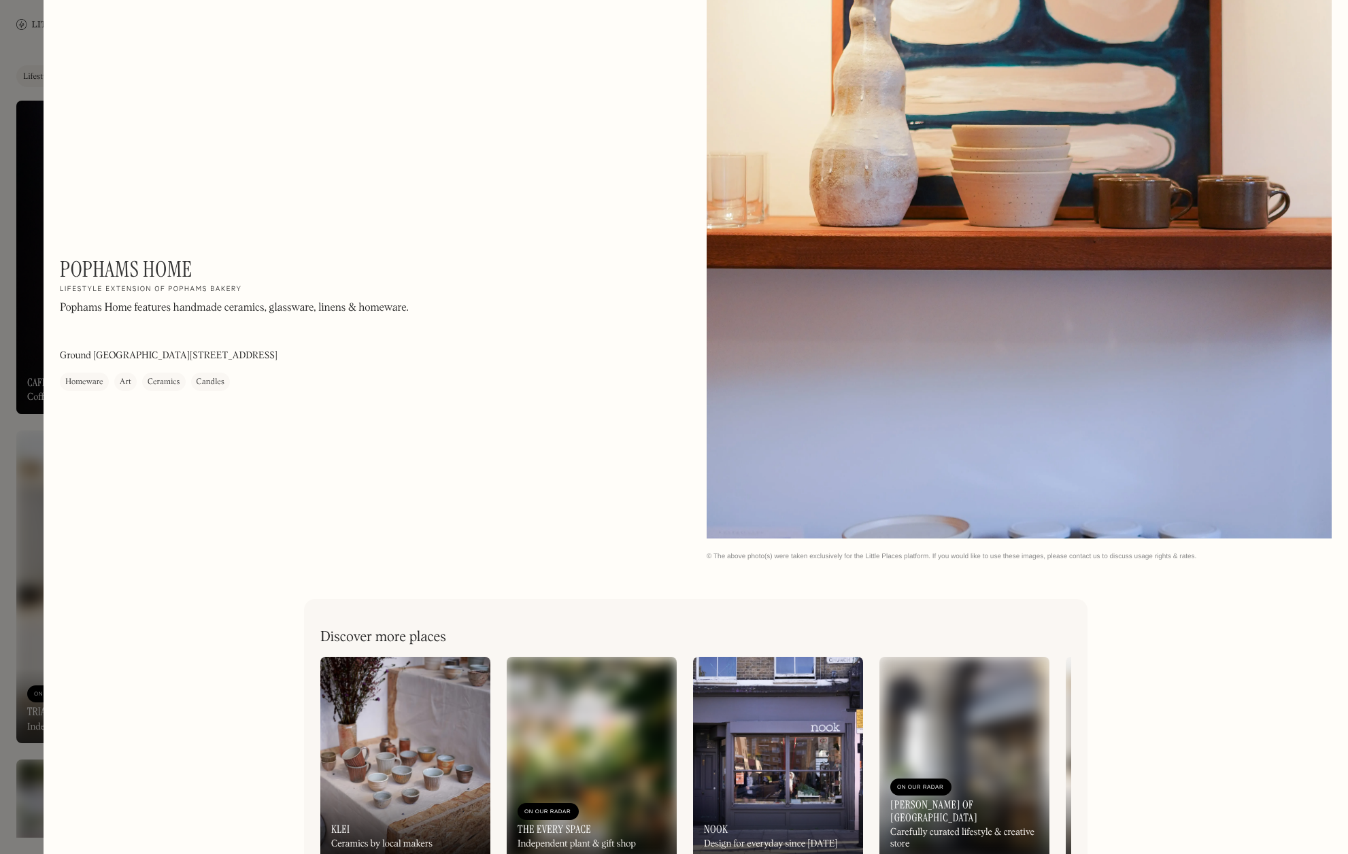
scroll to position [3472, 0]
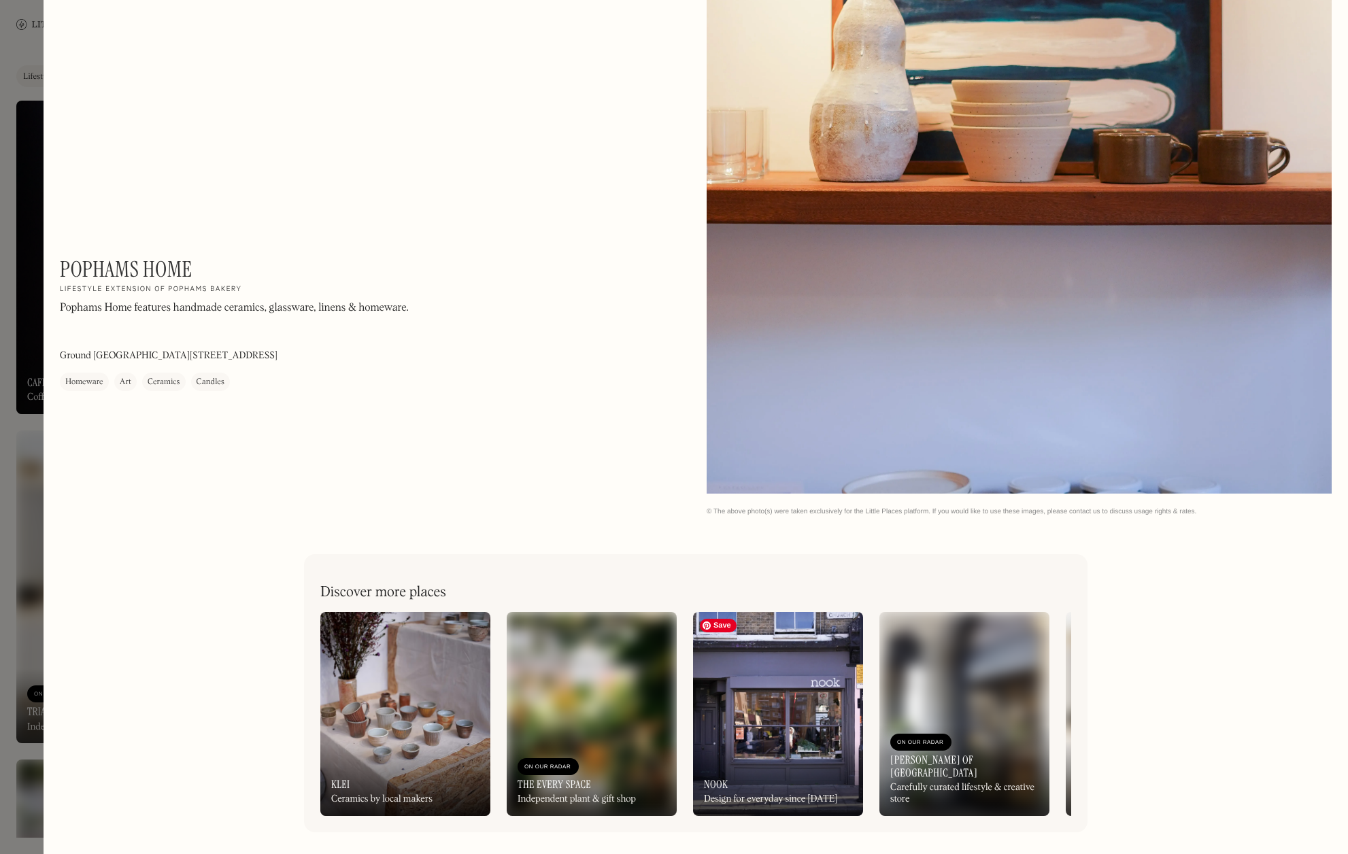
click at [787, 675] on img at bounding box center [778, 714] width 170 height 204
